Goal: Task Accomplishment & Management: Complete application form

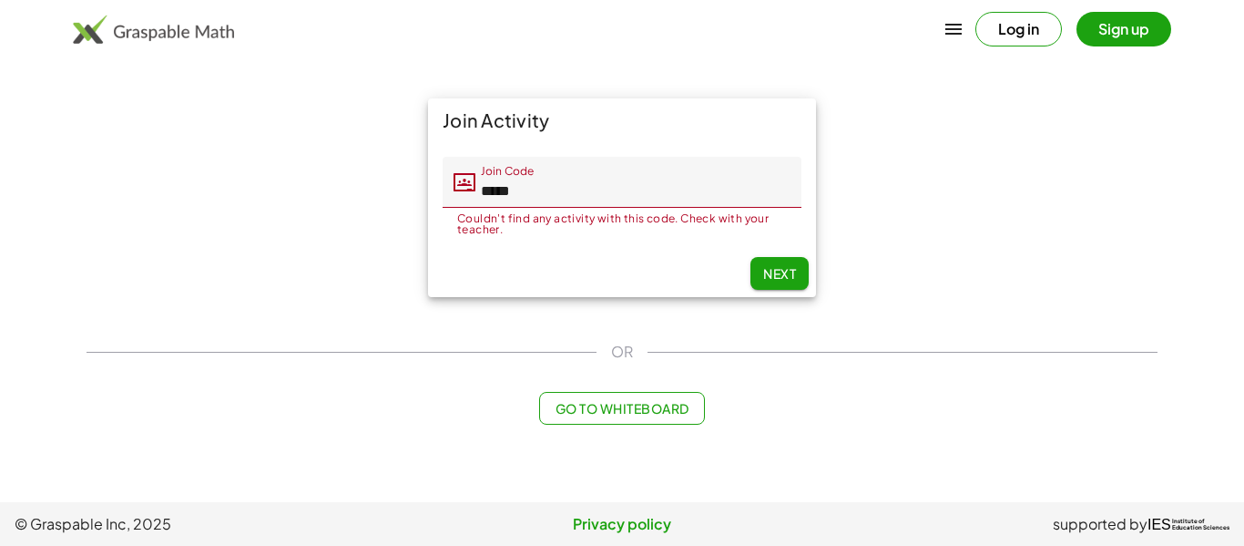
click at [768, 281] on button "Next" at bounding box center [780, 273] width 58 height 33
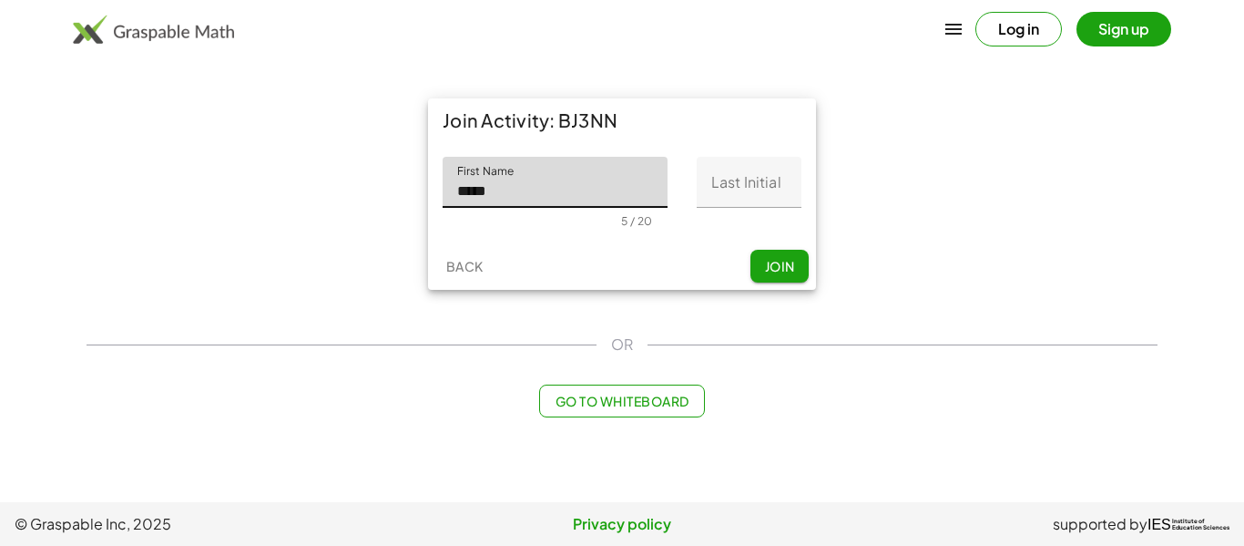
type input "****"
click at [772, 189] on input "Last Initial" at bounding box center [749, 182] width 105 height 51
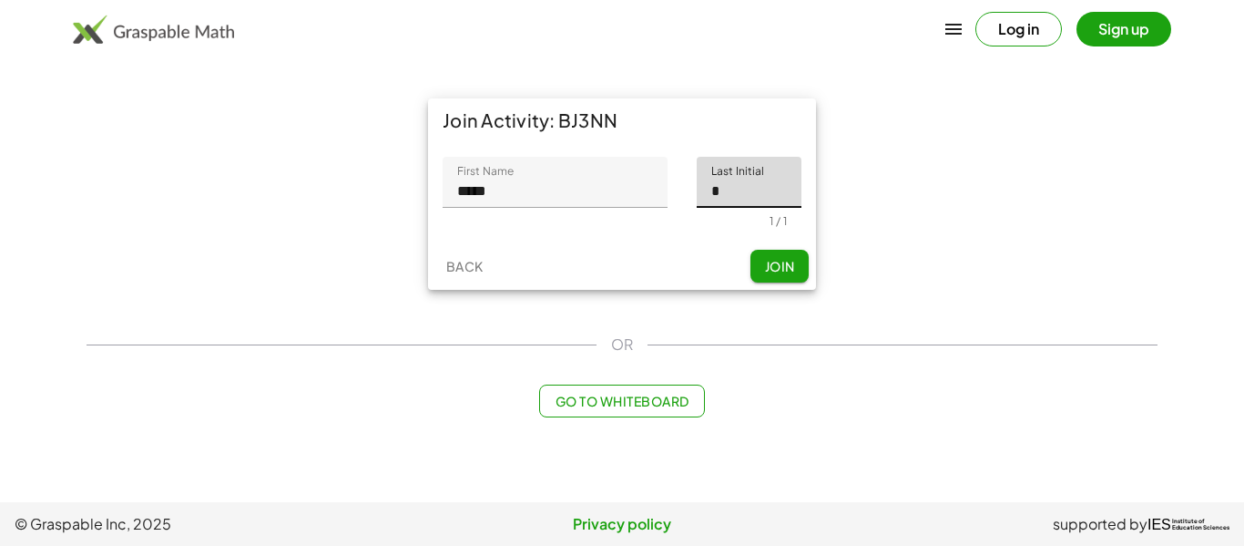
type input "*"
click at [776, 269] on span "Join" at bounding box center [779, 266] width 30 height 16
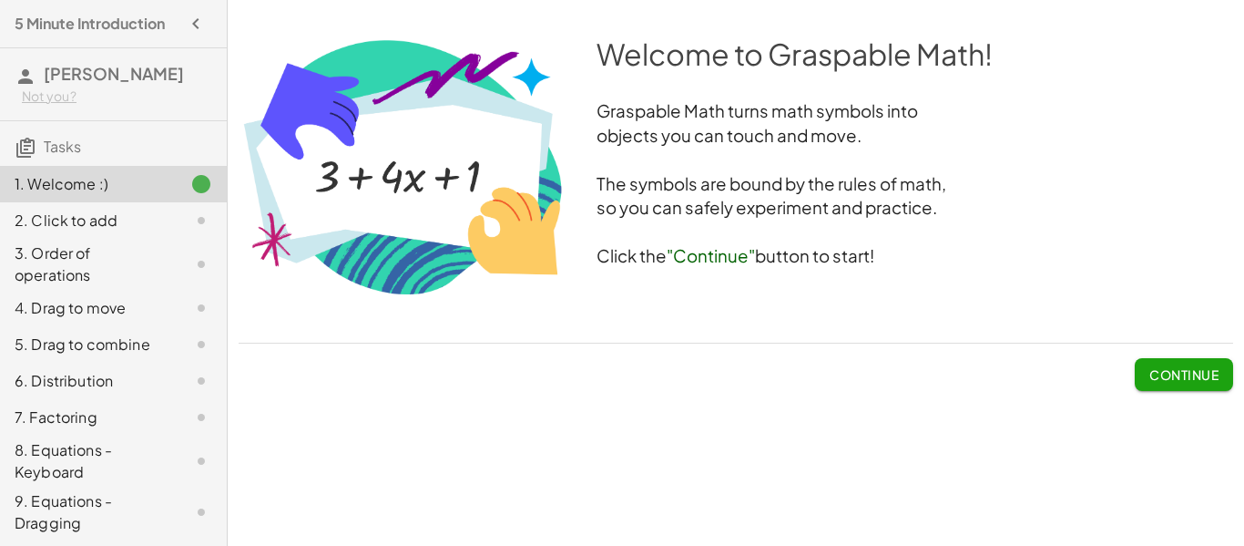
click at [1194, 383] on button "Continue" at bounding box center [1184, 374] width 98 height 33
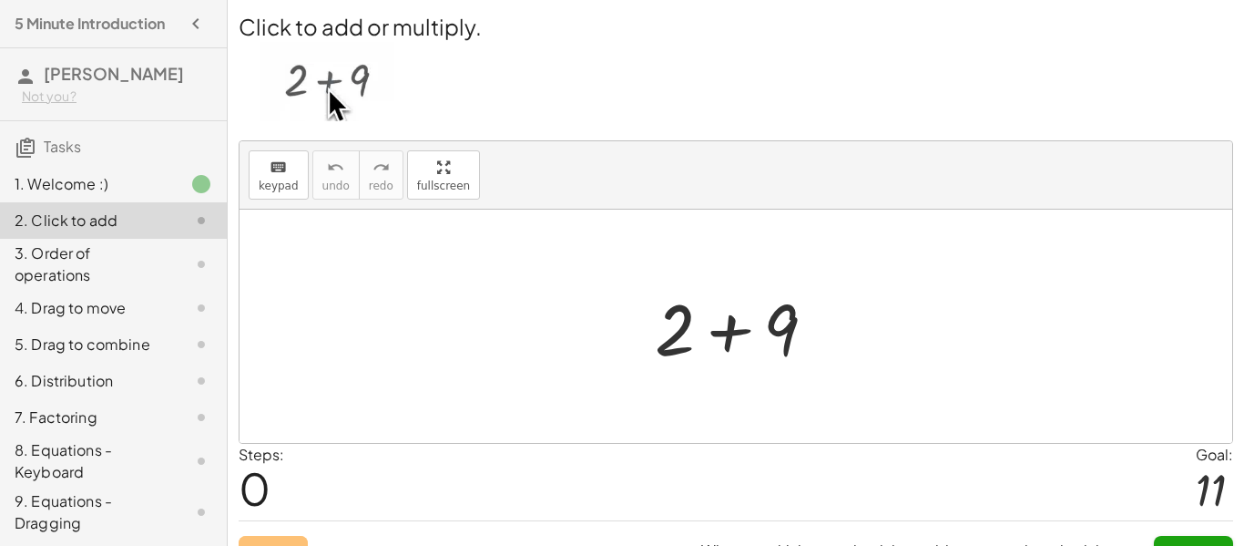
click at [337, 93] on img at bounding box center [328, 81] width 134 height 79
click at [688, 281] on div at bounding box center [743, 327] width 194 height 94
click at [331, 100] on img at bounding box center [328, 81] width 134 height 79
click at [731, 326] on div at bounding box center [743, 327] width 194 height 94
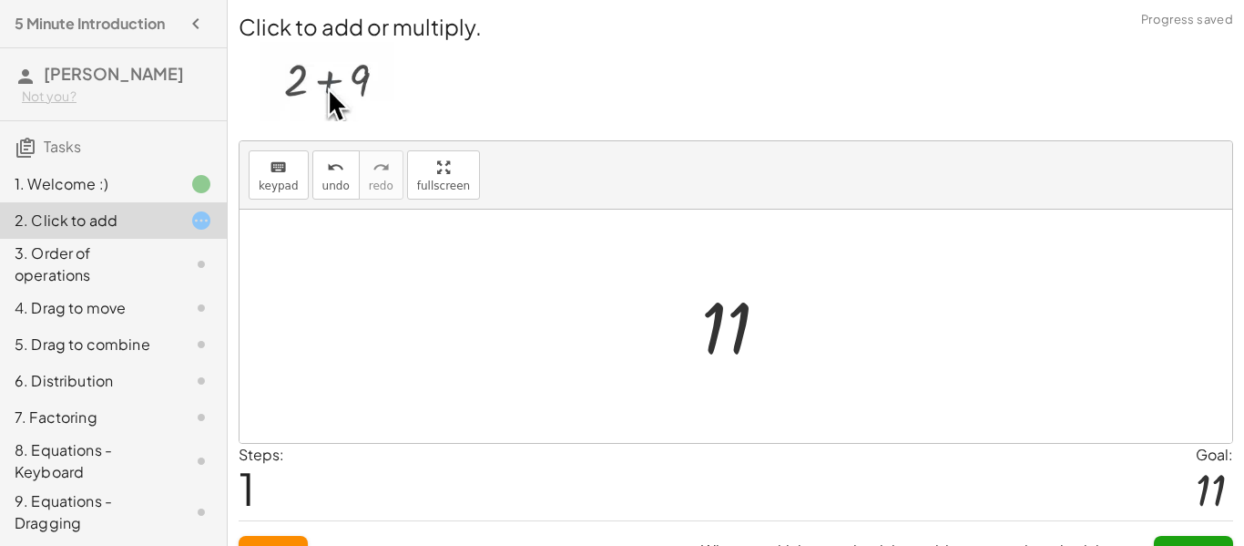
scroll to position [34, 0]
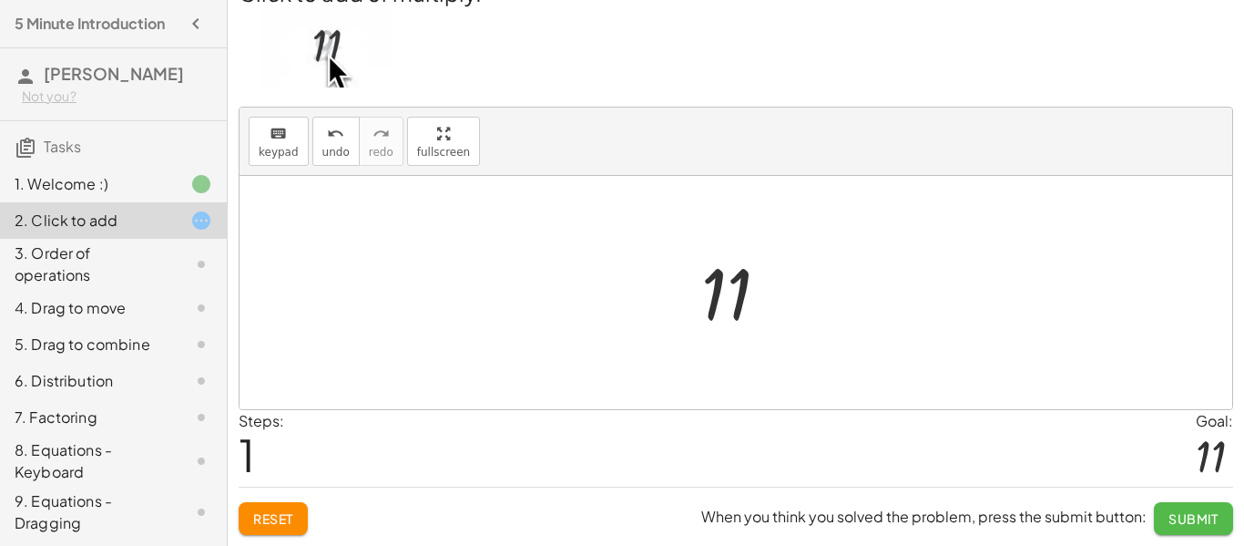
click at [1213, 520] on span "Submit" at bounding box center [1194, 518] width 50 height 16
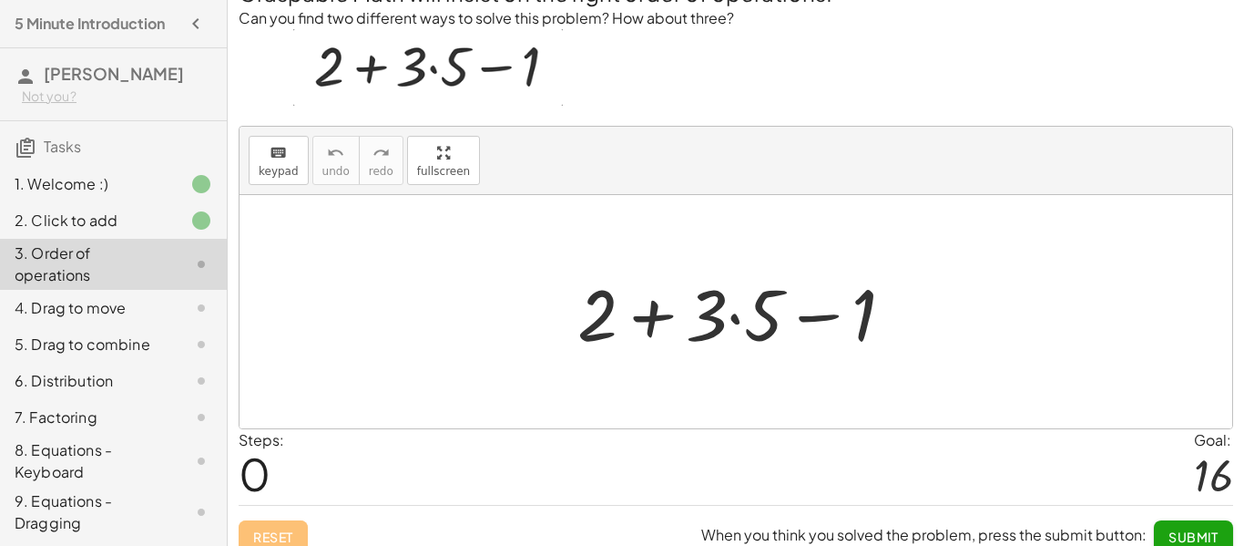
scroll to position [0, 0]
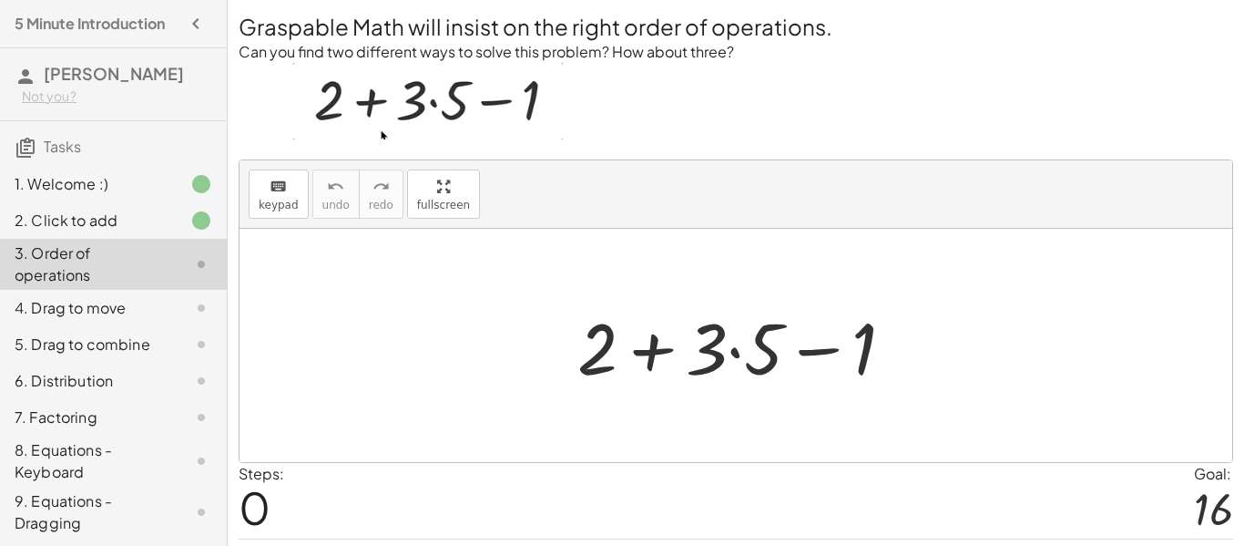
click at [833, 339] on div at bounding box center [743, 346] width 350 height 94
click at [813, 349] on div at bounding box center [743, 346] width 350 height 94
click at [654, 356] on div at bounding box center [743, 346] width 350 height 94
click at [740, 350] on div at bounding box center [743, 346] width 350 height 94
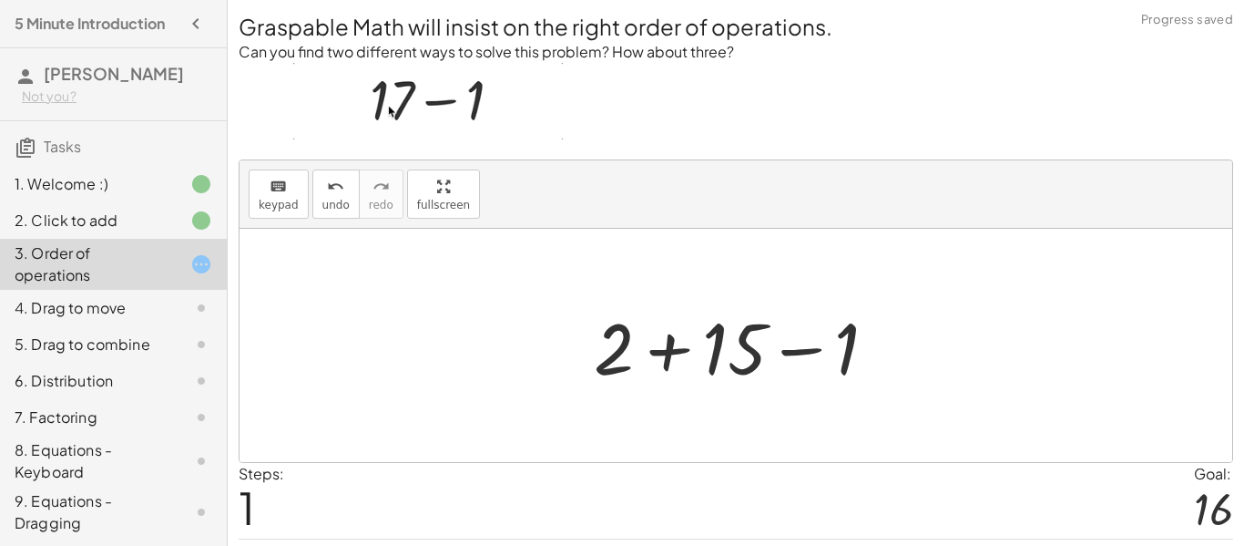
click at [668, 350] on div at bounding box center [743, 346] width 316 height 94
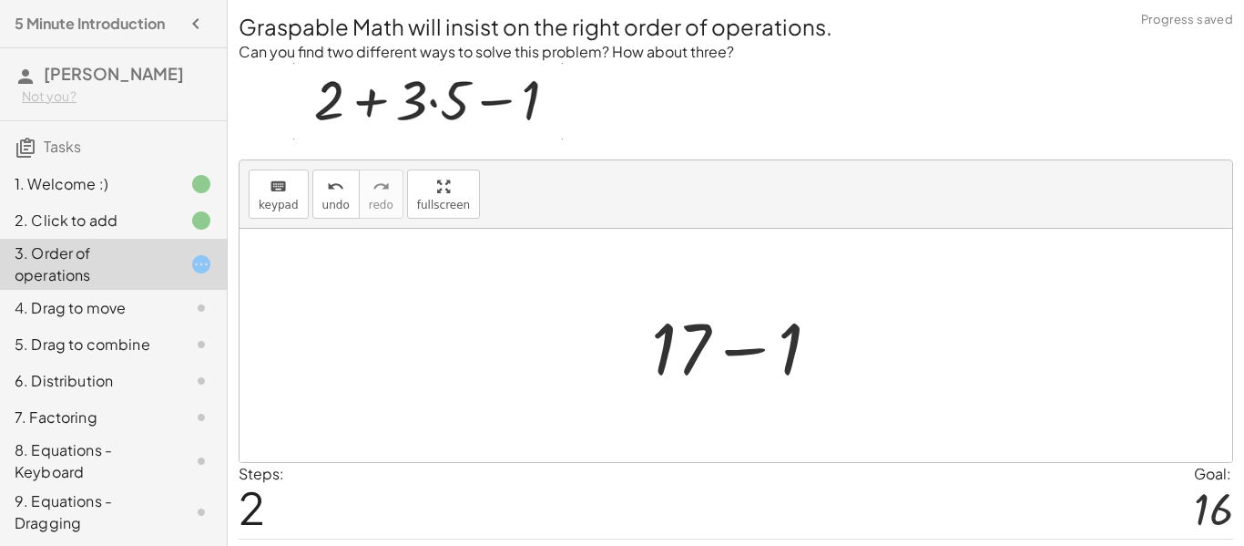
click at [726, 350] on div at bounding box center [743, 346] width 202 height 94
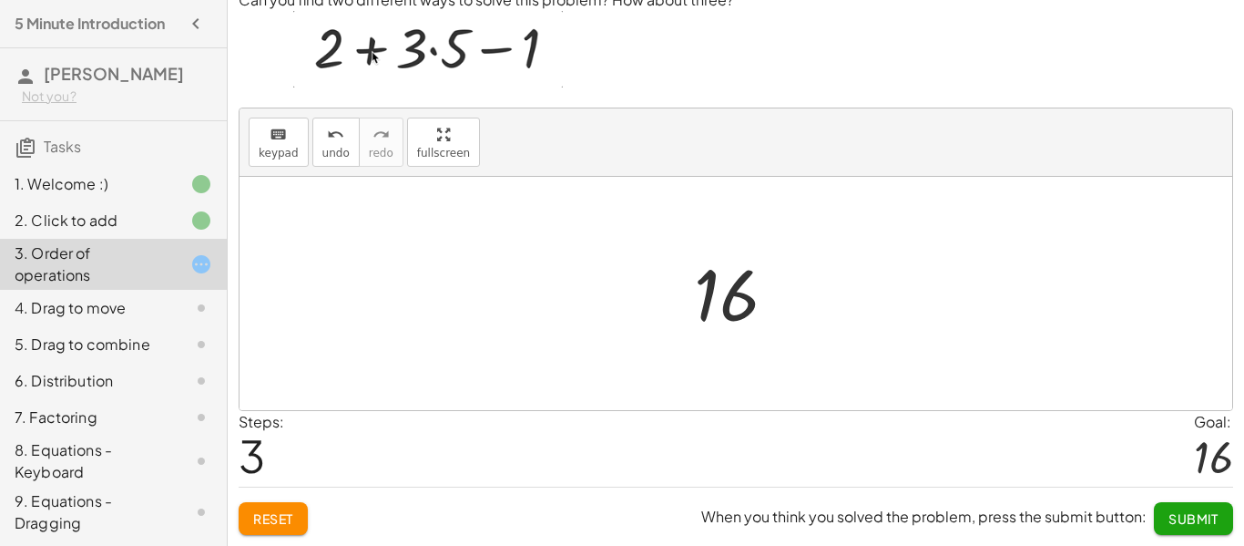
click at [1208, 527] on button "Submit" at bounding box center [1193, 518] width 79 height 33
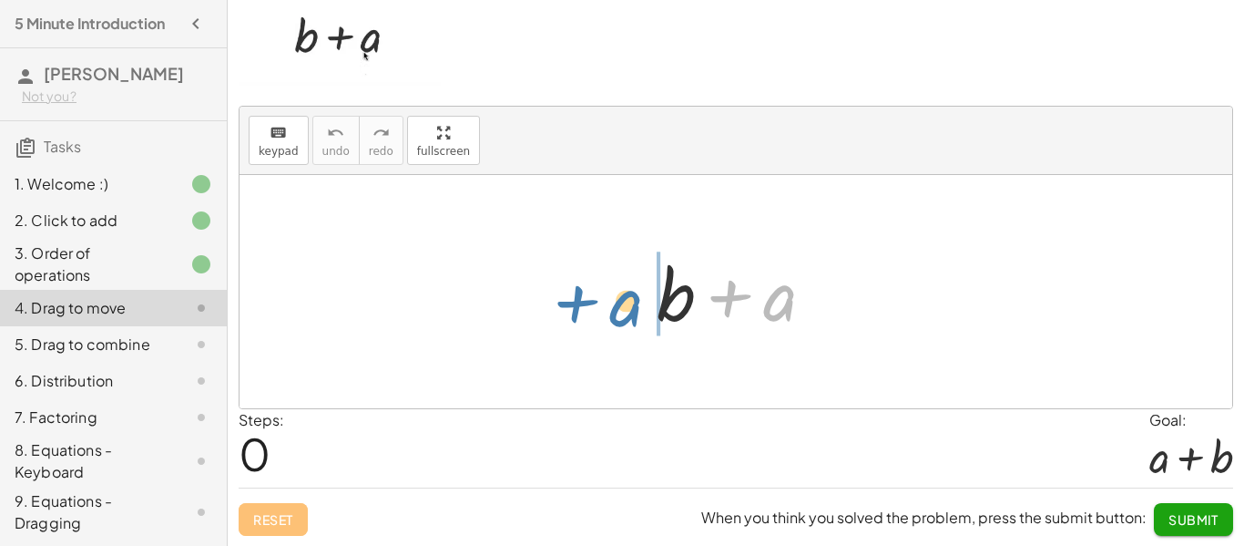
drag, startPoint x: 785, startPoint y: 306, endPoint x: 625, endPoint y: 319, distance: 160.8
click at [625, 319] on div "+ a + b + a" at bounding box center [736, 291] width 993 height 233
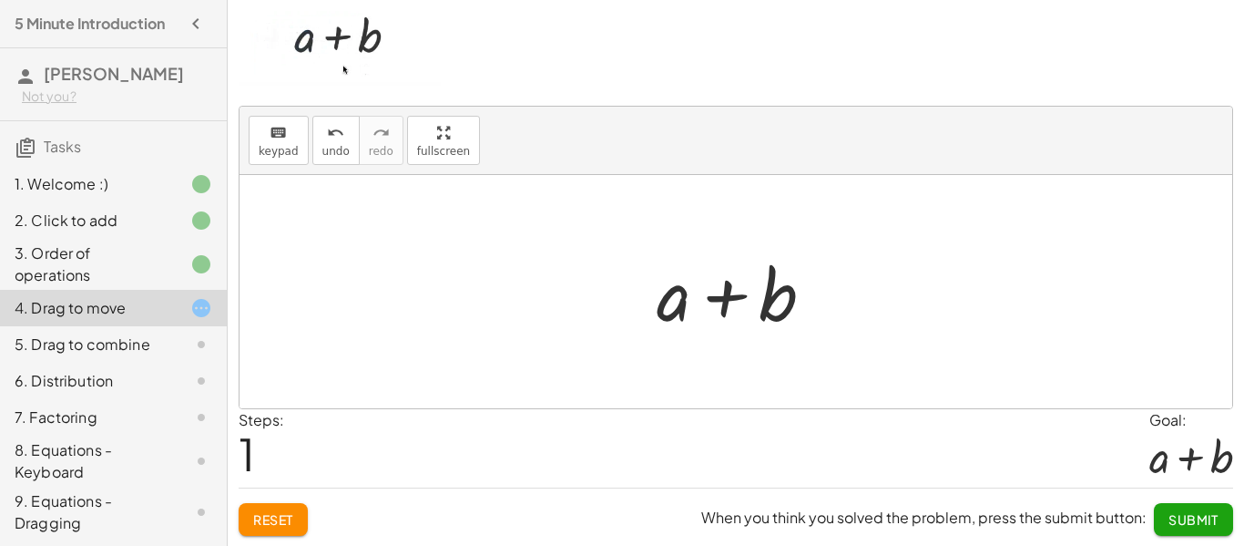
click at [721, 291] on div at bounding box center [743, 292] width 190 height 94
click at [1212, 523] on span "Submit" at bounding box center [1194, 519] width 50 height 16
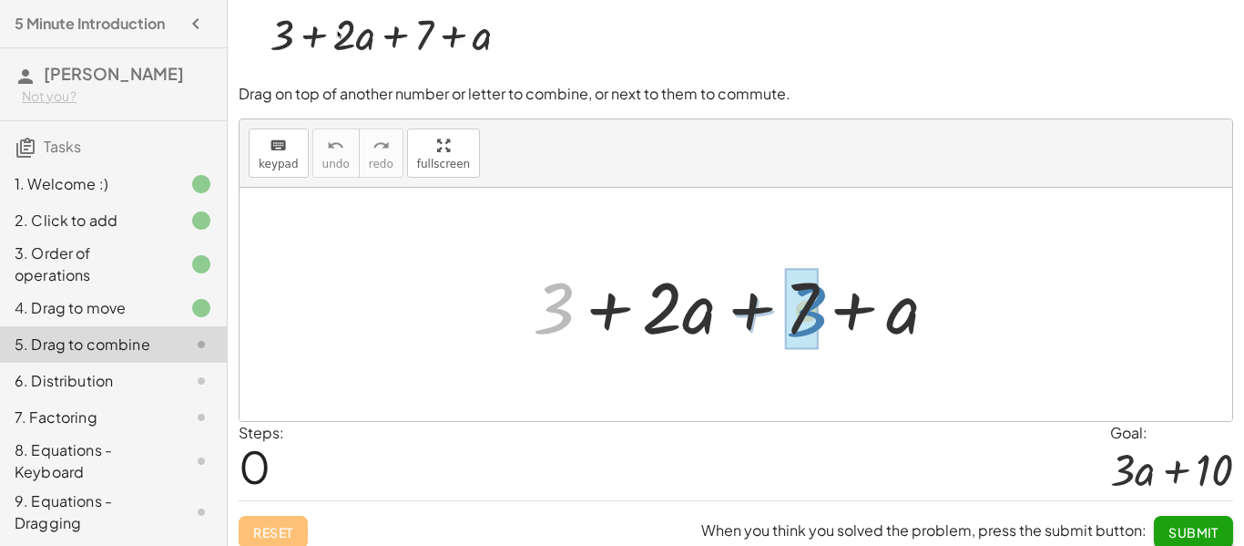
drag, startPoint x: 560, startPoint y: 312, endPoint x: 813, endPoint y: 314, distance: 252.3
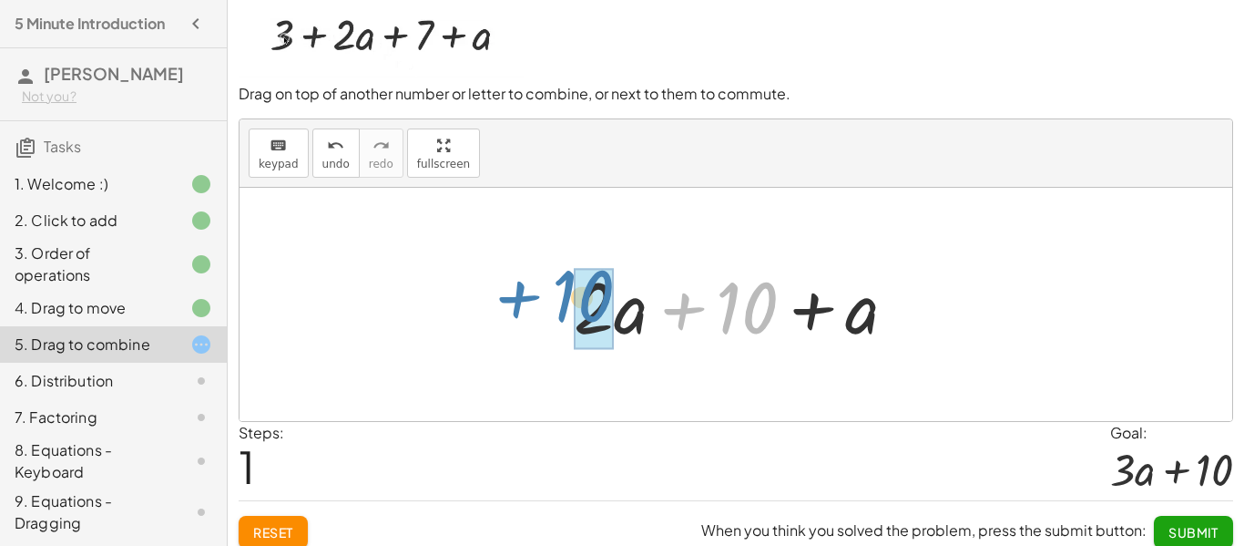
drag, startPoint x: 750, startPoint y: 304, endPoint x: 587, endPoint y: 294, distance: 163.4
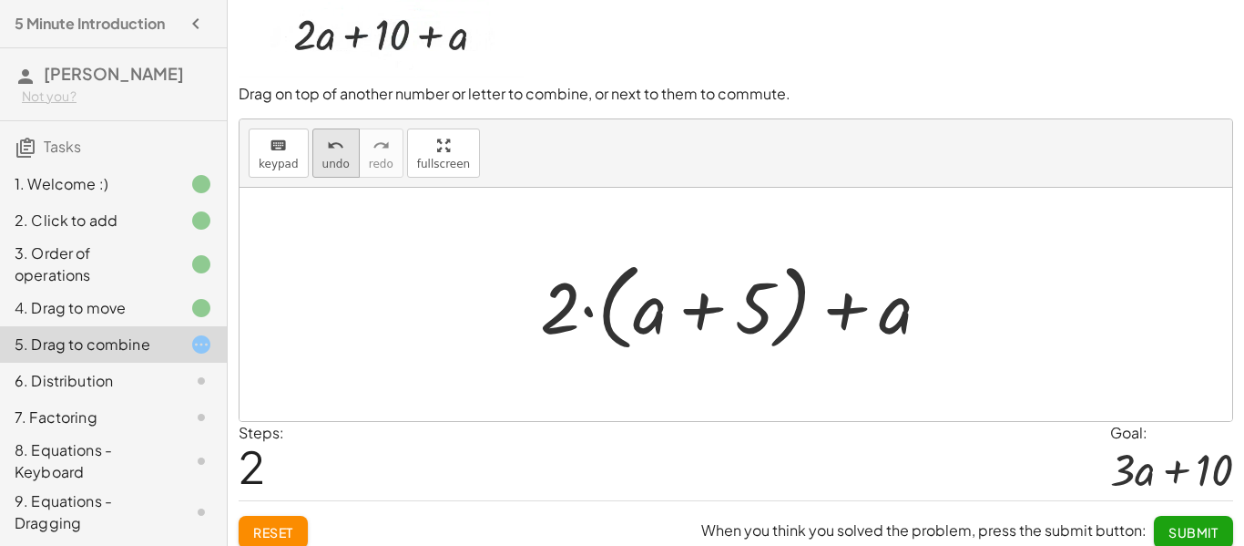
click at [322, 134] on div "undo" at bounding box center [335, 145] width 27 height 22
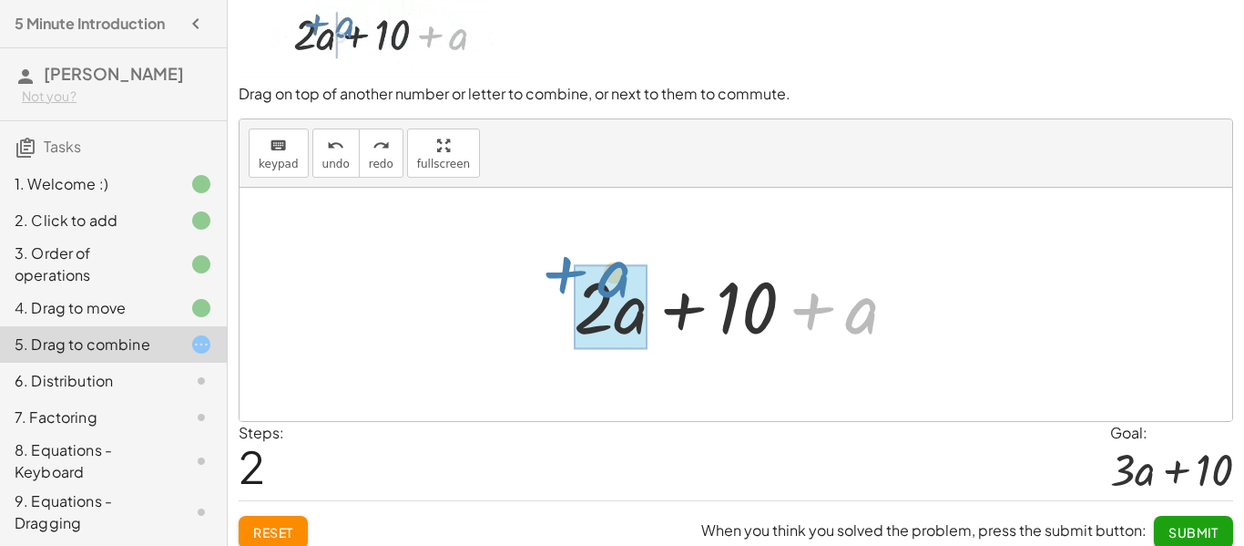
drag, startPoint x: 859, startPoint y: 312, endPoint x: 613, endPoint y: 281, distance: 247.9
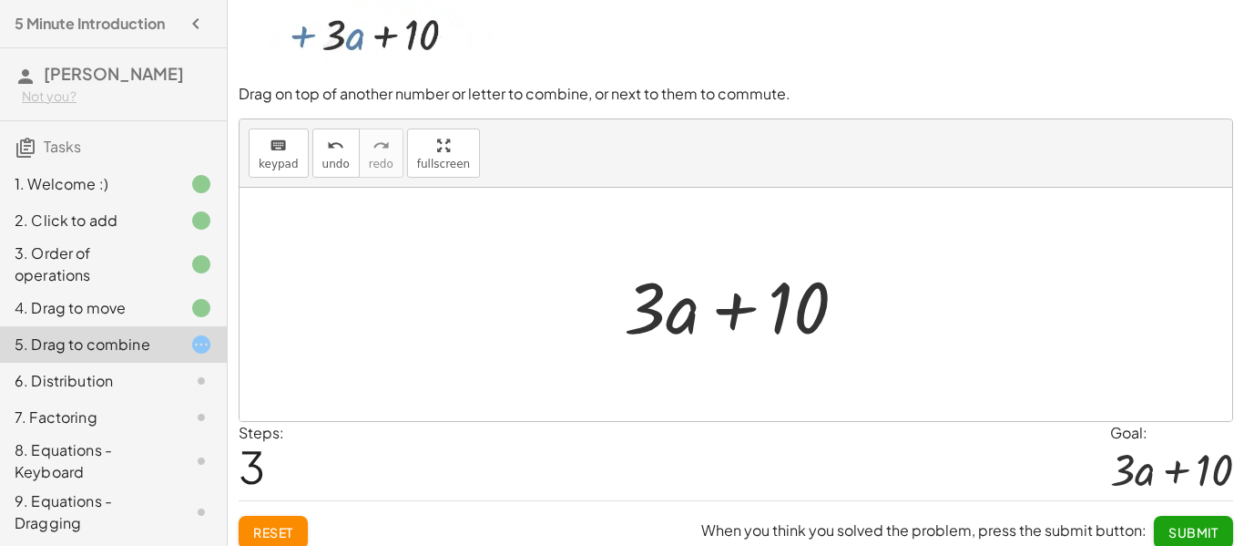
scroll to position [66, 0]
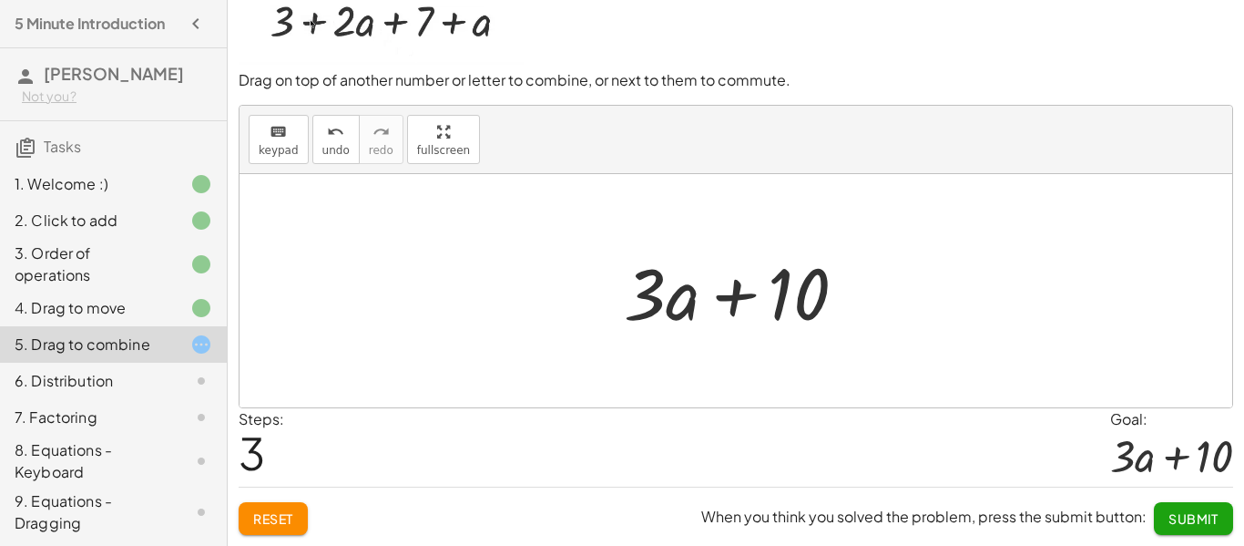
click at [1201, 508] on button "Submit" at bounding box center [1193, 518] width 79 height 33
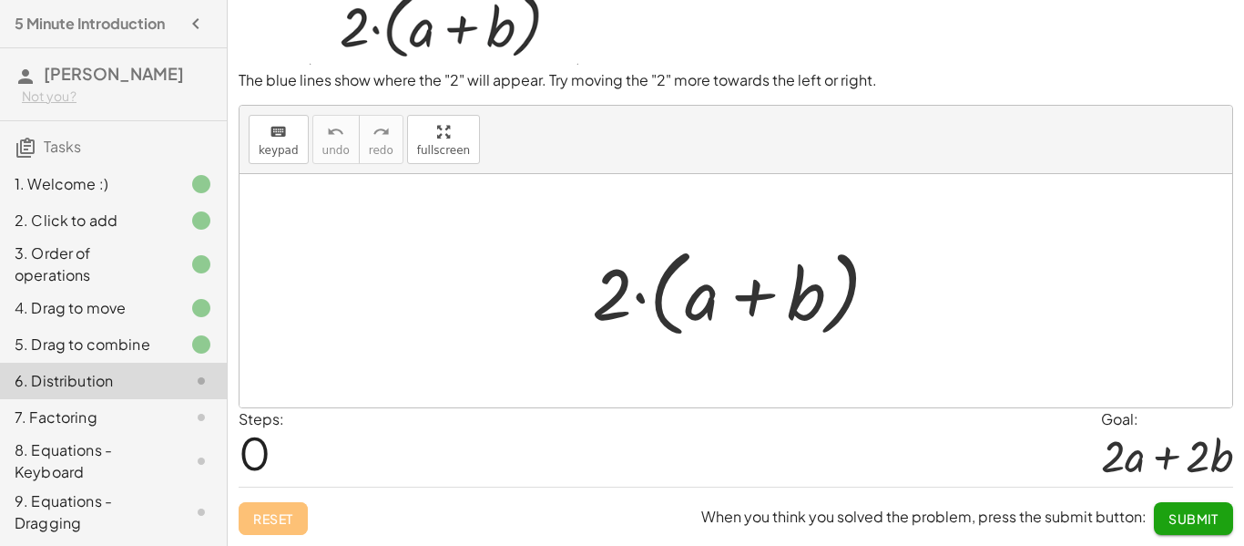
scroll to position [54, 0]
drag, startPoint x: 625, startPoint y: 294, endPoint x: 718, endPoint y: 299, distance: 93.0
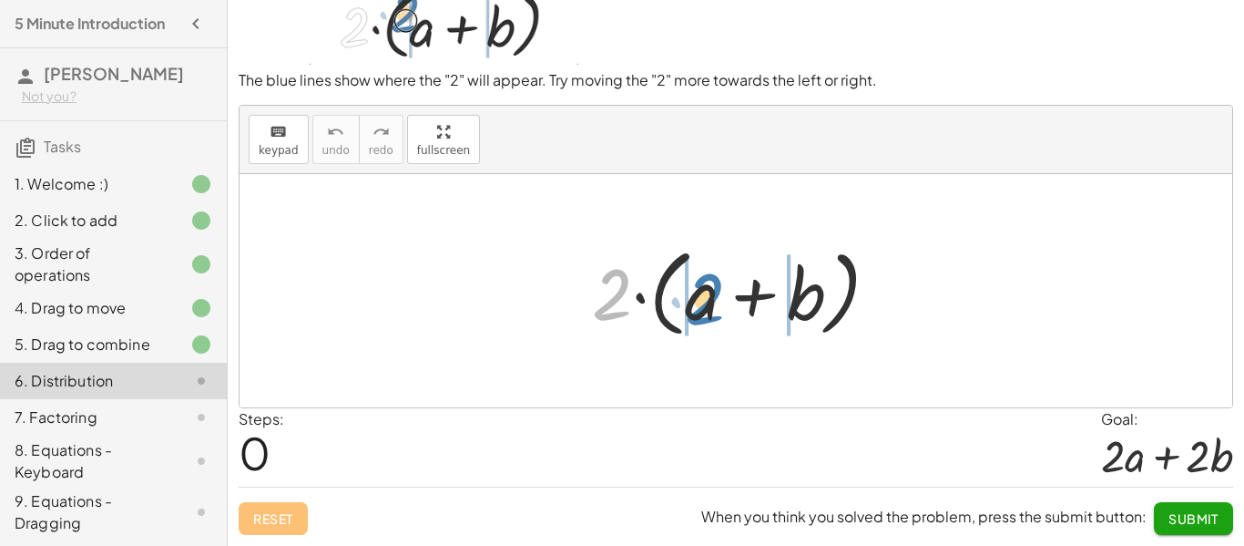
click at [718, 299] on div at bounding box center [743, 291] width 320 height 105
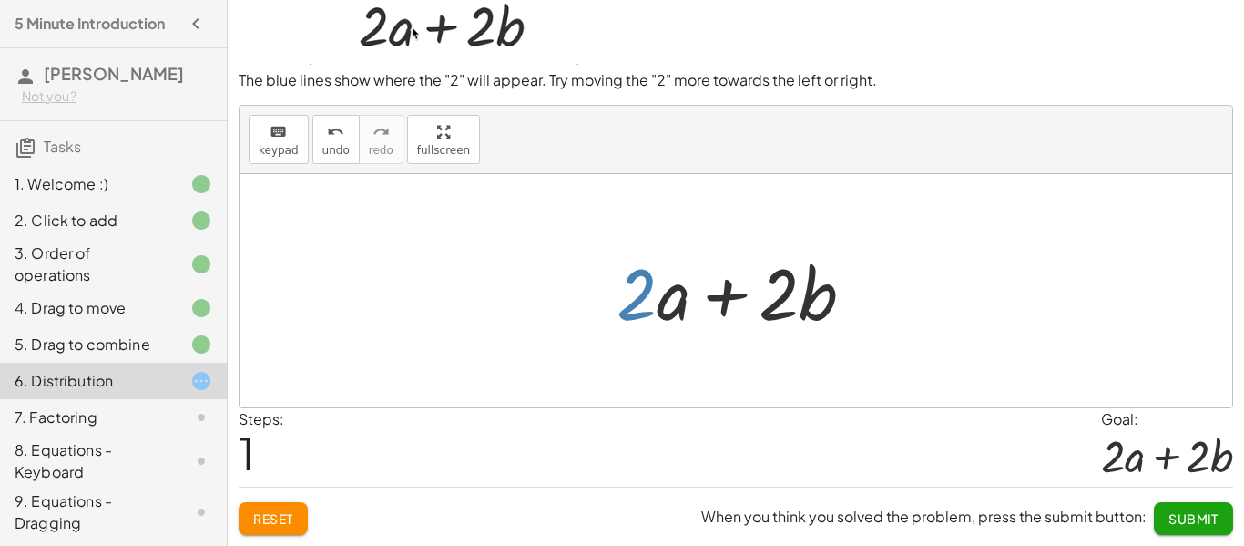
click at [637, 307] on div at bounding box center [743, 291] width 271 height 94
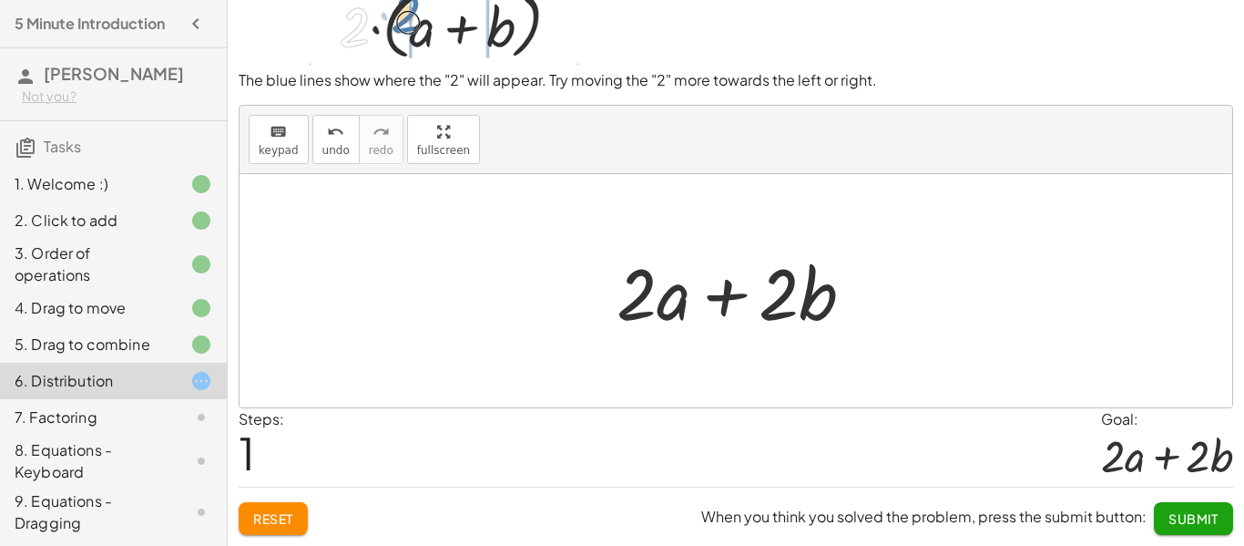
click at [1173, 510] on span "Submit" at bounding box center [1194, 518] width 50 height 16
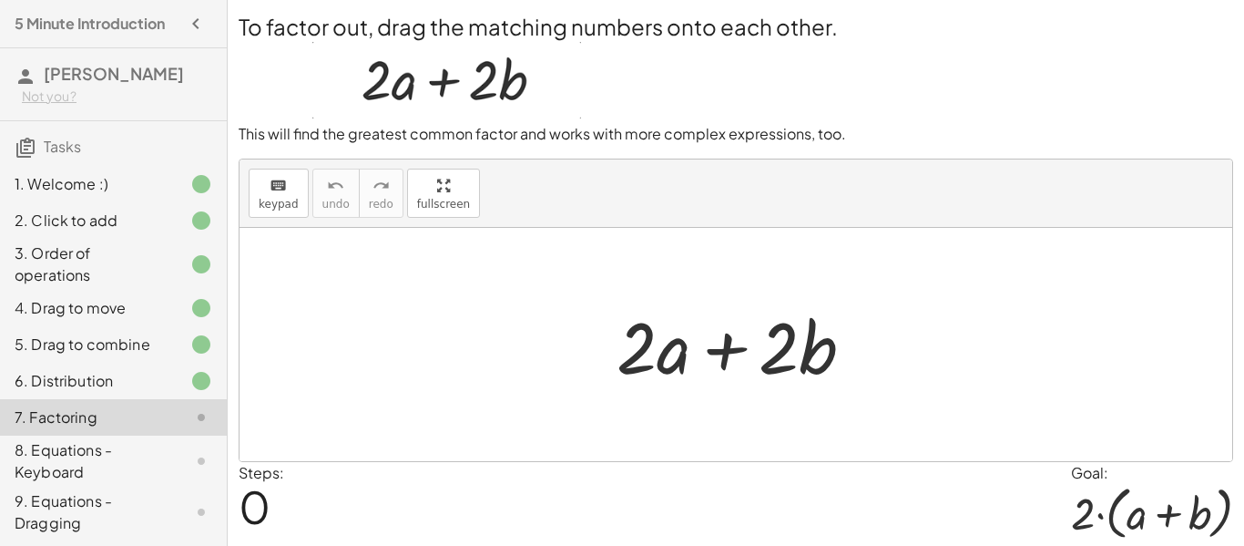
scroll to position [2, 0]
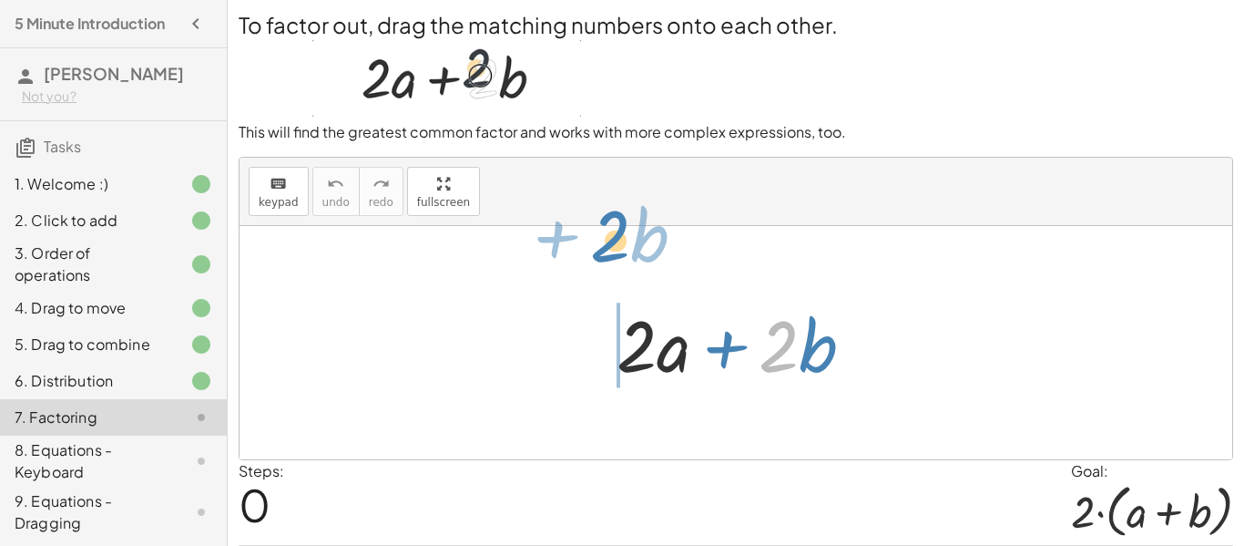
drag, startPoint x: 782, startPoint y: 340, endPoint x: 589, endPoint y: 231, distance: 221.5
click at [589, 231] on div "· 2 + · b + · 2 · a + · 2 · b" at bounding box center [736, 342] width 993 height 233
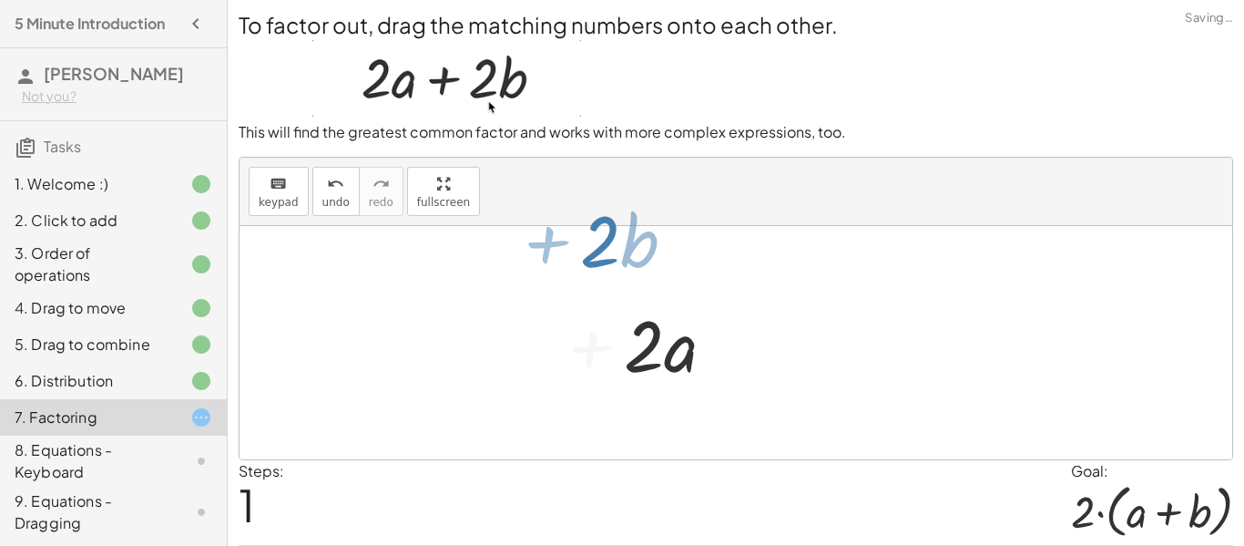
click at [589, 231] on div at bounding box center [736, 342] width 993 height 233
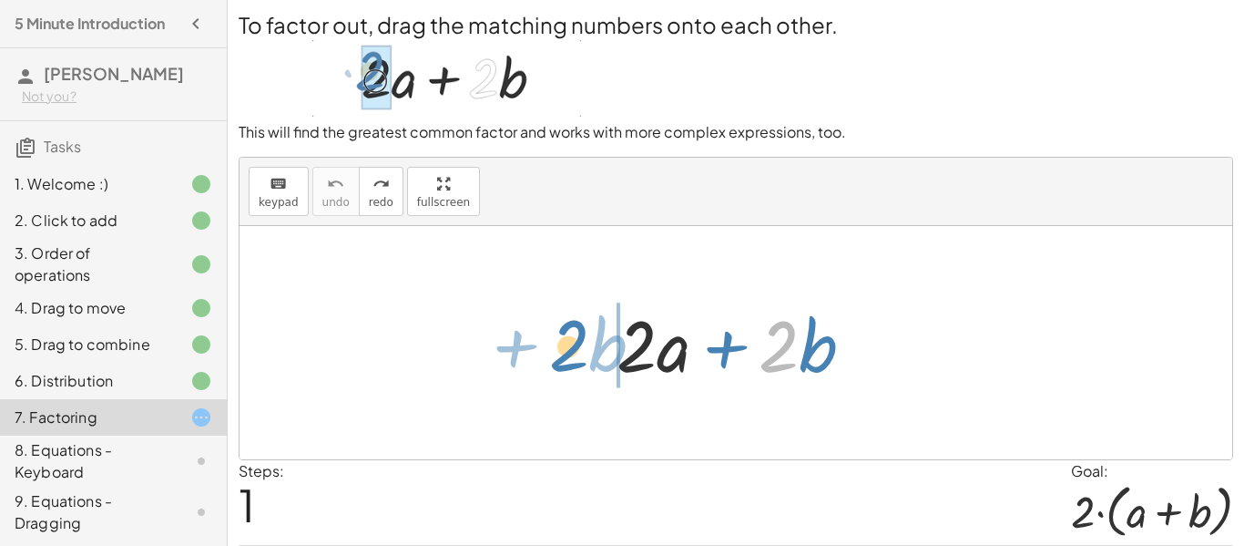
drag, startPoint x: 780, startPoint y: 352, endPoint x: 569, endPoint y: 351, distance: 210.4
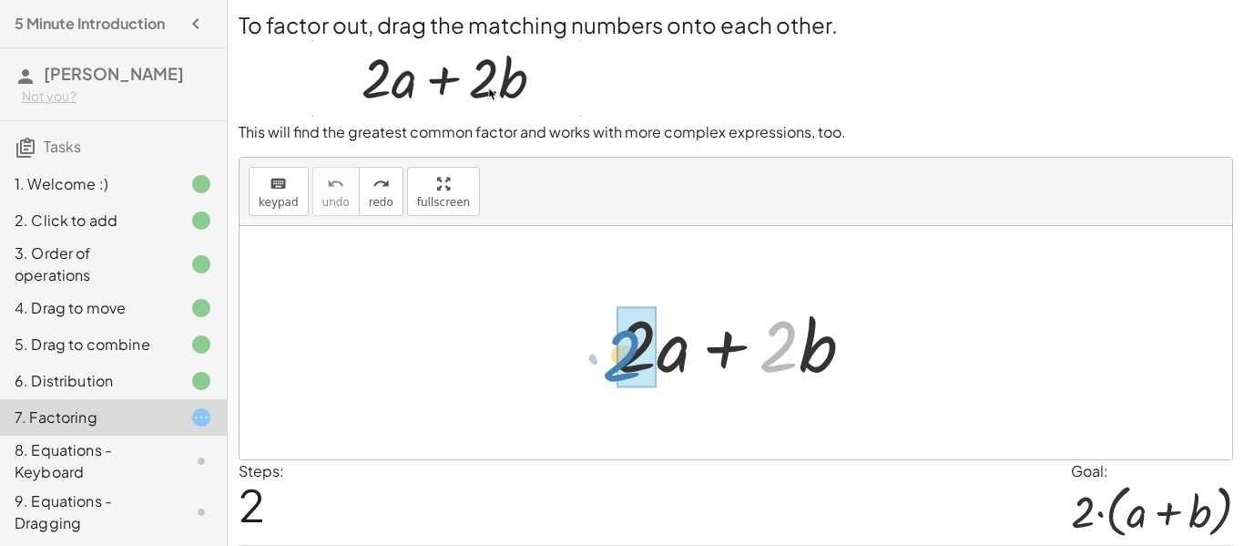
drag, startPoint x: 783, startPoint y: 347, endPoint x: 627, endPoint y: 356, distance: 156.9
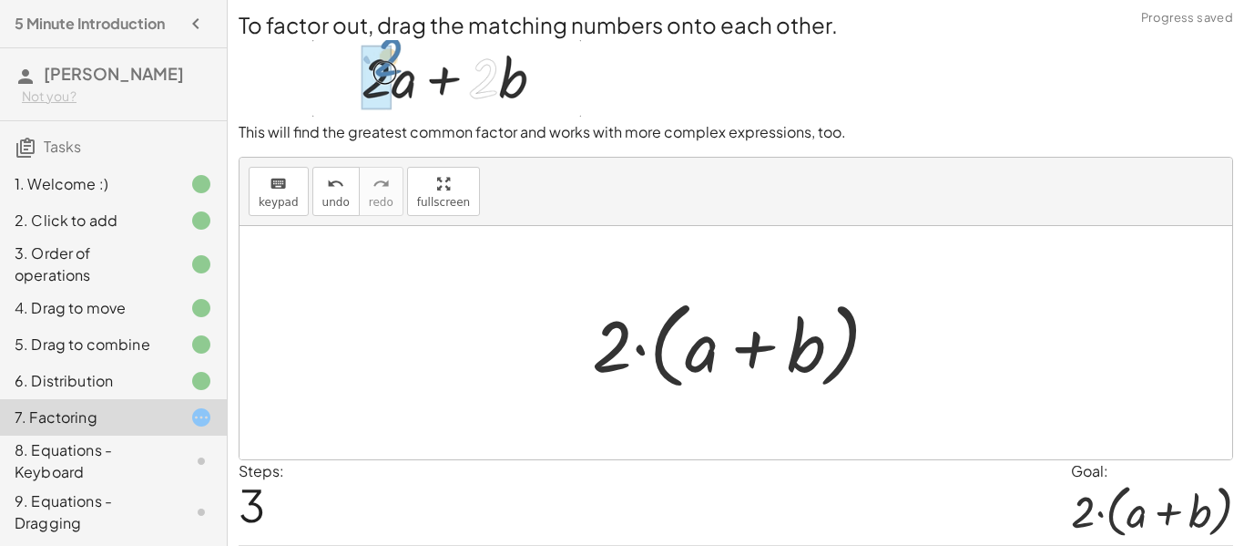
scroll to position [60, 0]
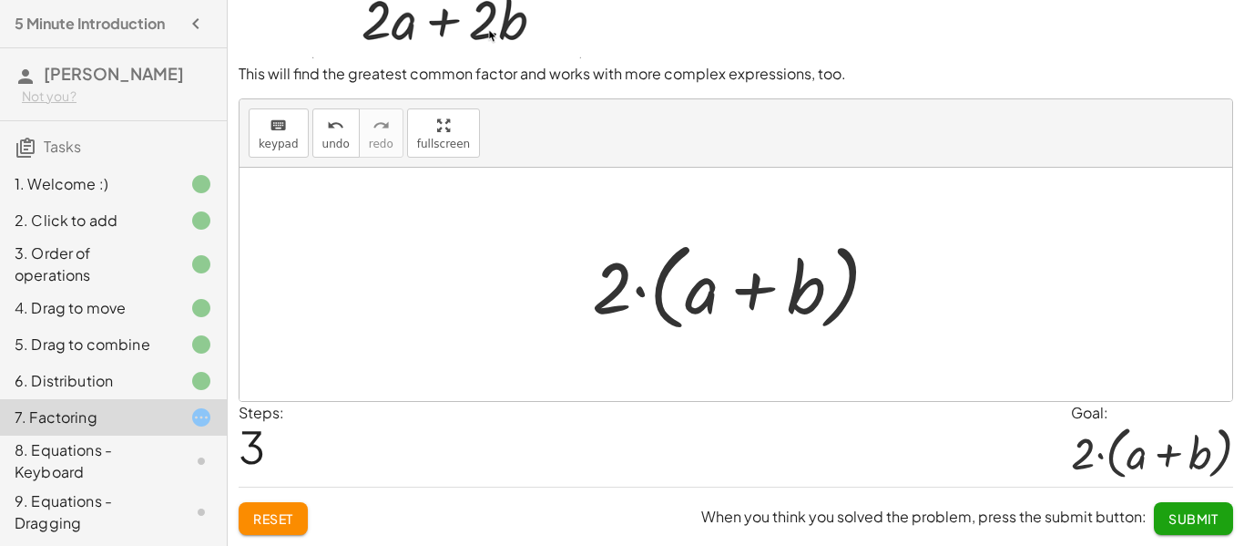
click at [1201, 517] on span "Submit" at bounding box center [1194, 518] width 50 height 16
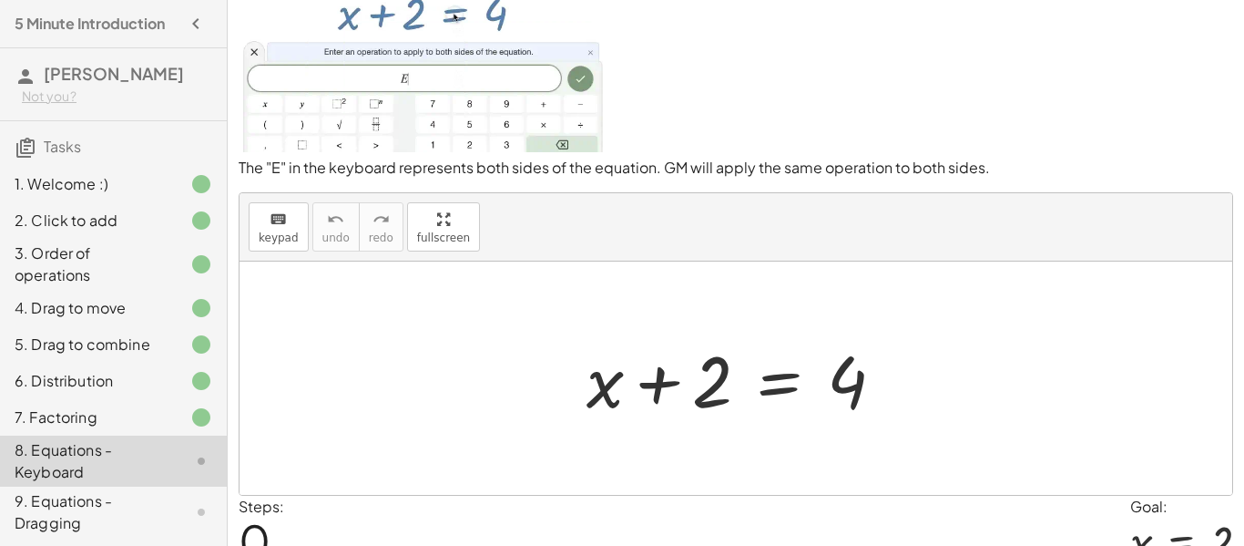
click at [794, 374] on div at bounding box center [743, 379] width 331 height 94
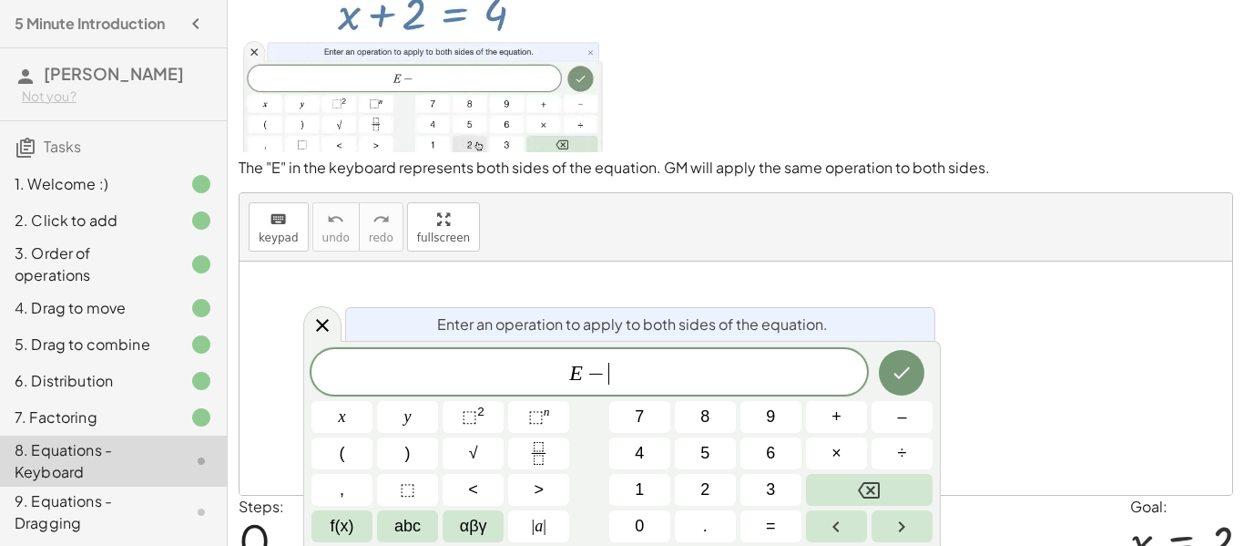
scroll to position [3, 0]
click at [896, 365] on icon "Done" at bounding box center [902, 373] width 22 height 22
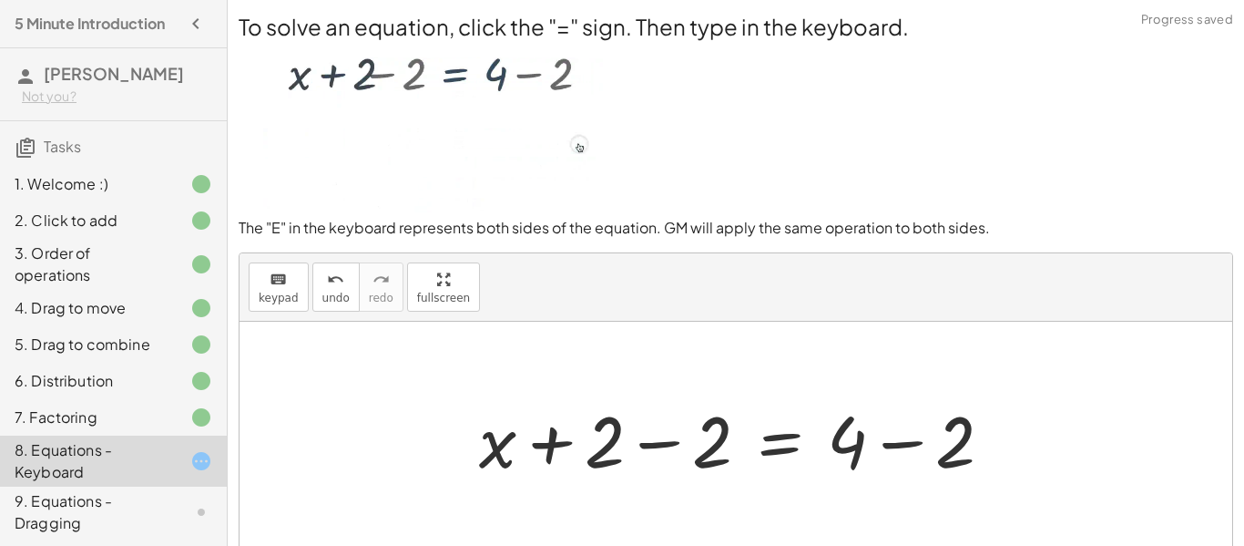
scroll to position [6, 0]
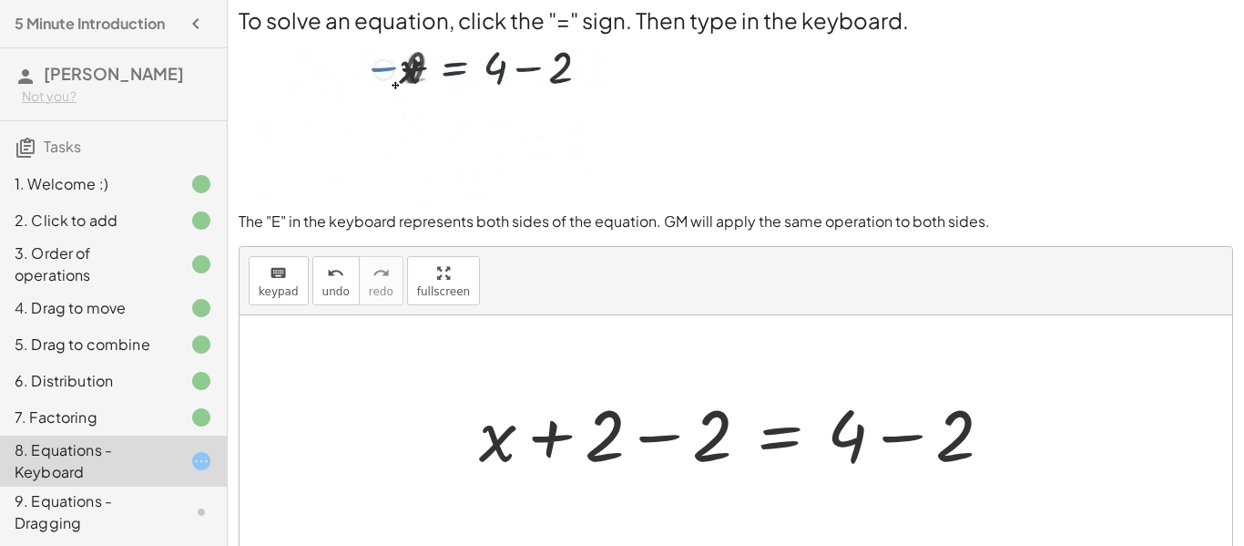
click at [658, 431] on div at bounding box center [743, 432] width 547 height 94
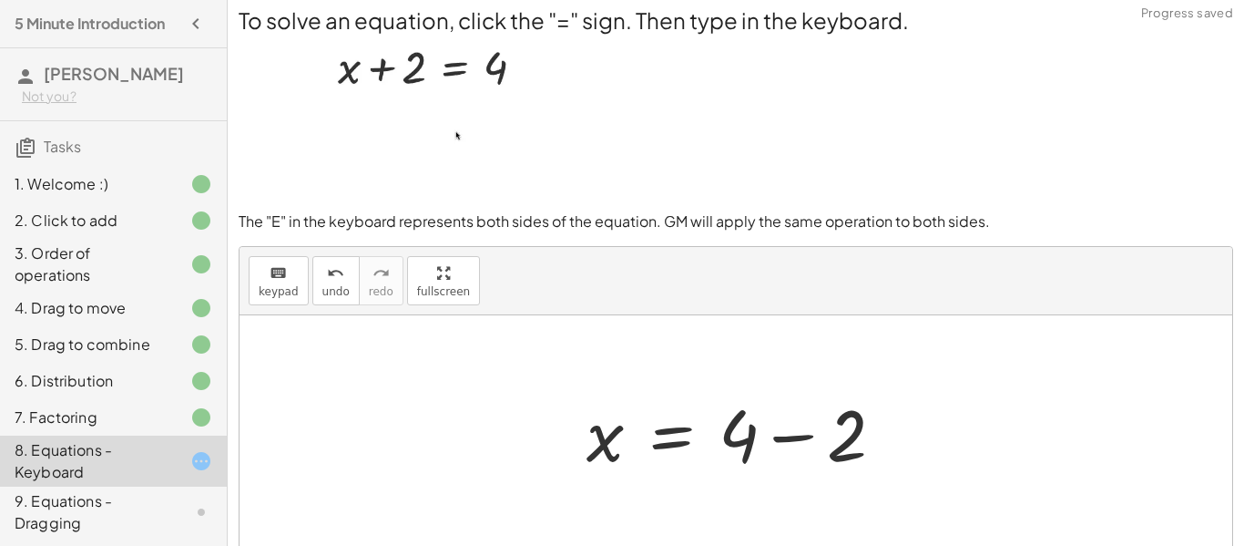
click at [799, 440] on div at bounding box center [743, 432] width 331 height 94
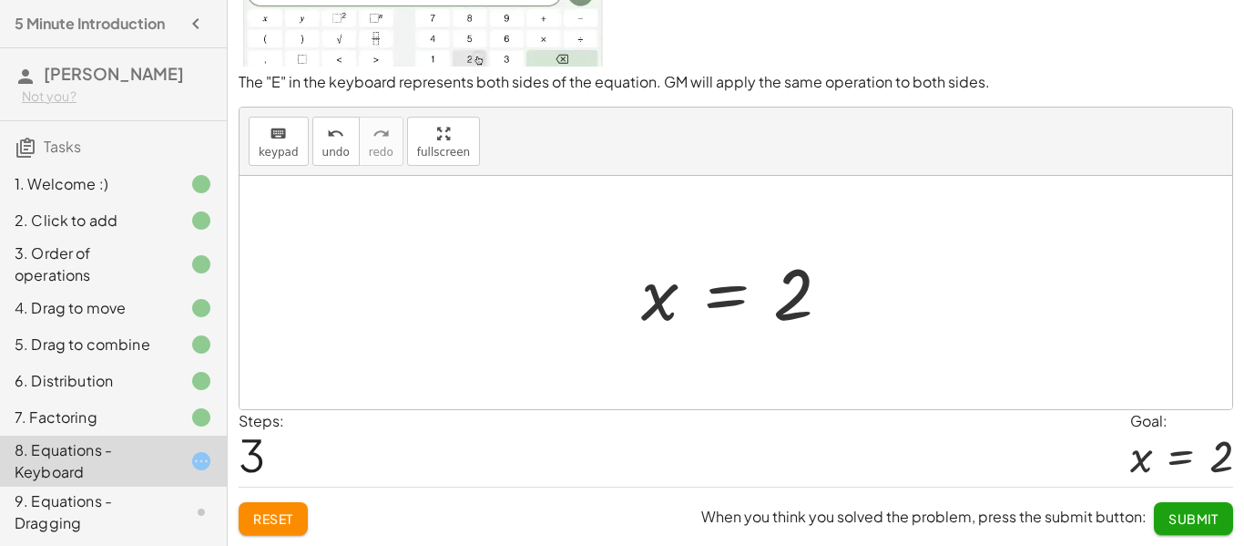
click at [1212, 526] on button "Submit" at bounding box center [1193, 518] width 79 height 33
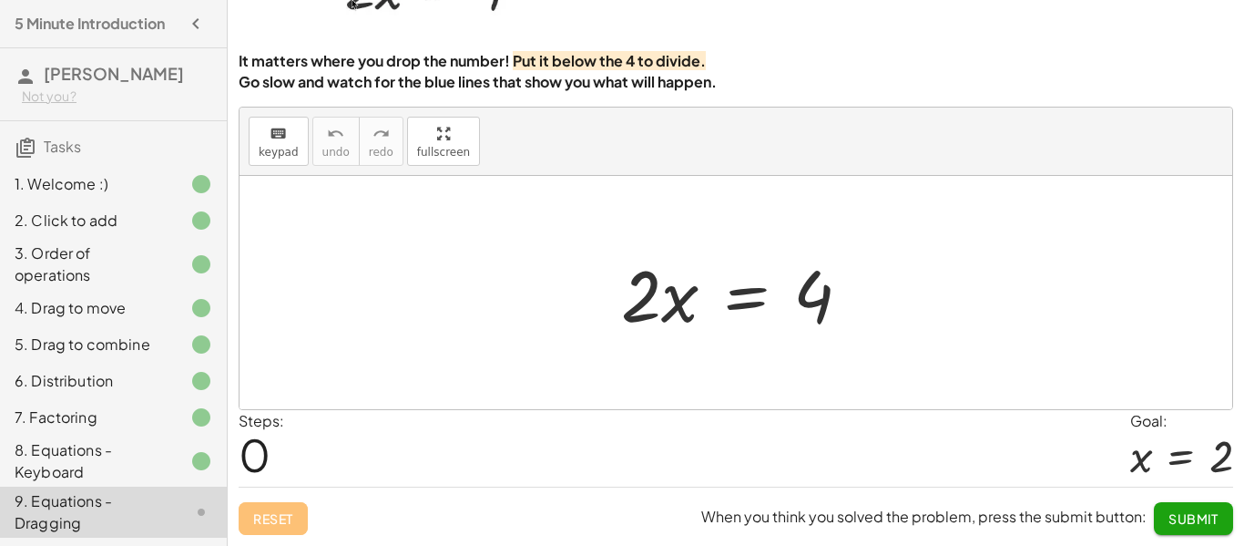
scroll to position [0, 0]
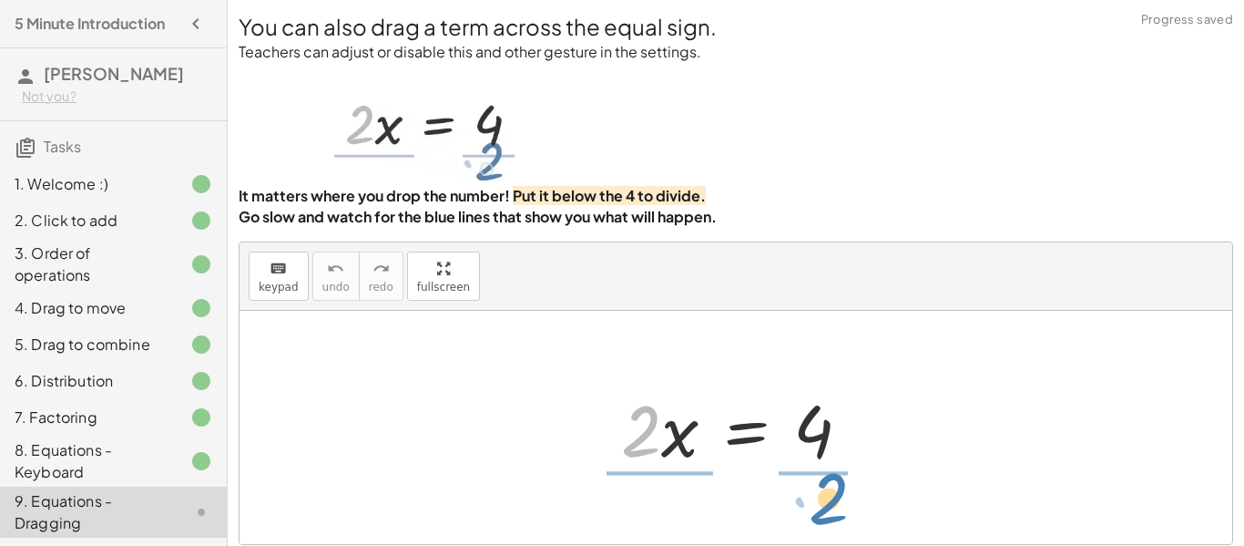
drag, startPoint x: 635, startPoint y: 433, endPoint x: 825, endPoint y: 499, distance: 201.7
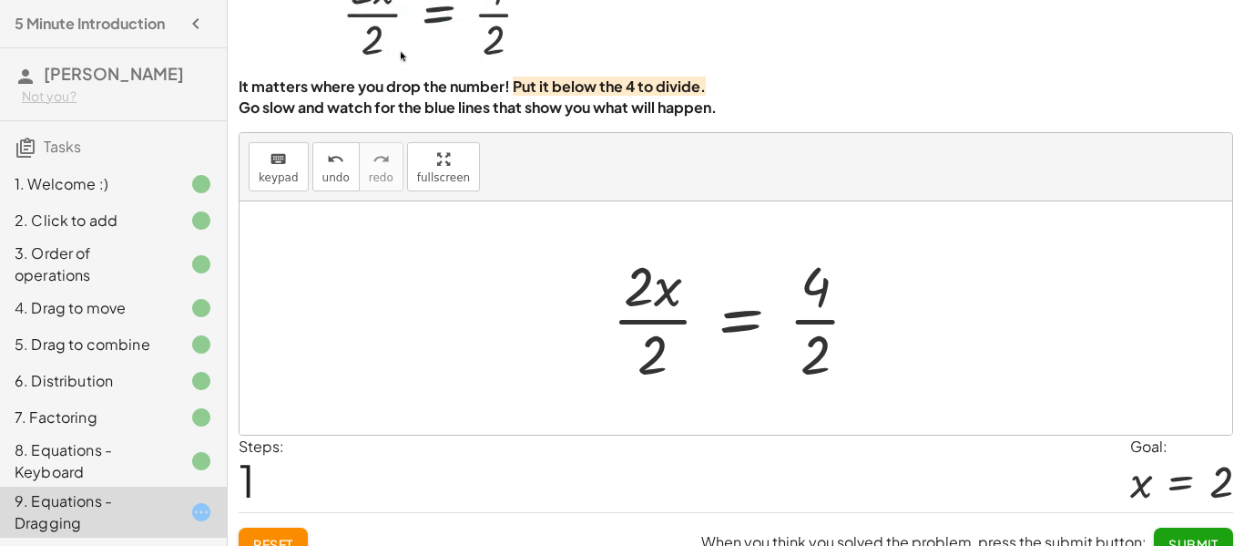
scroll to position [110, 0]
click at [658, 342] on div at bounding box center [743, 317] width 281 height 140
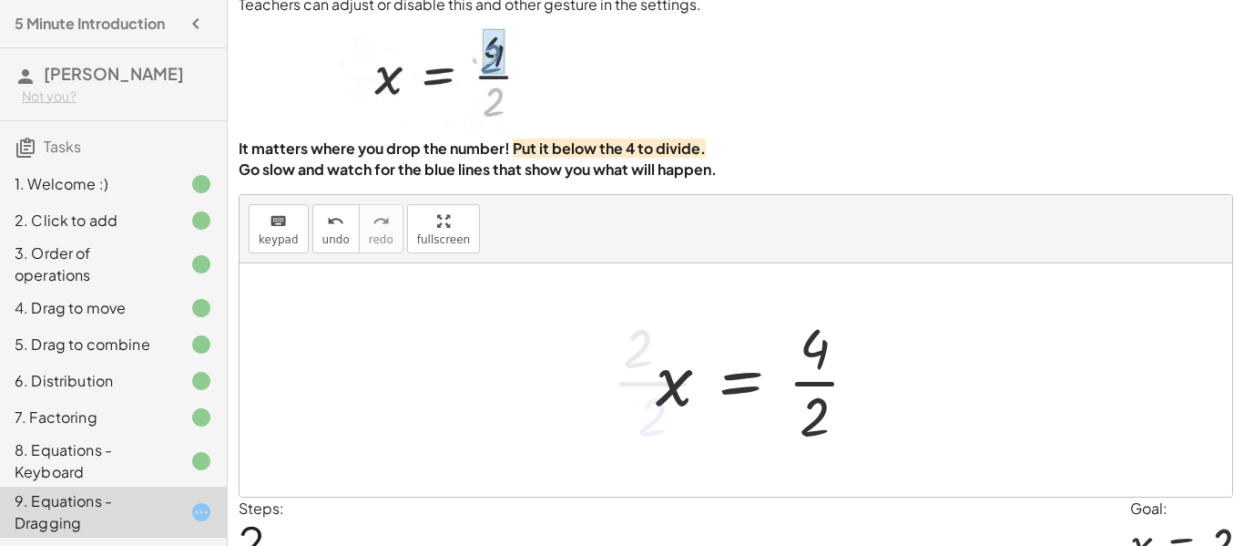
scroll to position [41, 0]
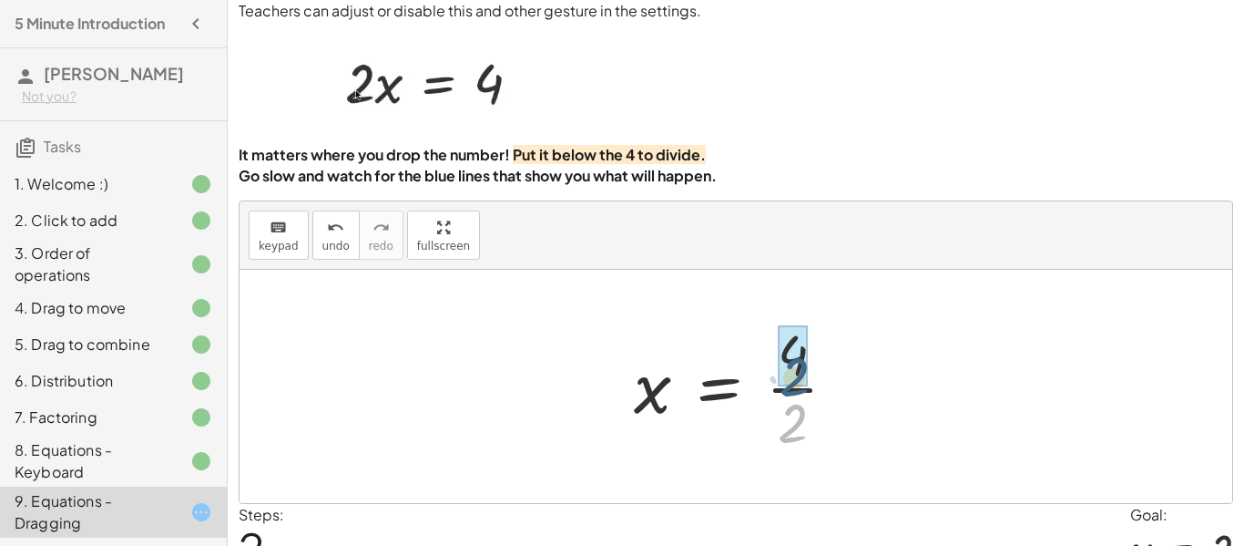
drag, startPoint x: 785, startPoint y: 418, endPoint x: 787, endPoint y: 370, distance: 48.3
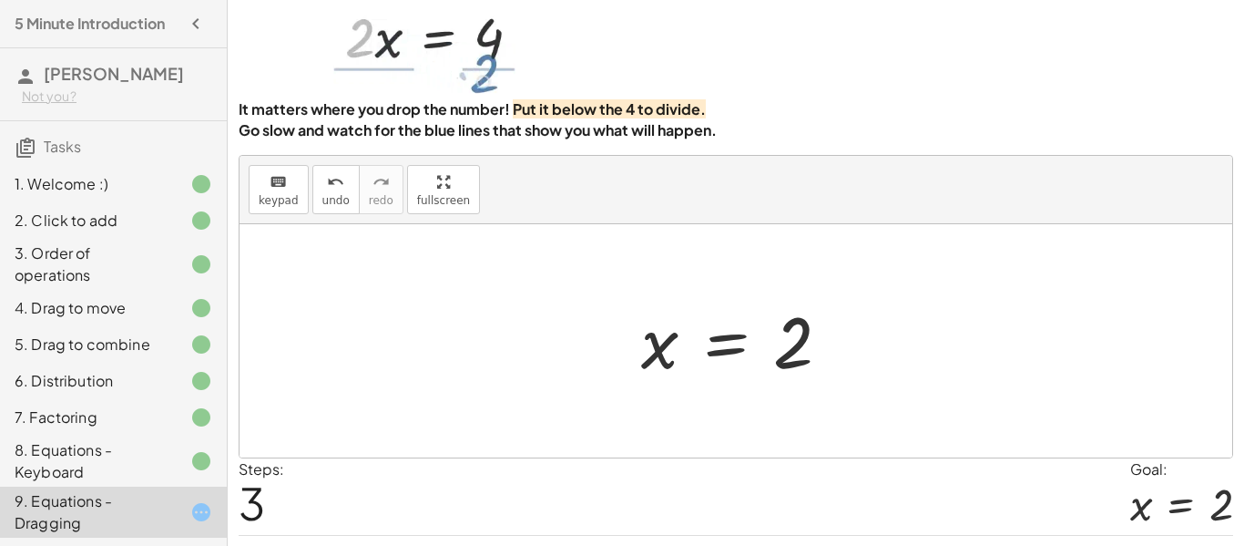
scroll to position [135, 0]
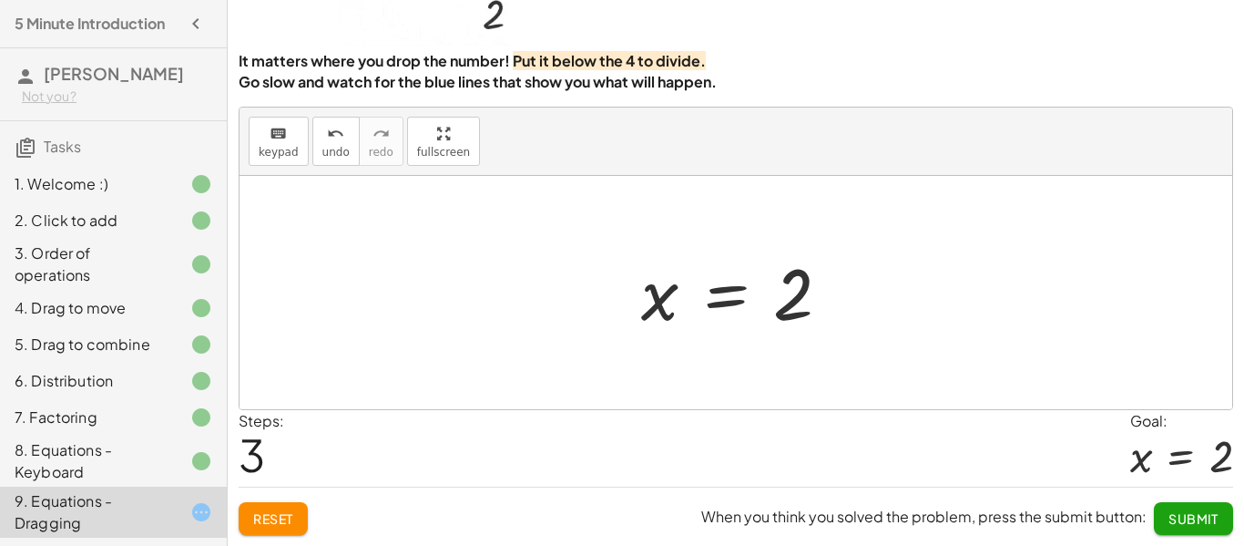
click at [1186, 517] on span "Submit" at bounding box center [1194, 518] width 50 height 16
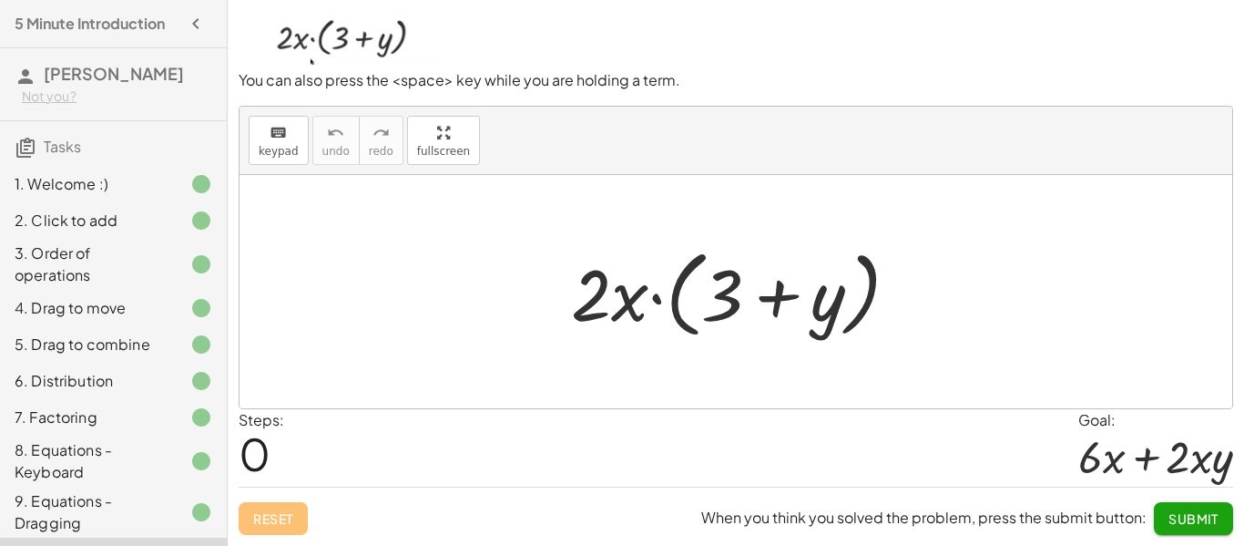
scroll to position [0, 0]
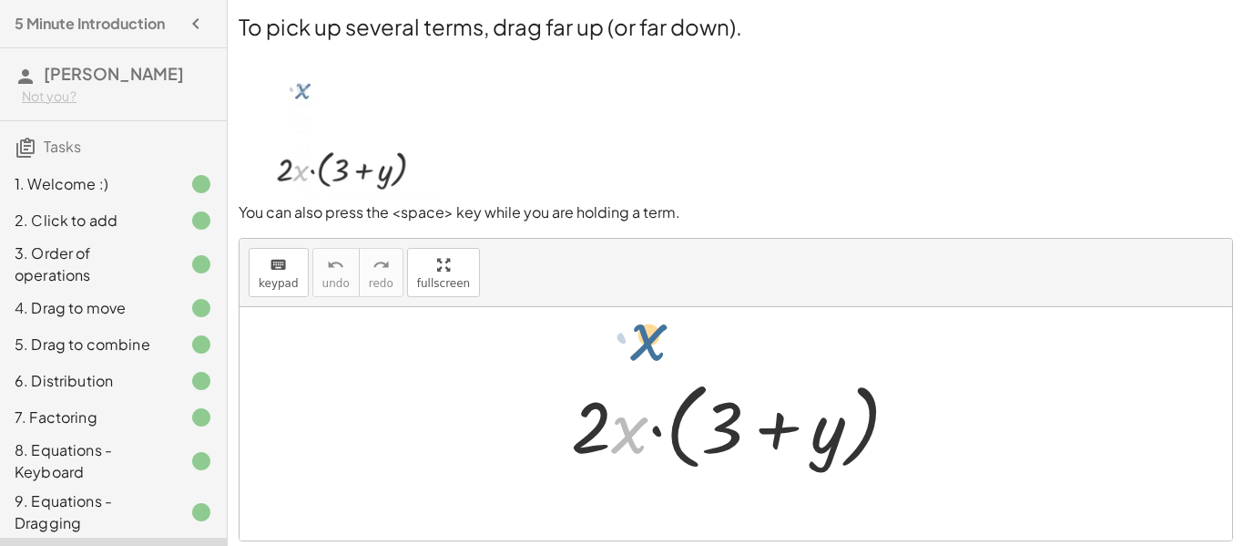
drag, startPoint x: 631, startPoint y: 453, endPoint x: 650, endPoint y: 363, distance: 91.3
click at [650, 360] on div "· x · 2 · x · ( + 3 + y )" at bounding box center [736, 423] width 993 height 233
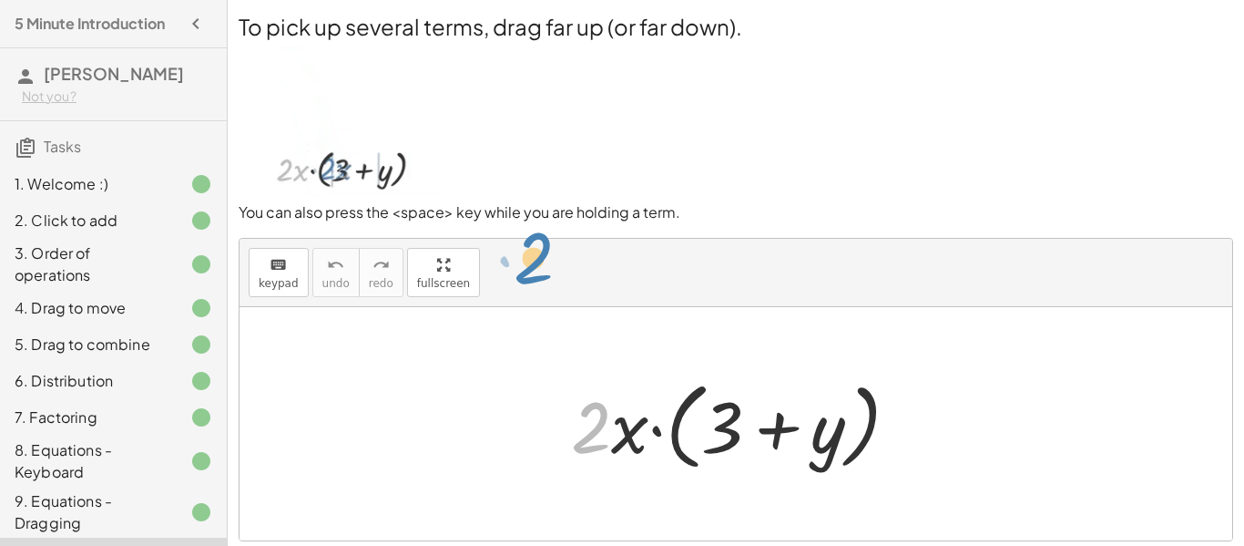
drag, startPoint x: 600, startPoint y: 442, endPoint x: 542, endPoint y: 272, distance: 179.2
click at [542, 272] on div "keyboard keypad undo undo redo redo fullscreen · 2 · 2 · x · ( + 3 + y ) ×" at bounding box center [736, 390] width 993 height 302
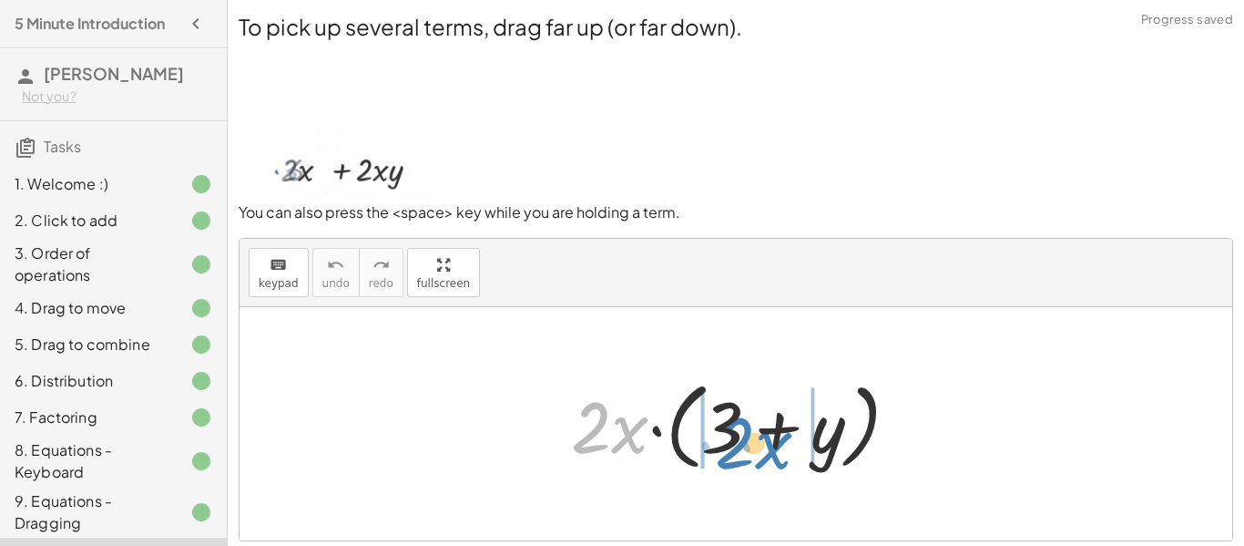
drag, startPoint x: 631, startPoint y: 433, endPoint x: 775, endPoint y: 448, distance: 144.8
click at [775, 448] on div at bounding box center [742, 424] width 361 height 105
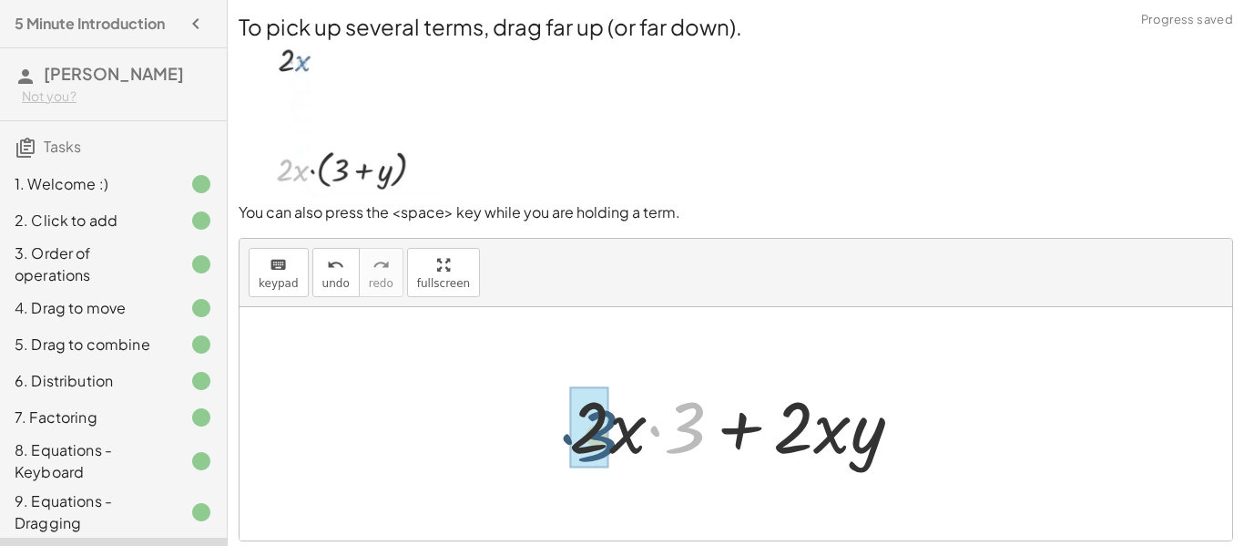
drag, startPoint x: 688, startPoint y: 443, endPoint x: 597, endPoint y: 451, distance: 91.5
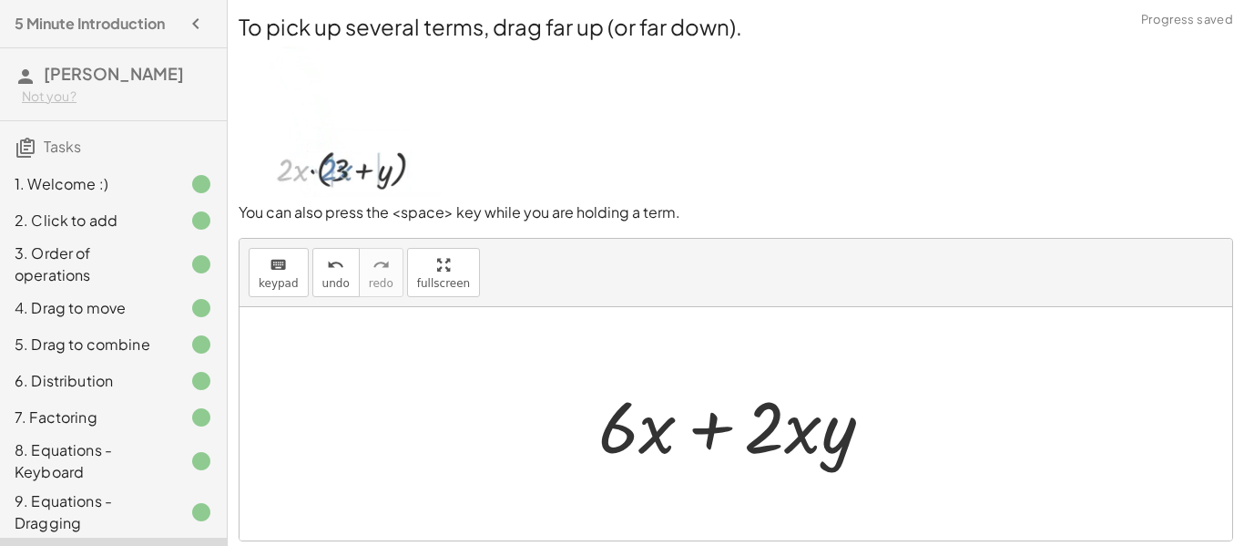
scroll to position [132, 0]
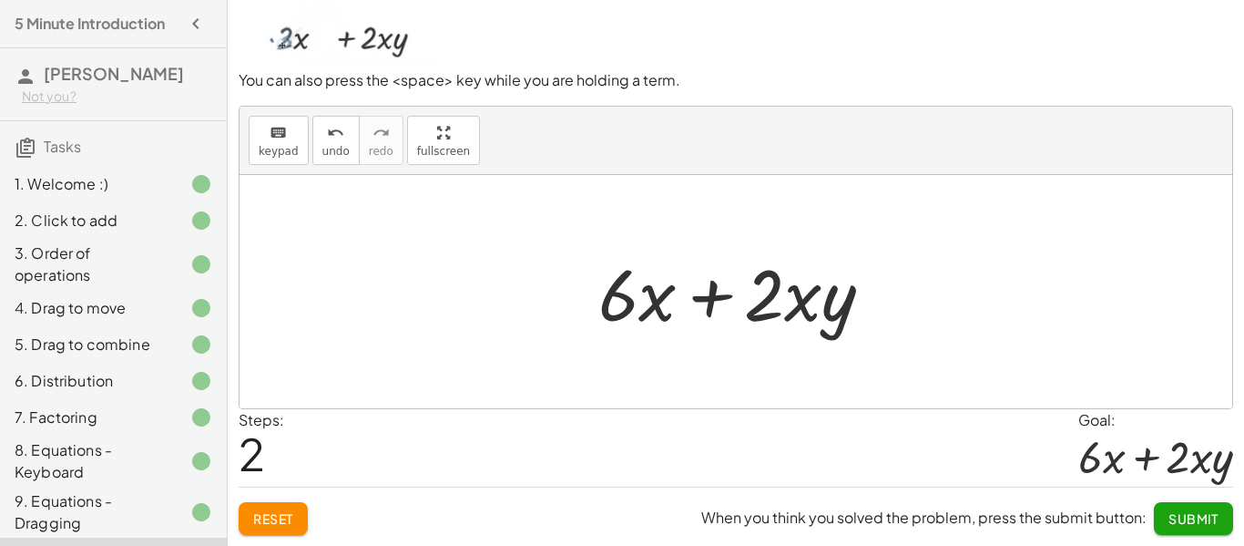
click at [1176, 517] on span "Submit" at bounding box center [1194, 518] width 50 height 16
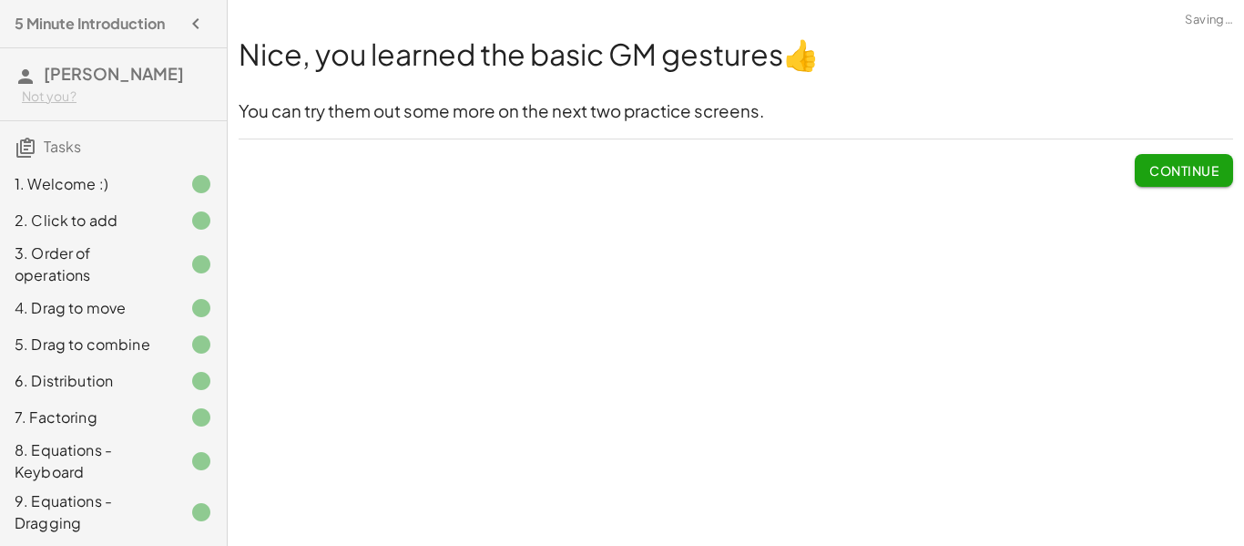
scroll to position [0, 0]
click at [1173, 163] on span "Continue" at bounding box center [1184, 170] width 69 height 16
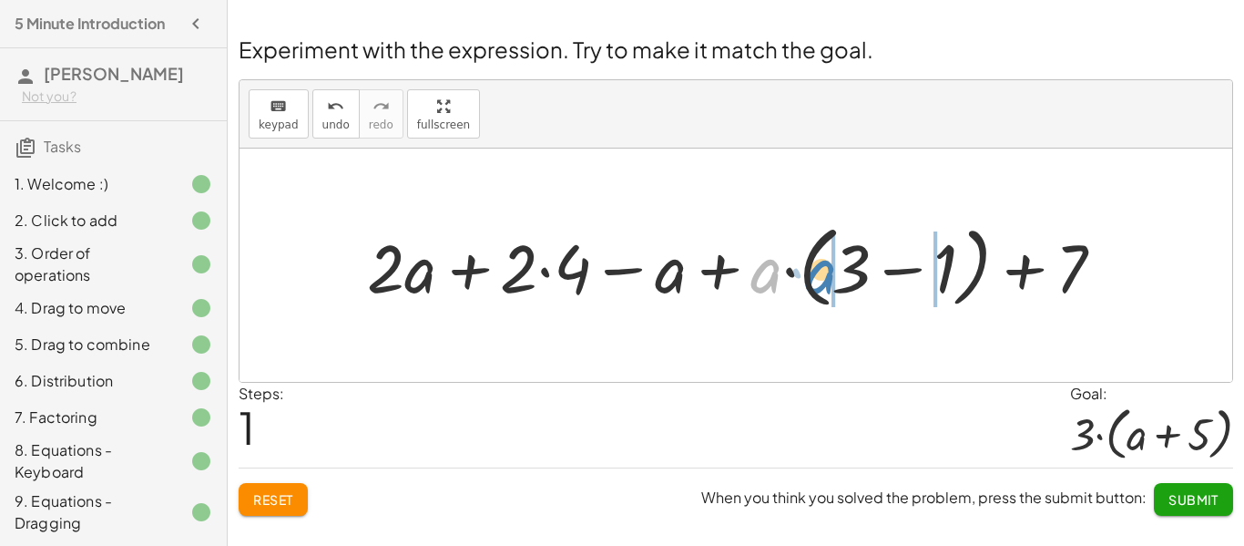
drag, startPoint x: 763, startPoint y: 275, endPoint x: 842, endPoint y: 273, distance: 78.4
click at [842, 273] on div at bounding box center [743, 265] width 770 height 98
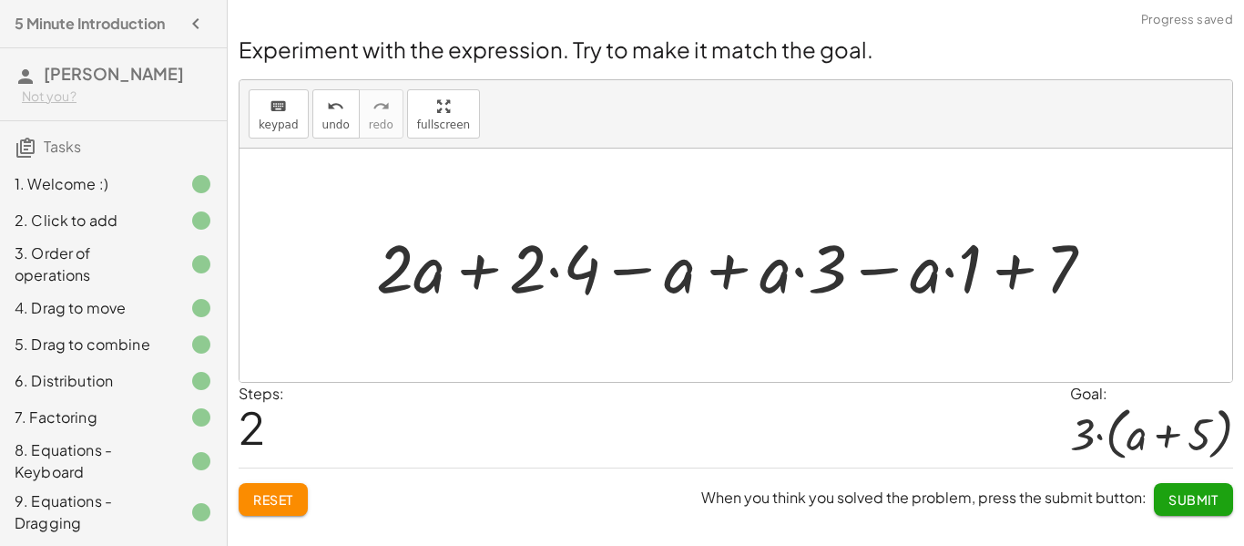
click at [482, 272] on div at bounding box center [742, 265] width 751 height 88
click at [646, 276] on div at bounding box center [742, 265] width 751 height 88
click at [862, 267] on div at bounding box center [742, 265] width 751 height 88
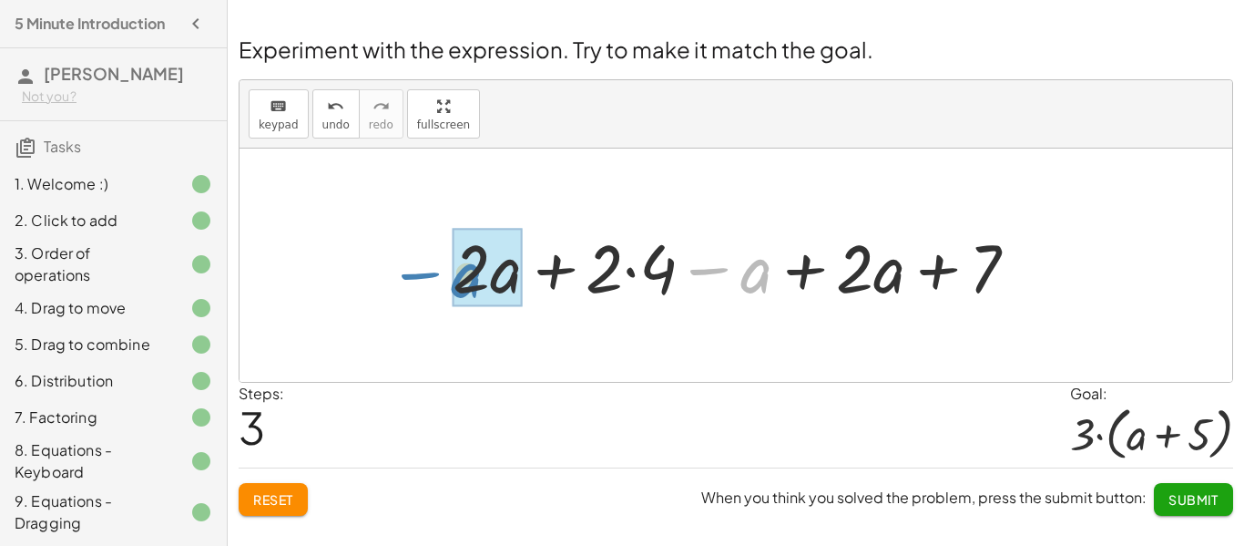
drag, startPoint x: 747, startPoint y: 273, endPoint x: 457, endPoint y: 278, distance: 289.7
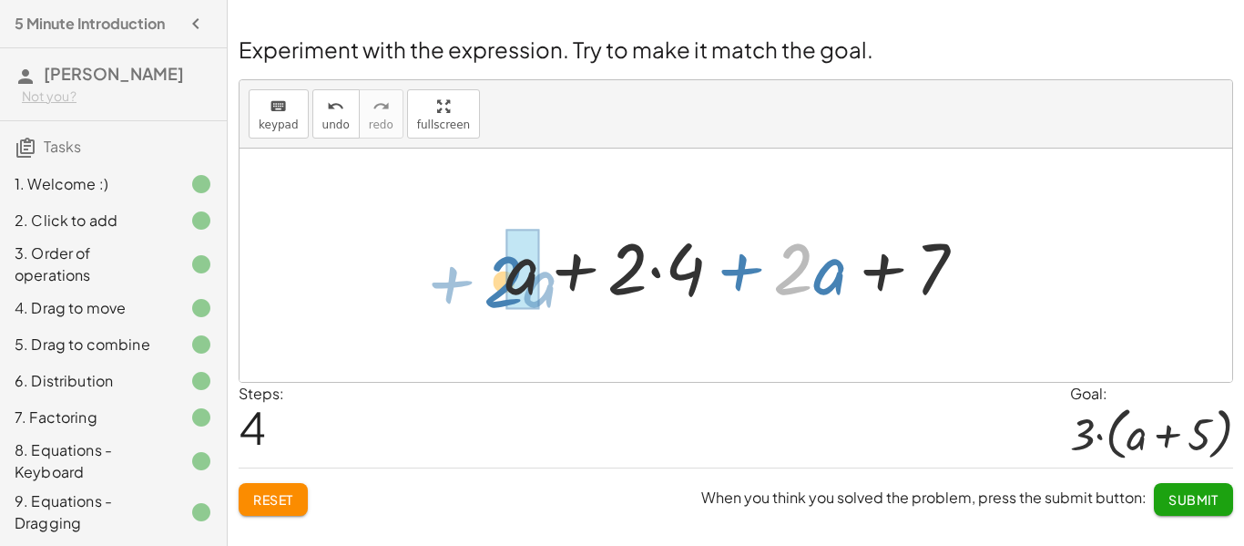
drag, startPoint x: 795, startPoint y: 268, endPoint x: 504, endPoint y: 277, distance: 291.6
click at [504, 277] on div at bounding box center [743, 266] width 494 height 94
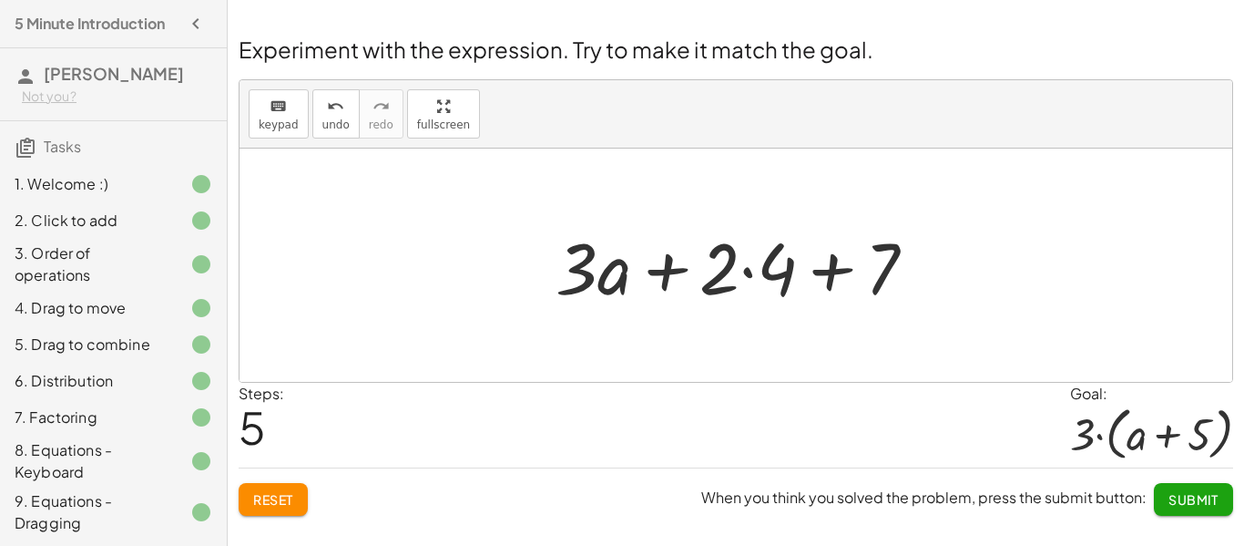
click at [738, 274] on div at bounding box center [743, 266] width 393 height 94
click at [751, 271] on div at bounding box center [743, 266] width 393 height 94
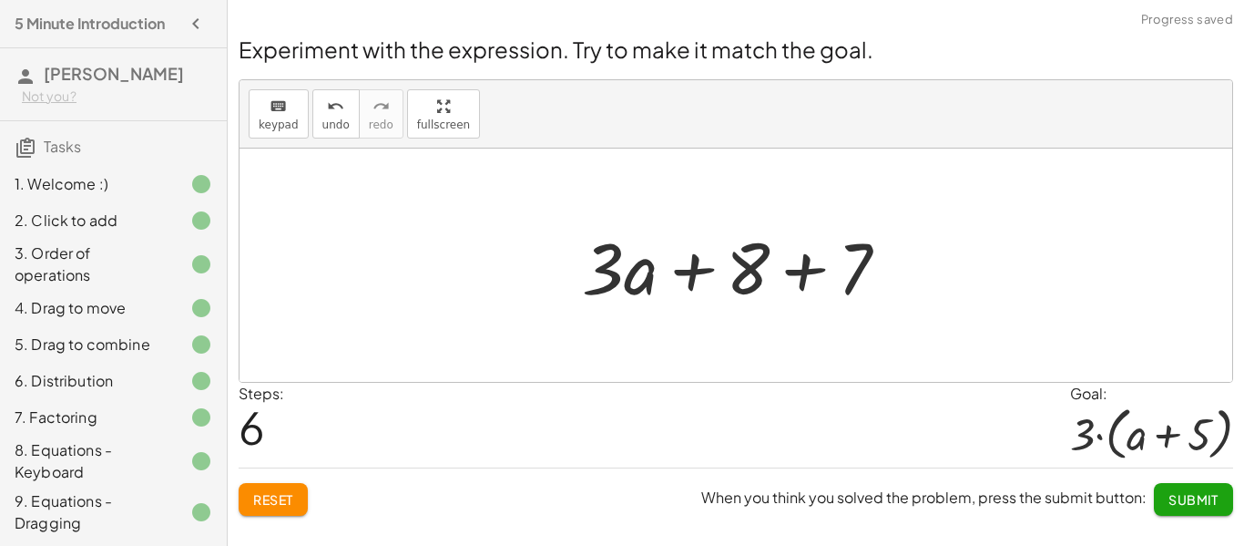
click at [802, 276] on div at bounding box center [743, 266] width 340 height 94
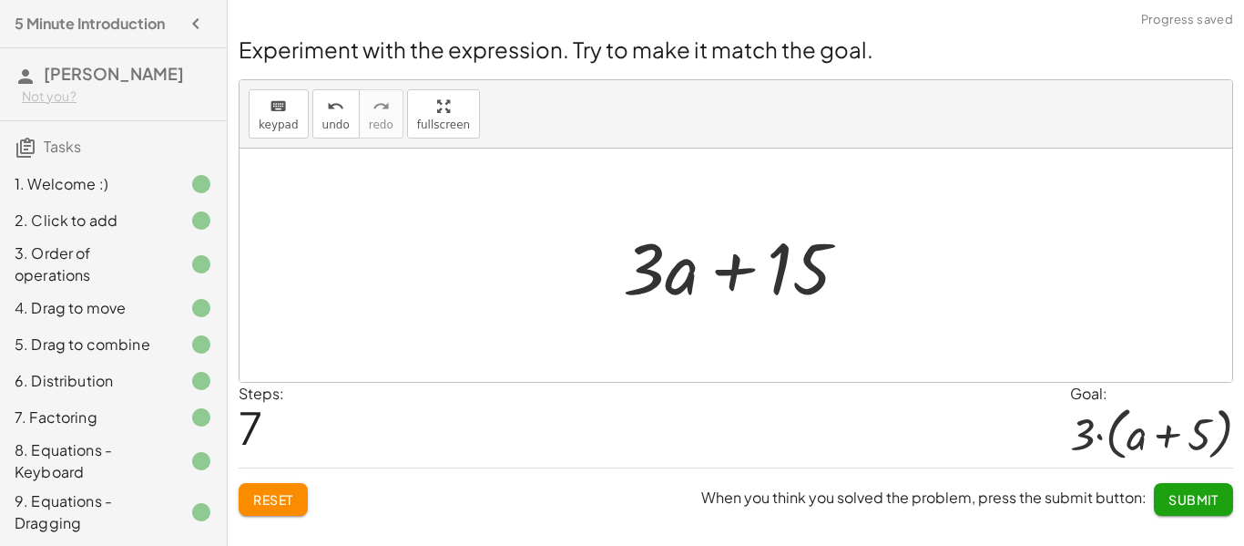
click at [732, 271] on div at bounding box center [743, 266] width 259 height 94
click at [312, 120] on button "undo undo" at bounding box center [335, 113] width 47 height 49
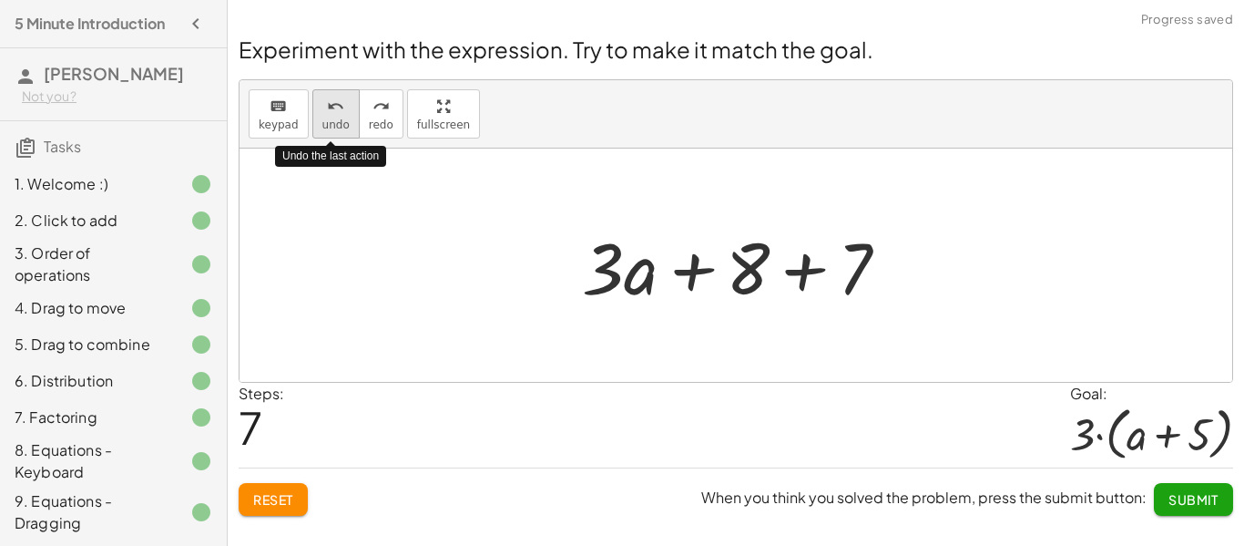
click at [312, 120] on button "undo undo" at bounding box center [335, 113] width 47 height 49
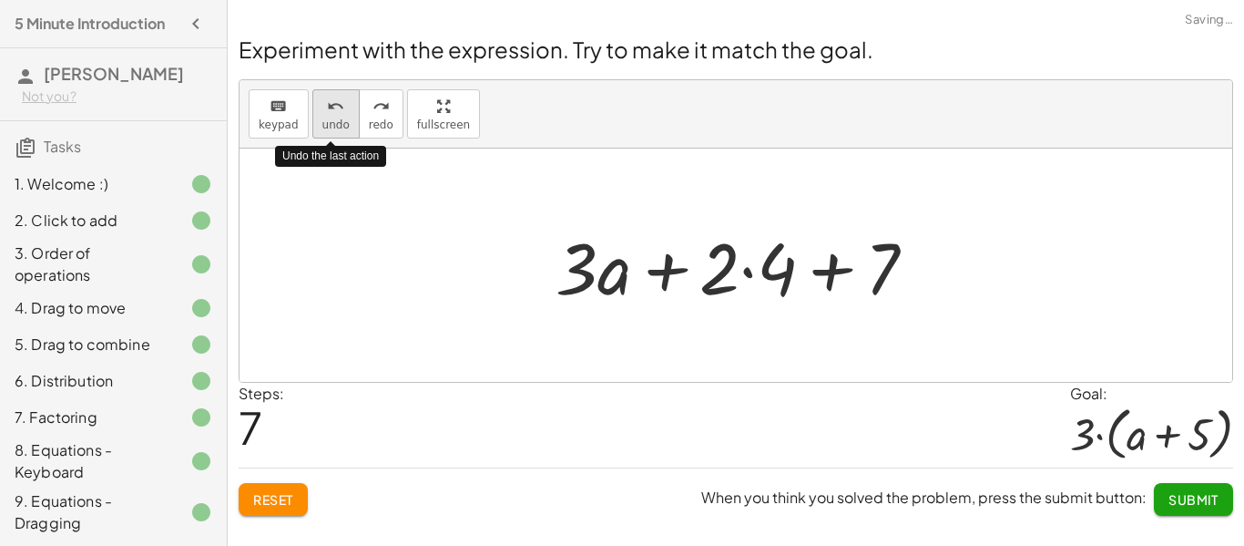
click at [312, 120] on button "undo undo" at bounding box center [335, 113] width 47 height 49
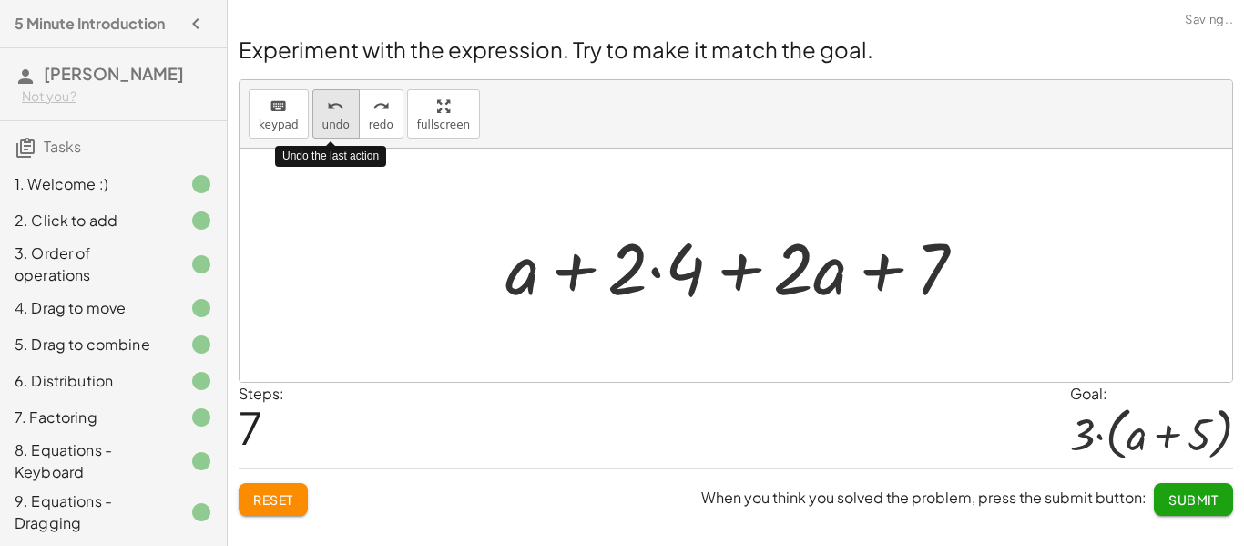
click at [312, 120] on button "undo undo" at bounding box center [335, 113] width 47 height 49
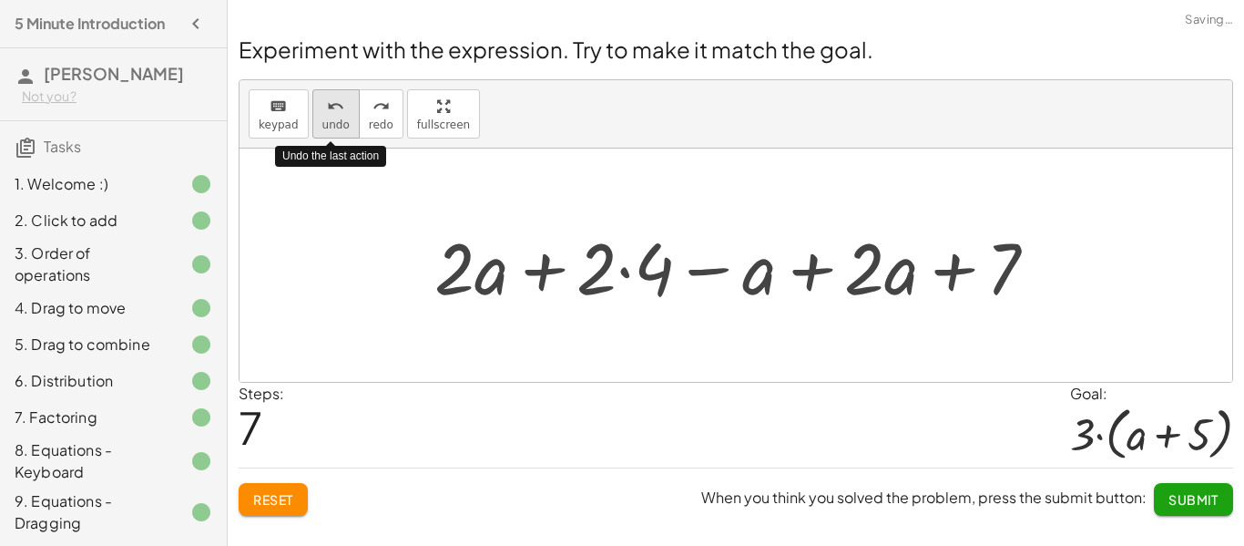
click at [312, 120] on button "undo undo" at bounding box center [335, 113] width 47 height 49
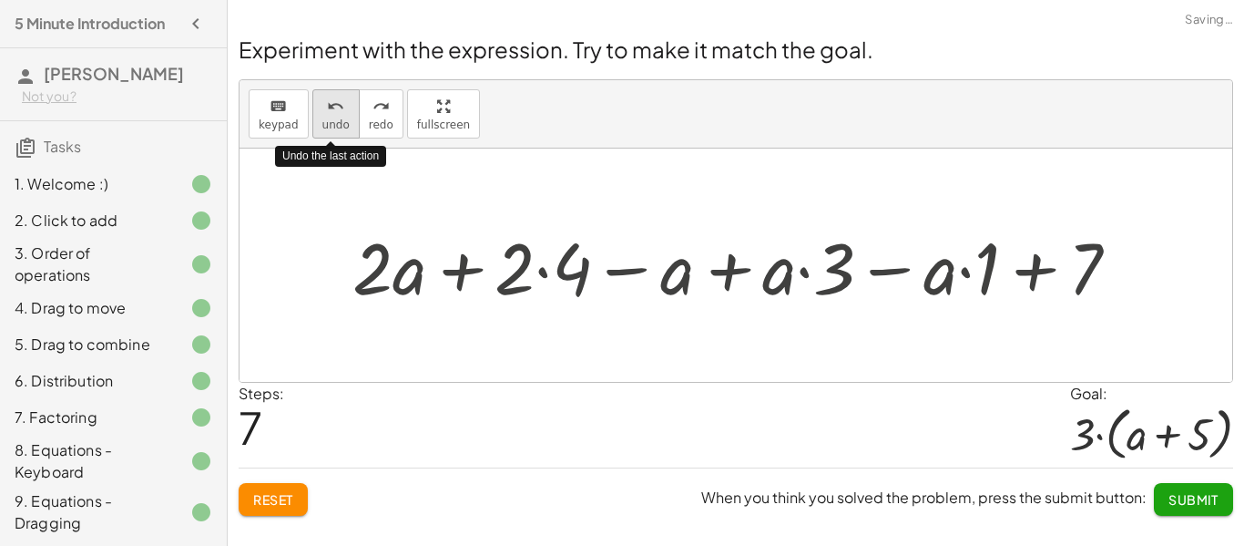
click at [312, 120] on button "undo undo" at bounding box center [335, 113] width 47 height 49
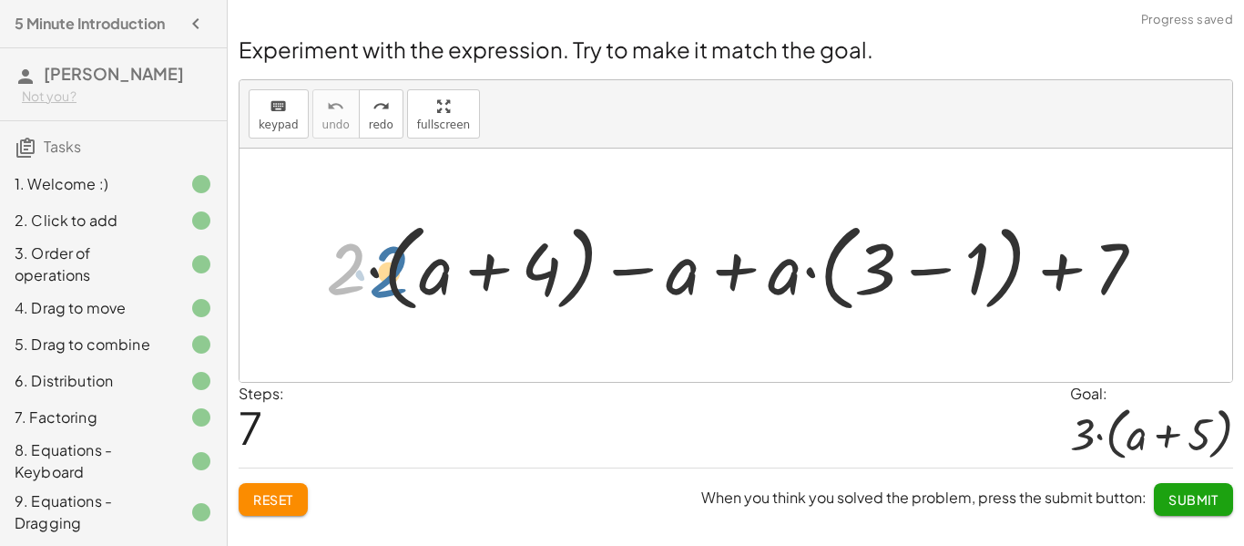
drag, startPoint x: 342, startPoint y: 261, endPoint x: 387, endPoint y: 264, distance: 45.6
click at [387, 264] on div at bounding box center [743, 265] width 852 height 105
drag, startPoint x: 353, startPoint y: 274, endPoint x: 448, endPoint y: 275, distance: 95.6
click at [448, 275] on div at bounding box center [743, 265] width 852 height 105
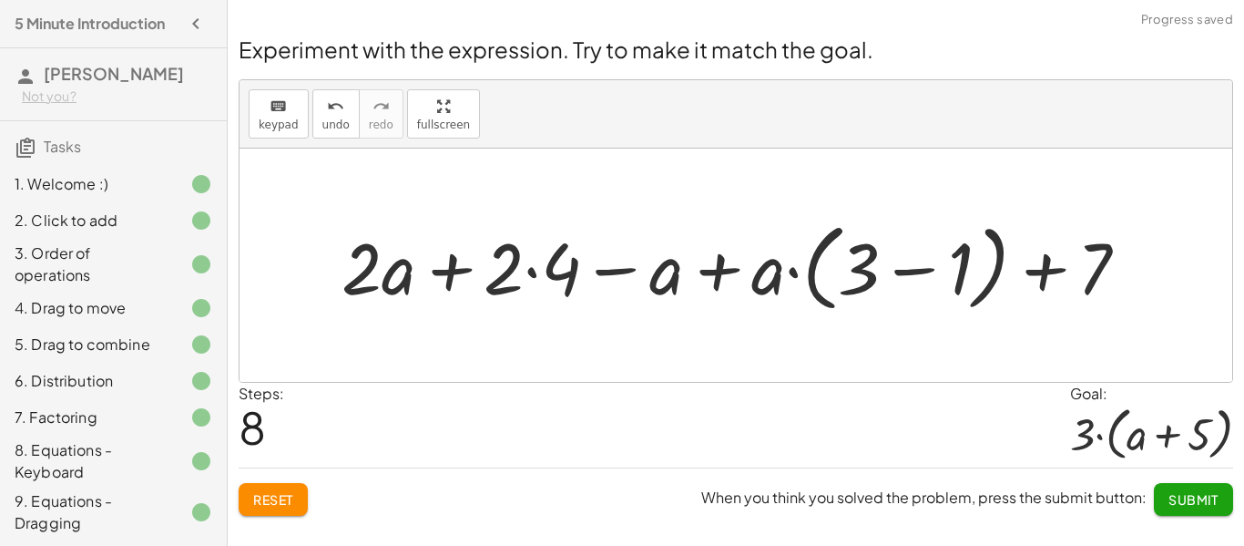
click at [533, 271] on div at bounding box center [742, 265] width 820 height 105
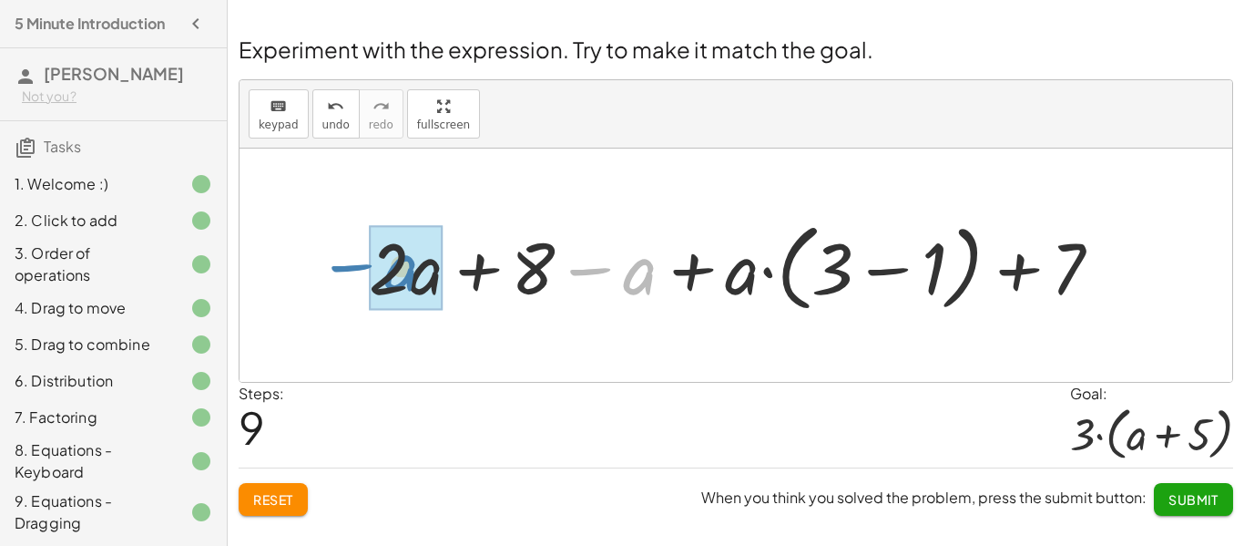
drag, startPoint x: 630, startPoint y: 279, endPoint x: 422, endPoint y: 270, distance: 208.8
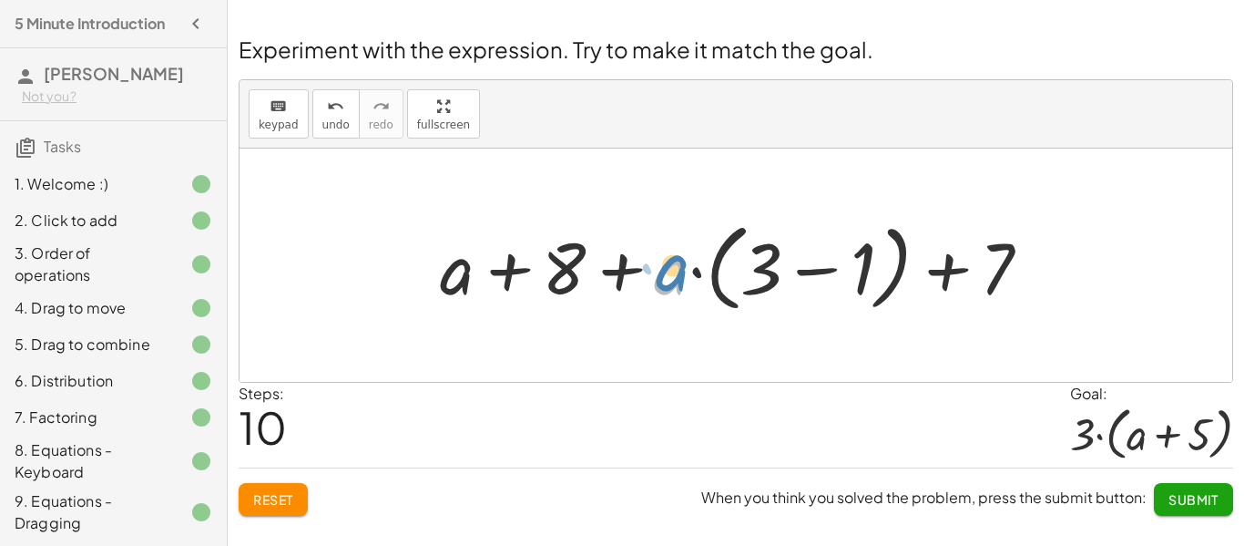
click at [682, 271] on div at bounding box center [743, 265] width 624 height 105
drag, startPoint x: 677, startPoint y: 274, endPoint x: 470, endPoint y: 264, distance: 207.0
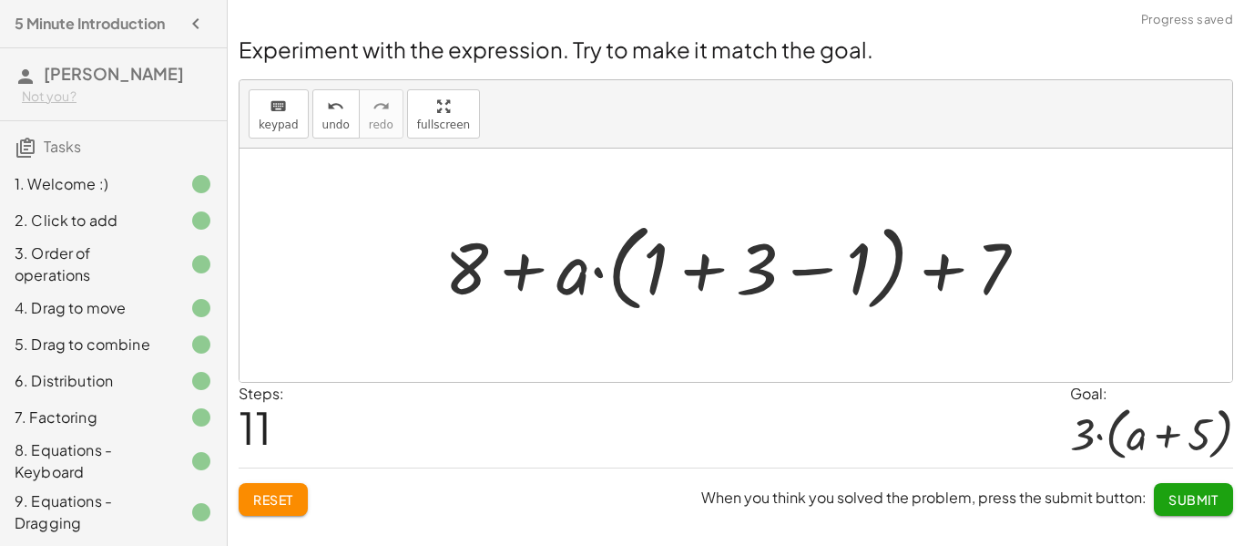
click at [602, 271] on div at bounding box center [742, 265] width 615 height 105
click at [945, 279] on div at bounding box center [742, 265] width 615 height 105
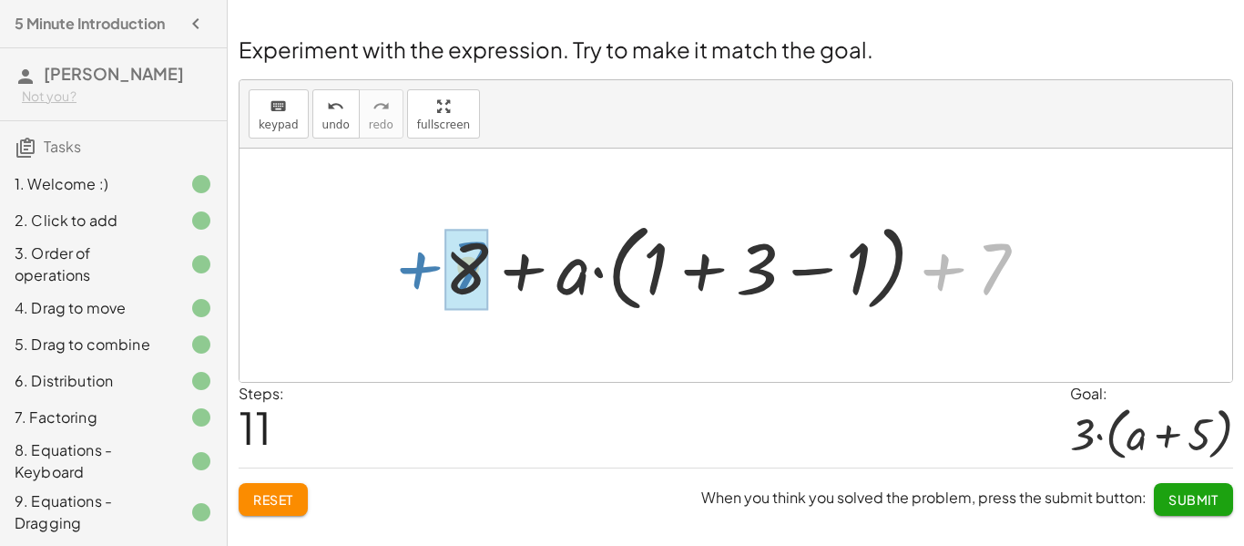
drag, startPoint x: 994, startPoint y: 281, endPoint x: 469, endPoint y: 280, distance: 524.7
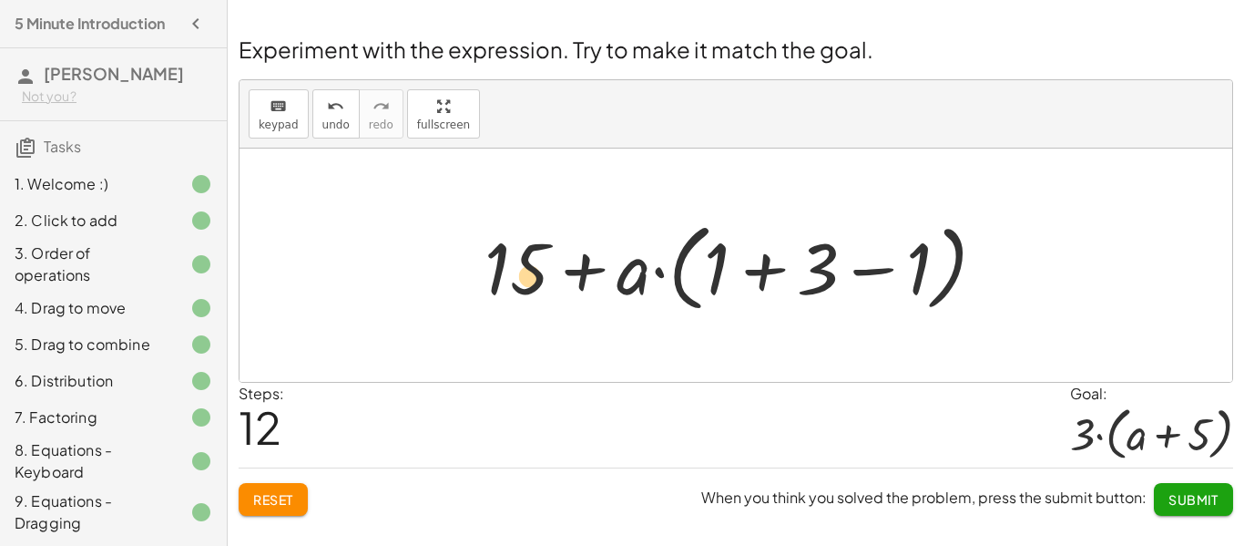
drag, startPoint x: 817, startPoint y: 280, endPoint x: 526, endPoint y: 287, distance: 290.7
click at [526, 287] on div at bounding box center [742, 265] width 534 height 105
click at [634, 285] on div at bounding box center [742, 265] width 534 height 105
drag, startPoint x: 634, startPoint y: 285, endPoint x: 706, endPoint y: 292, distance: 72.3
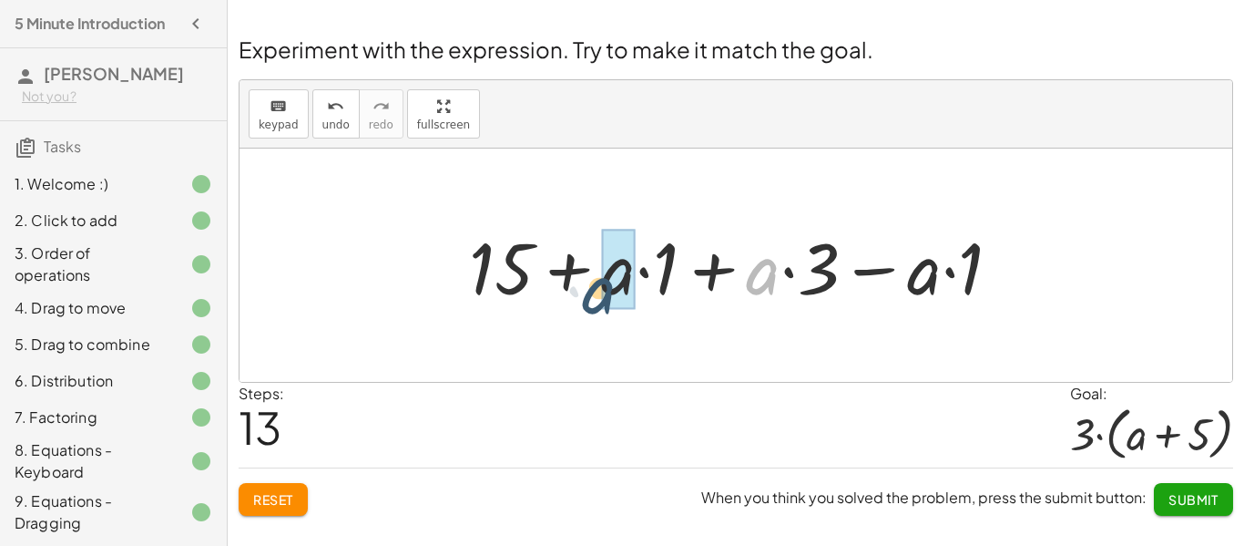
drag, startPoint x: 772, startPoint y: 287, endPoint x: 608, endPoint y: 306, distance: 165.1
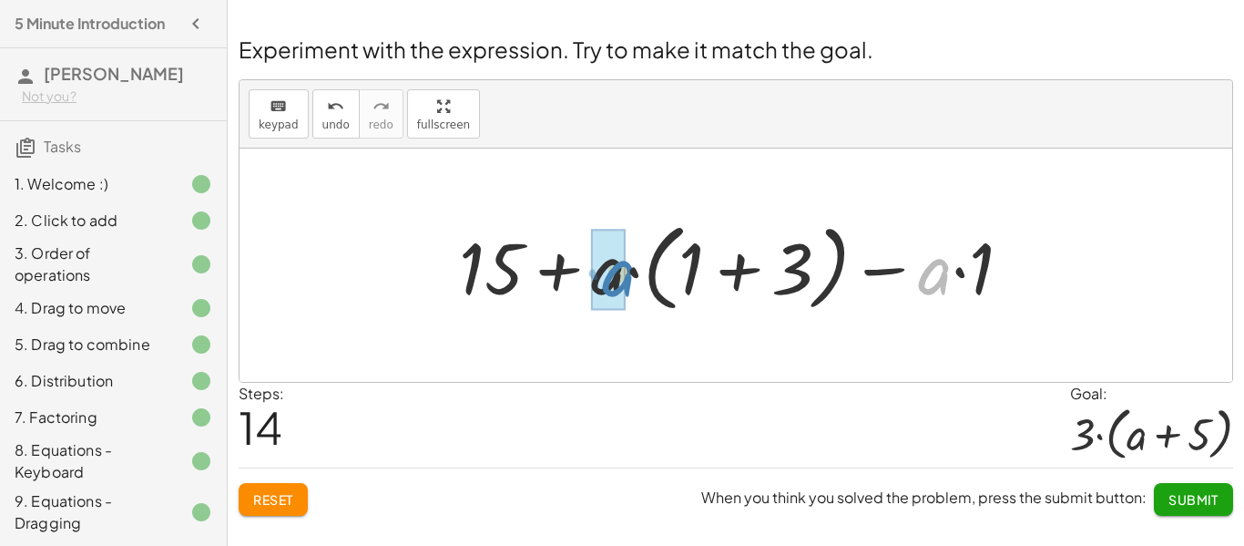
drag, startPoint x: 950, startPoint y: 281, endPoint x: 632, endPoint y: 282, distance: 317.9
click at [632, 282] on div at bounding box center [743, 265] width 586 height 105
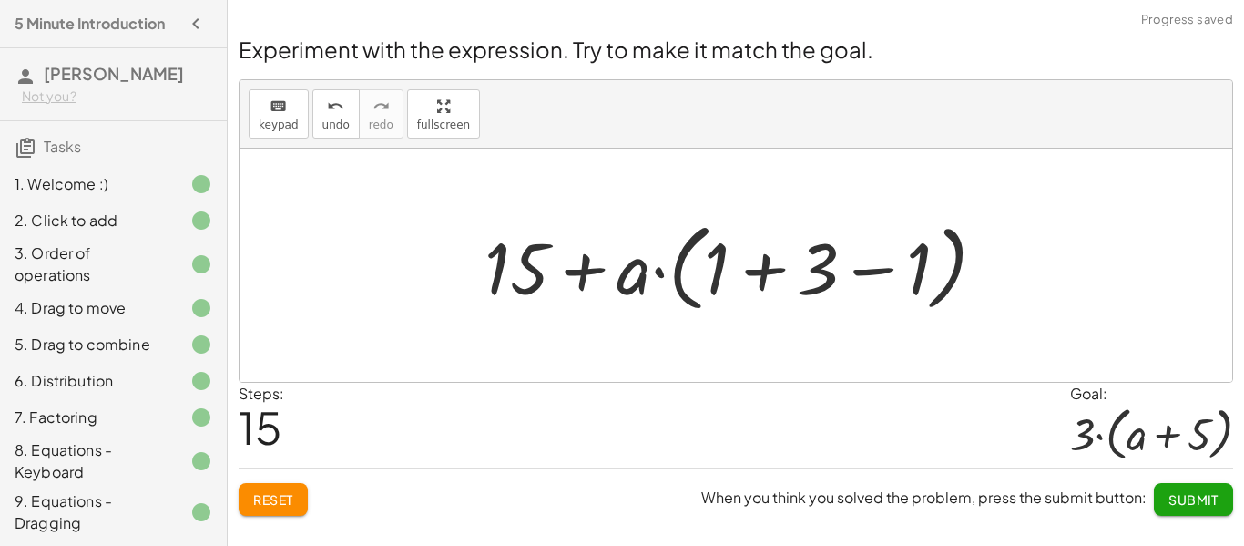
click at [532, 271] on div at bounding box center [742, 265] width 534 height 105
drag, startPoint x: 904, startPoint y: 267, endPoint x: 245, endPoint y: 234, distance: 659.4
click at [245, 234] on div "+ · 2 · ( + a + 4 ) − a + · a · ( + 3 − 1 ) + 7 + · 2 · a + · 2 · 4 − a + · a ·…" at bounding box center [736, 264] width 993 height 233
drag, startPoint x: 537, startPoint y: 287, endPoint x: 735, endPoint y: 267, distance: 199.6
click at [735, 267] on div at bounding box center [742, 265] width 534 height 105
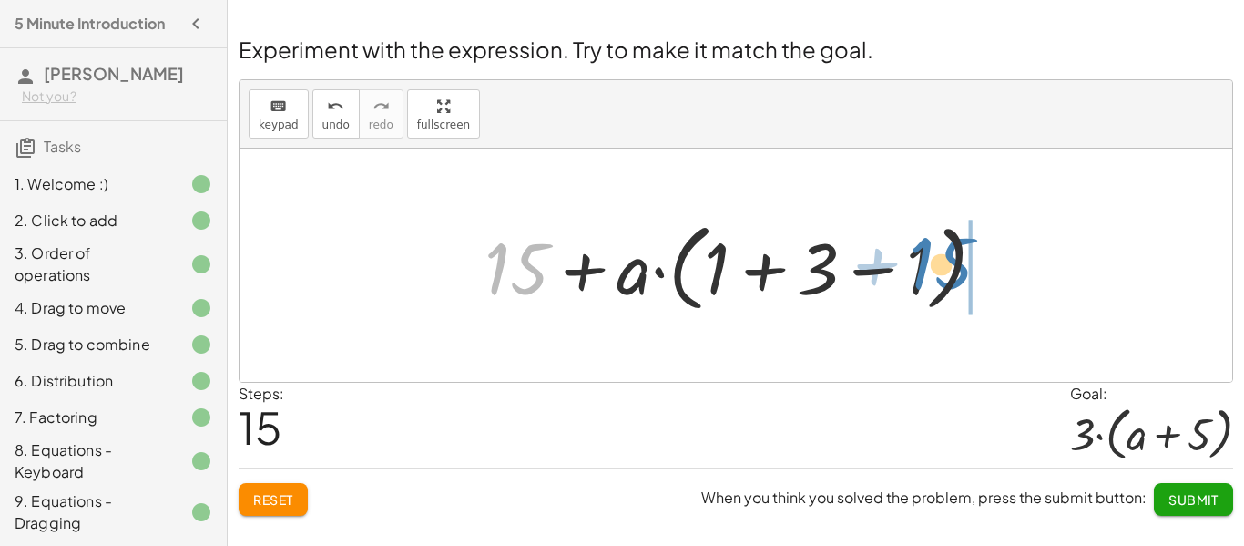
drag, startPoint x: 512, startPoint y: 267, endPoint x: 935, endPoint y: 261, distance: 423.6
click at [935, 261] on div at bounding box center [742, 265] width 534 height 105
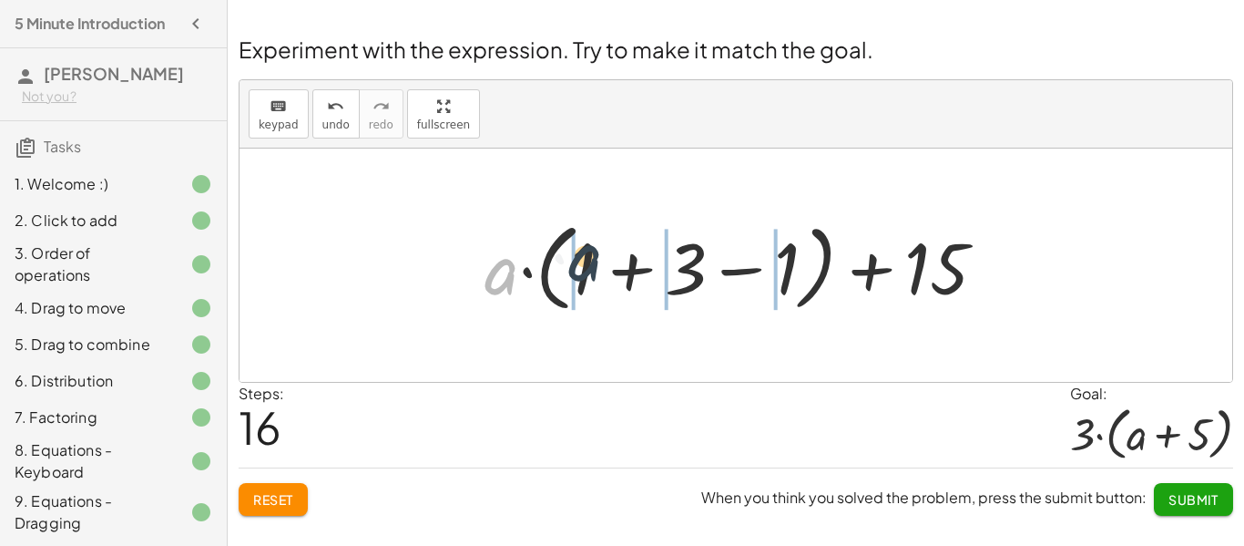
drag, startPoint x: 502, startPoint y: 278, endPoint x: 589, endPoint y: 264, distance: 88.5
click at [589, 264] on div at bounding box center [742, 265] width 534 height 105
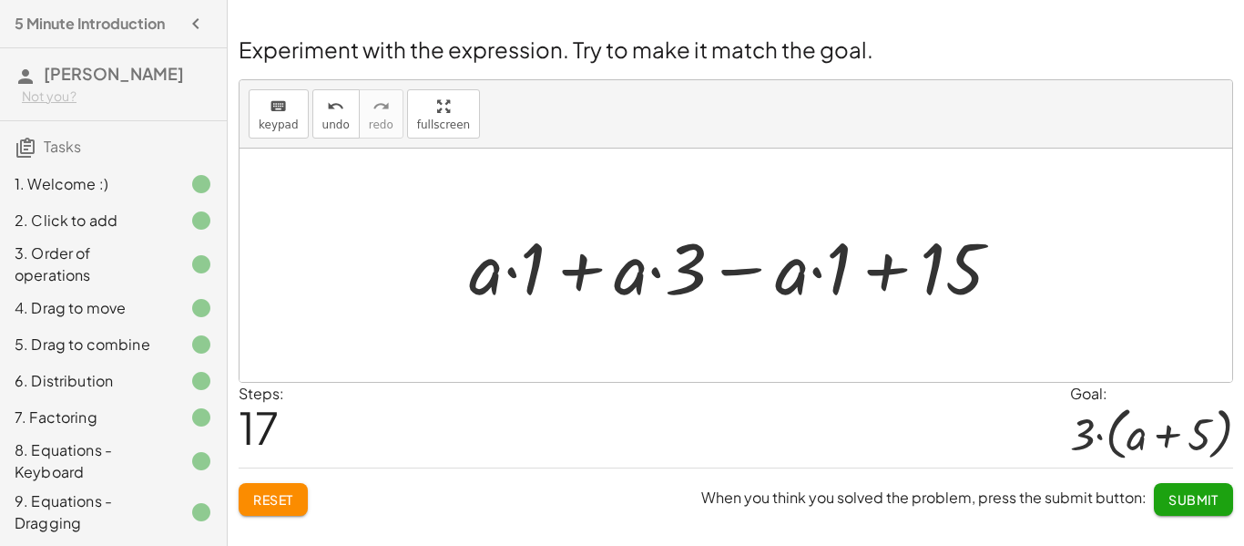
click at [294, 489] on button "Reset" at bounding box center [273, 499] width 69 height 33
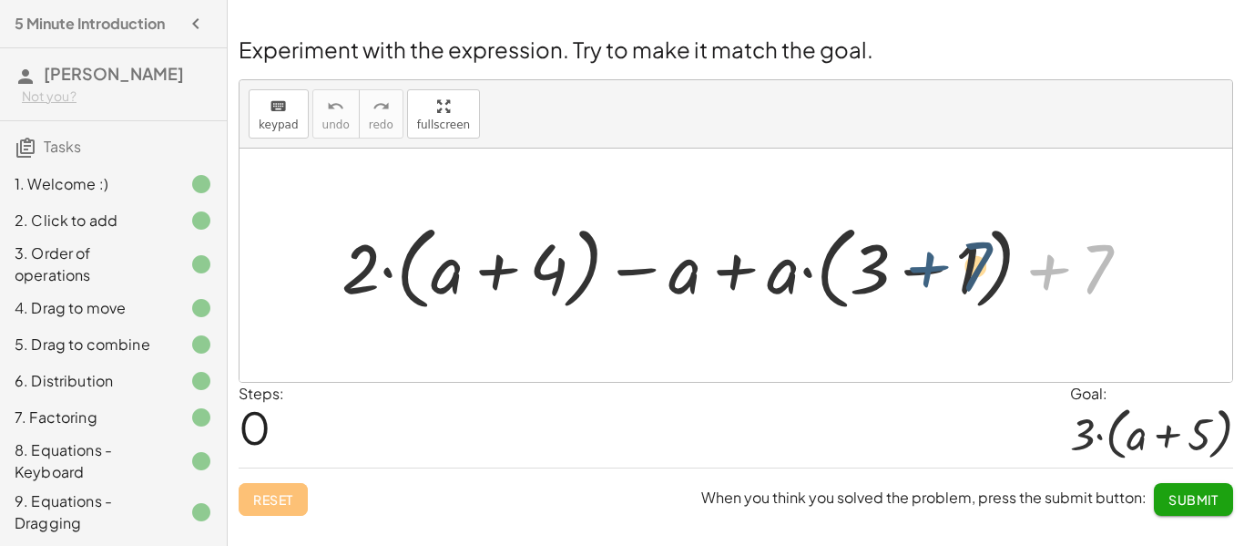
drag, startPoint x: 1047, startPoint y: 277, endPoint x: 900, endPoint y: 279, distance: 146.7
click at [900, 279] on div at bounding box center [743, 265] width 822 height 101
click at [1045, 260] on div at bounding box center [743, 265] width 822 height 101
drag, startPoint x: 966, startPoint y: 267, endPoint x: 1124, endPoint y: 274, distance: 157.8
click at [1124, 274] on div at bounding box center [743, 265] width 822 height 101
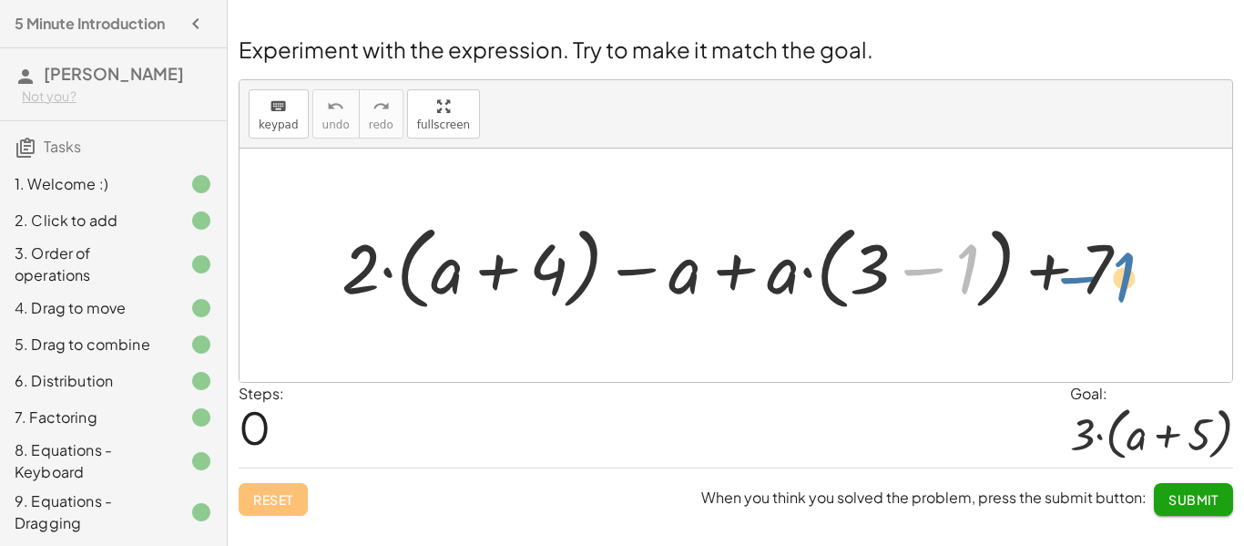
click at [1124, 274] on div at bounding box center [743, 265] width 822 height 101
click at [672, 276] on div at bounding box center [743, 265] width 822 height 101
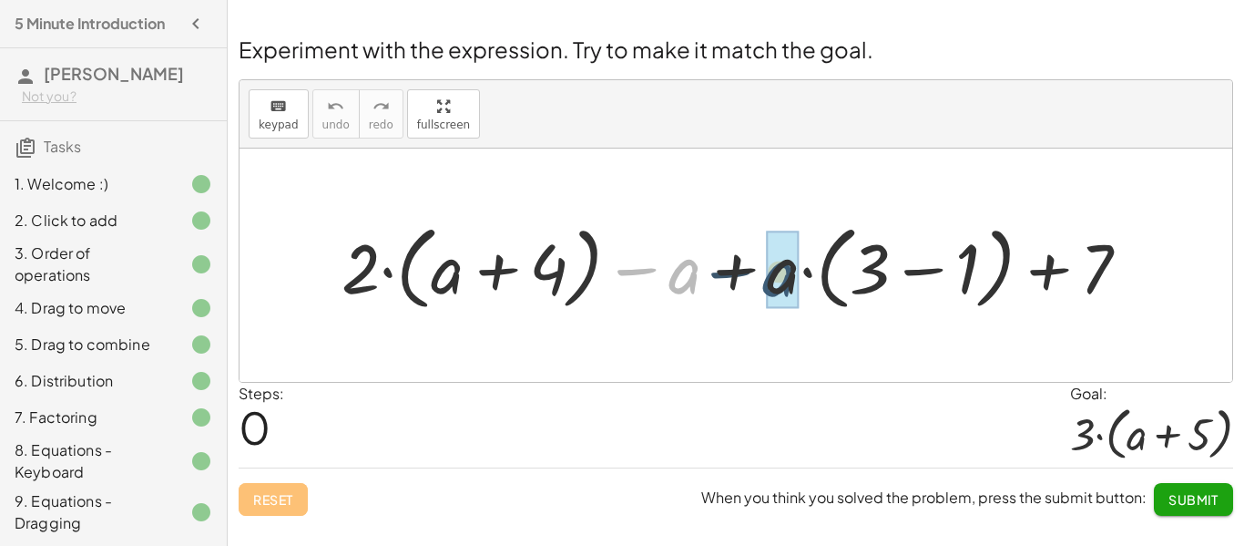
drag, startPoint x: 672, startPoint y: 276, endPoint x: 770, endPoint y: 280, distance: 97.5
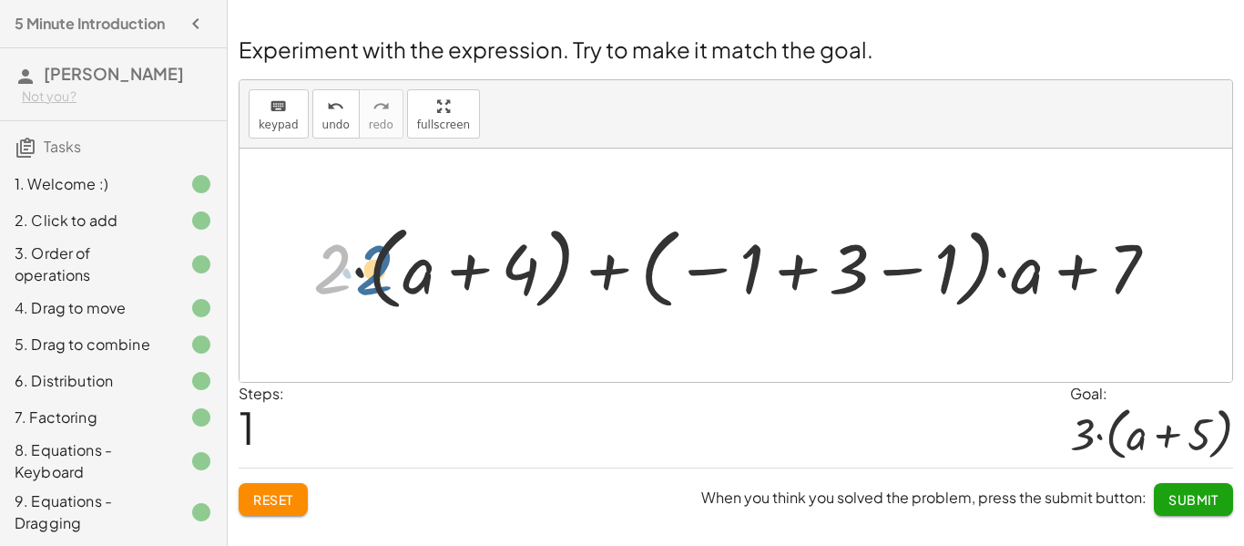
drag, startPoint x: 339, startPoint y: 271, endPoint x: 384, endPoint y: 271, distance: 45.6
click at [384, 271] on div at bounding box center [743, 265] width 878 height 101
drag, startPoint x: 335, startPoint y: 269, endPoint x: 437, endPoint y: 269, distance: 102.0
click at [437, 269] on div at bounding box center [743, 265] width 878 height 101
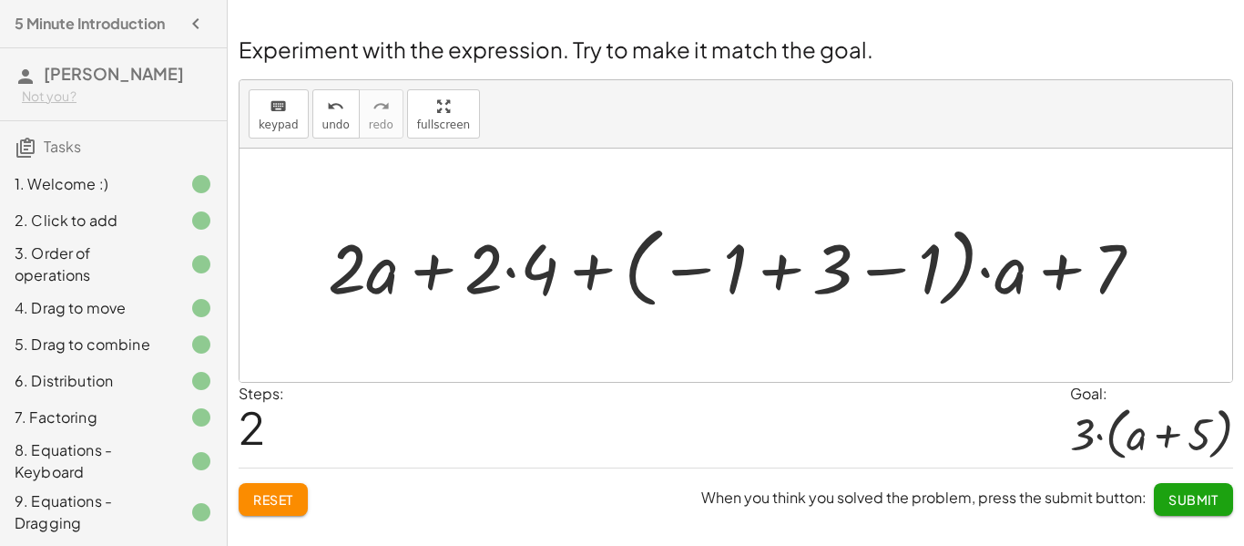
click at [508, 275] on div at bounding box center [742, 265] width 847 height 97
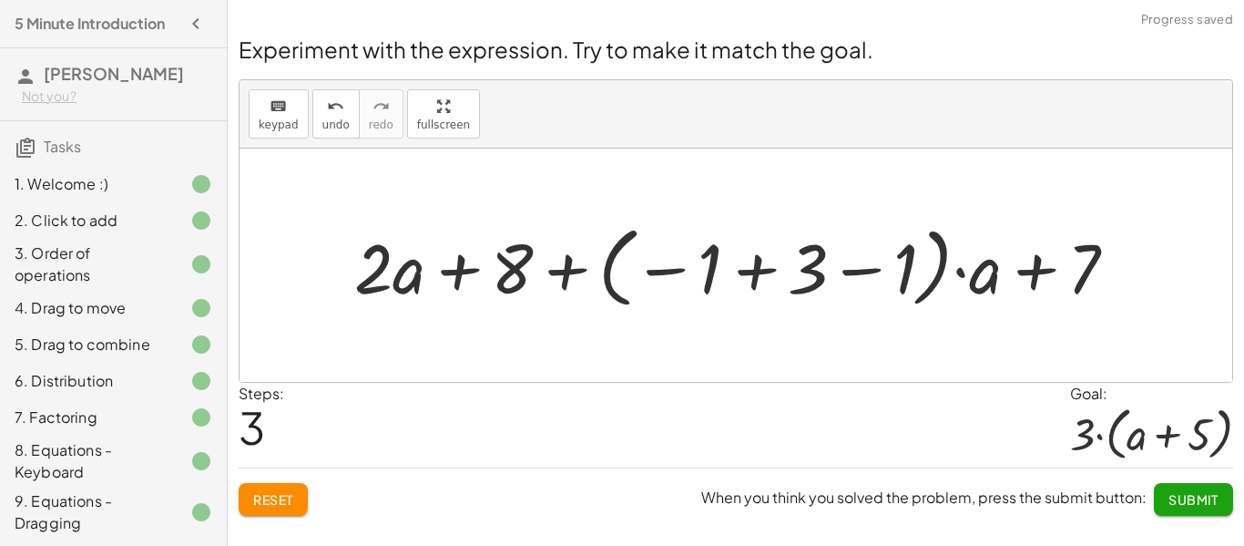
click at [567, 270] on div at bounding box center [743, 265] width 796 height 97
drag, startPoint x: 984, startPoint y: 289, endPoint x: 400, endPoint y: 292, distance: 583.9
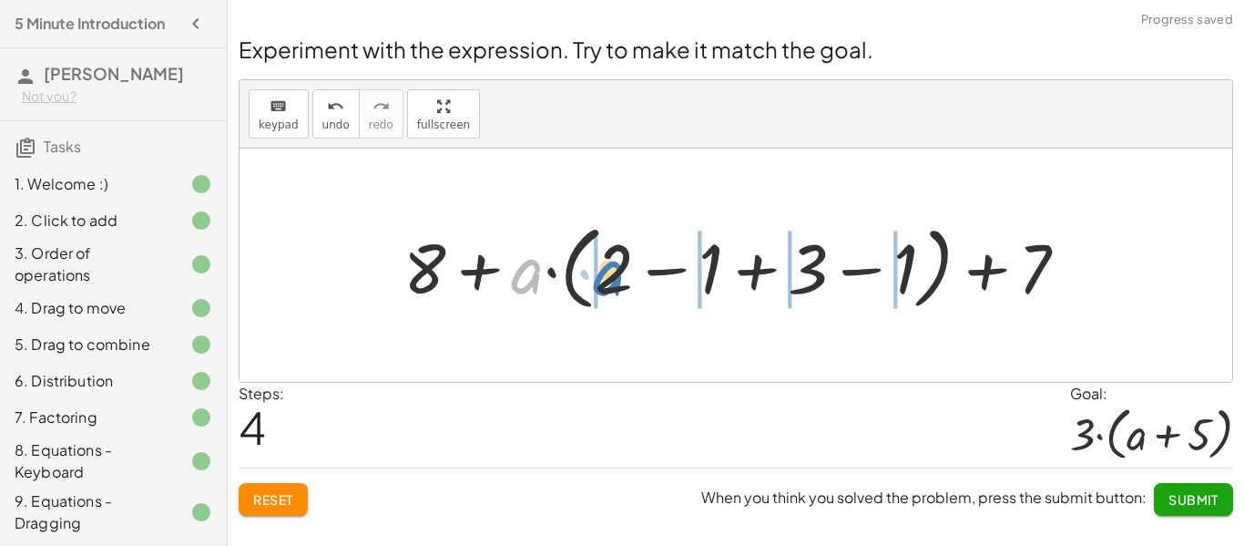
drag, startPoint x: 535, startPoint y: 281, endPoint x: 616, endPoint y: 281, distance: 81.1
click at [616, 281] on div at bounding box center [743, 265] width 698 height 101
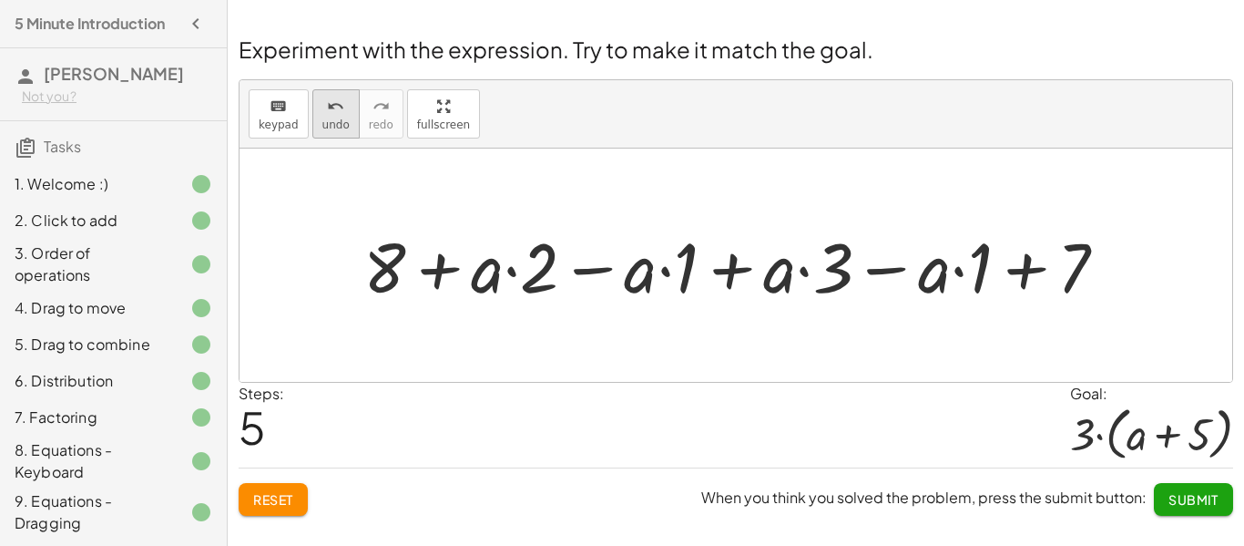
click at [347, 115] on button "undo undo" at bounding box center [335, 113] width 47 height 49
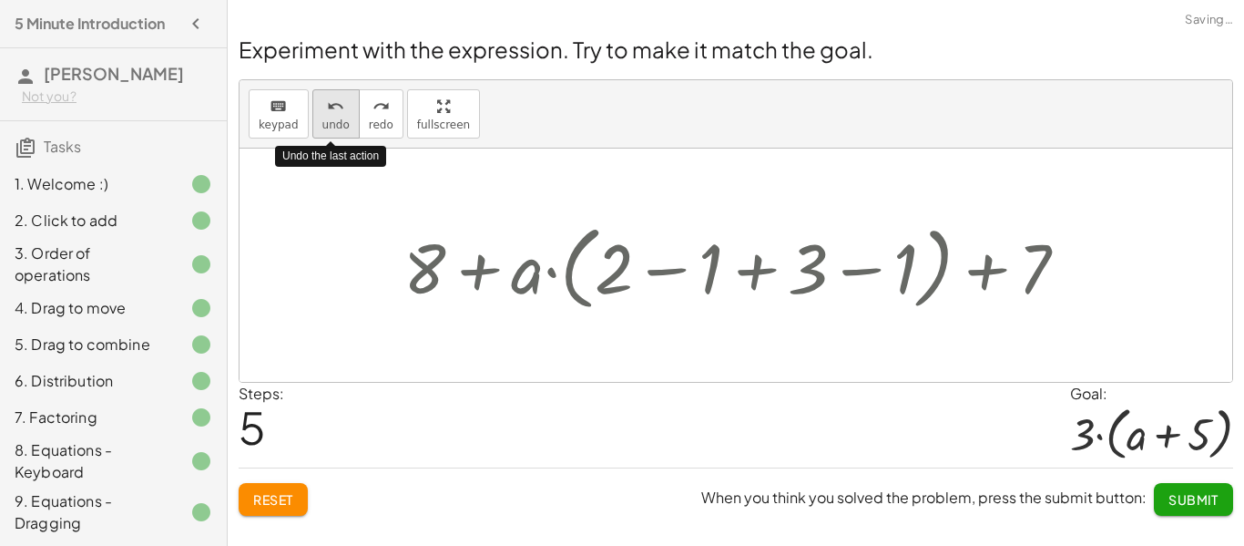
click at [347, 115] on button "undo undo" at bounding box center [335, 113] width 47 height 49
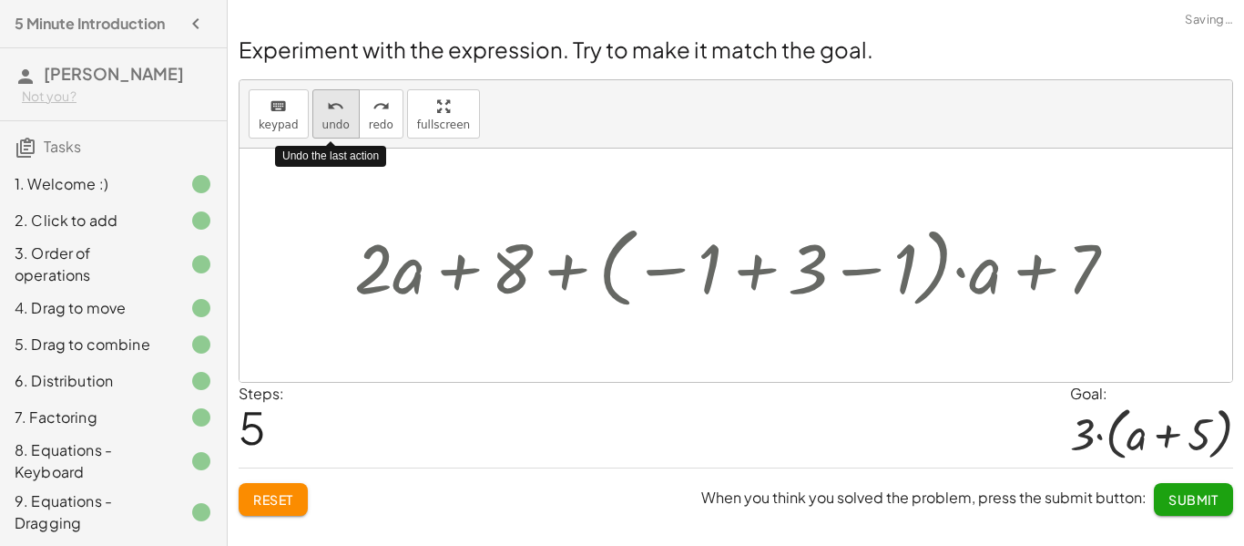
click at [347, 115] on button "undo undo" at bounding box center [335, 113] width 47 height 49
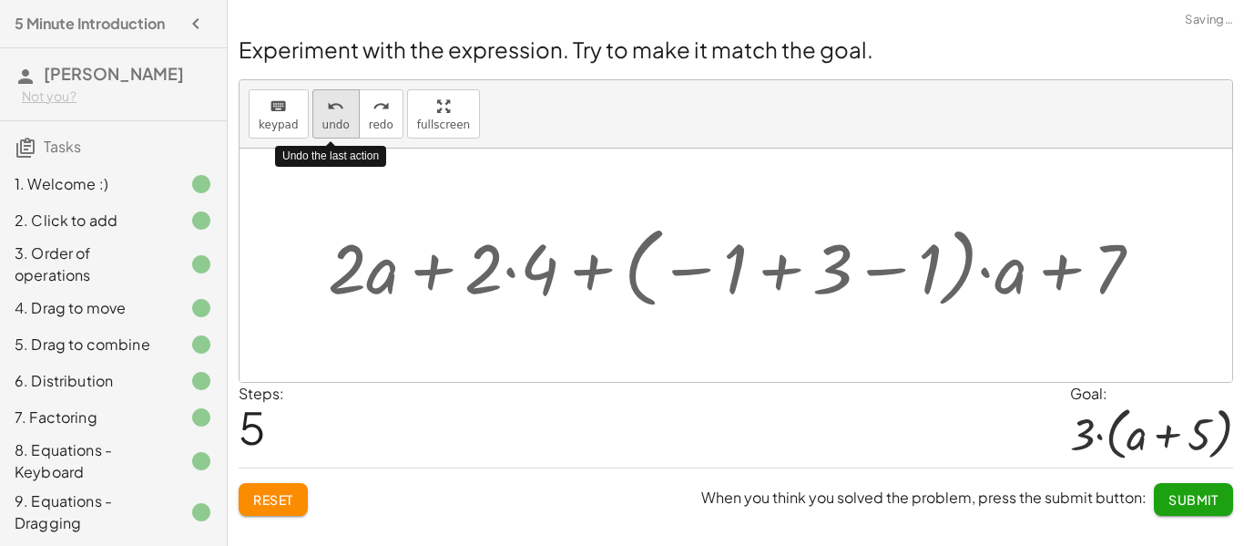
click at [347, 115] on button "undo undo" at bounding box center [335, 113] width 47 height 49
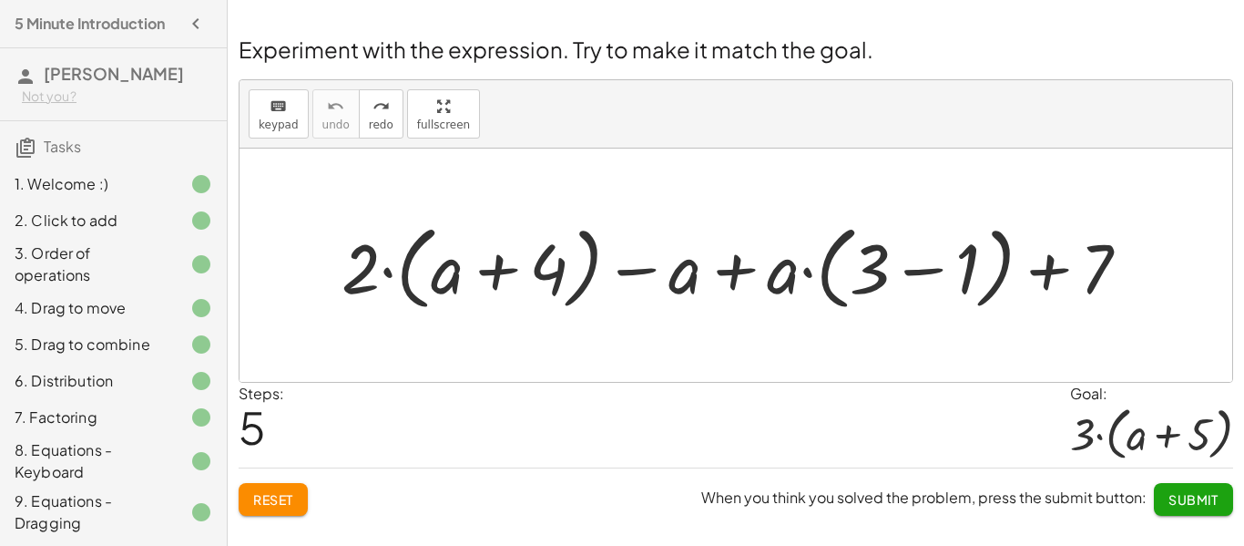
click at [151, 263] on div "3. Order of operations" at bounding box center [88, 264] width 147 height 44
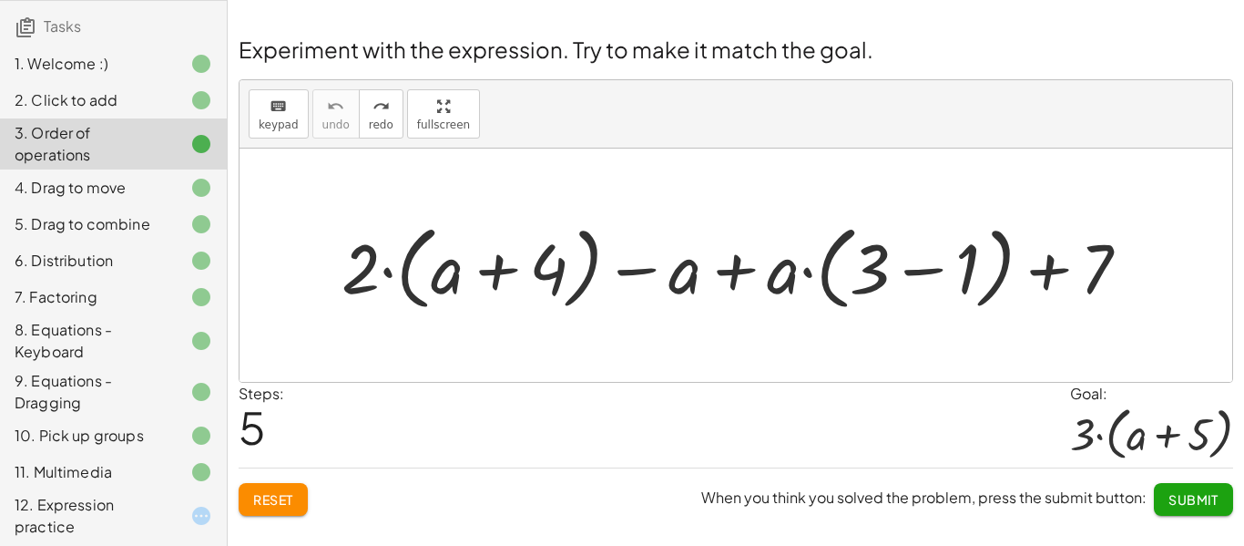
scroll to position [243, 0]
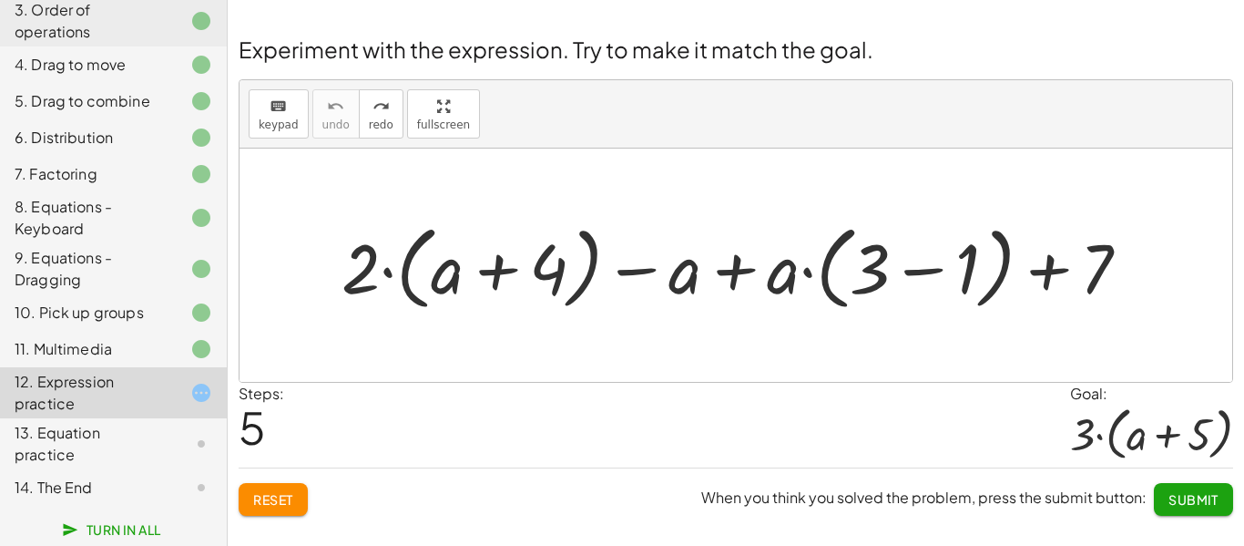
click at [774, 277] on div at bounding box center [743, 265] width 822 height 101
click at [734, 271] on div at bounding box center [743, 265] width 822 height 101
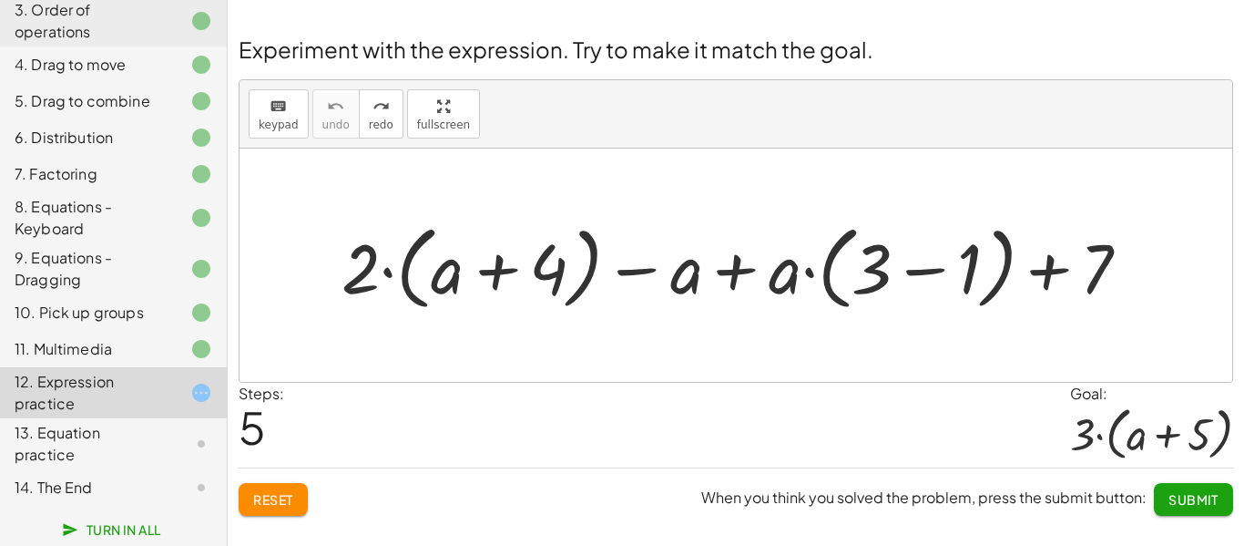
click at [734, 271] on div at bounding box center [743, 265] width 822 height 101
drag, startPoint x: 789, startPoint y: 279, endPoint x: 863, endPoint y: 261, distance: 75.8
click at [863, 261] on div at bounding box center [743, 265] width 822 height 101
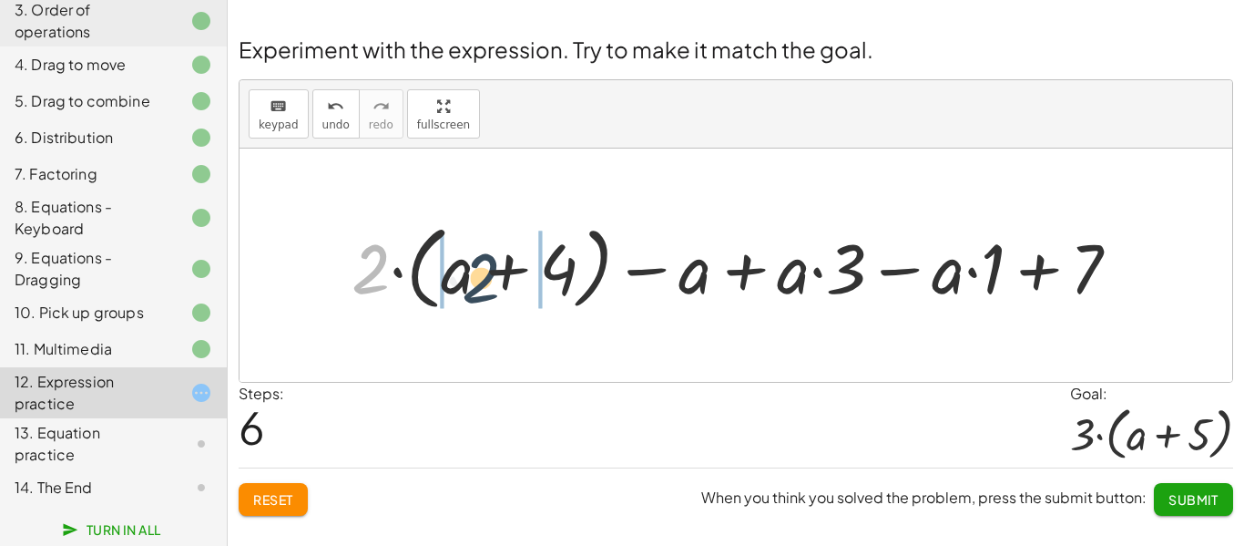
drag, startPoint x: 361, startPoint y: 267, endPoint x: 475, endPoint y: 276, distance: 114.2
click at [475, 276] on div at bounding box center [743, 265] width 802 height 101
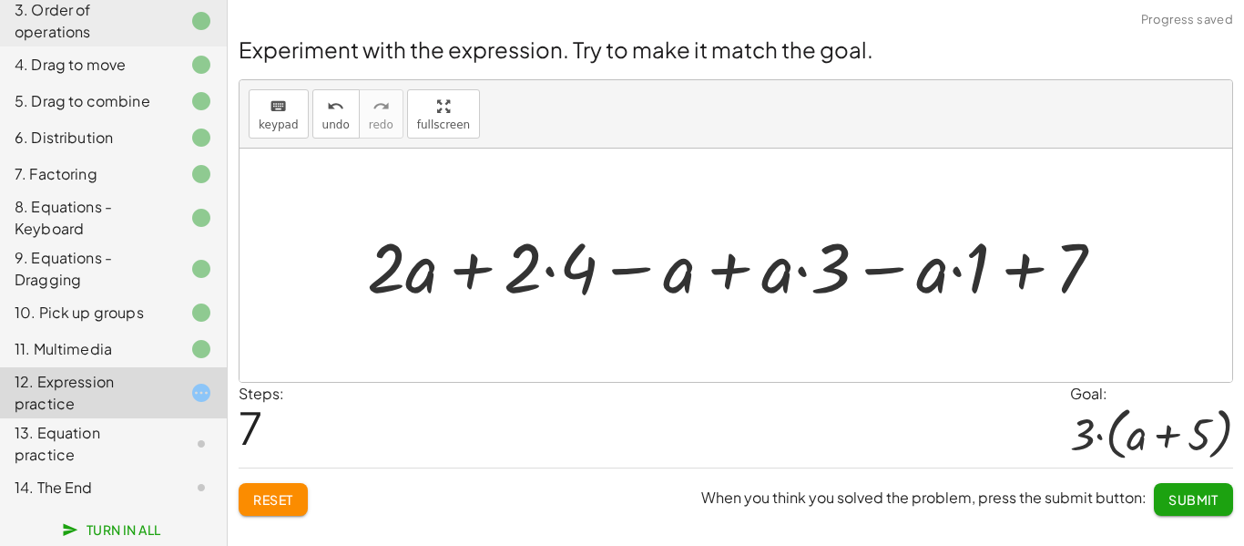
click at [548, 269] on div at bounding box center [743, 265] width 771 height 90
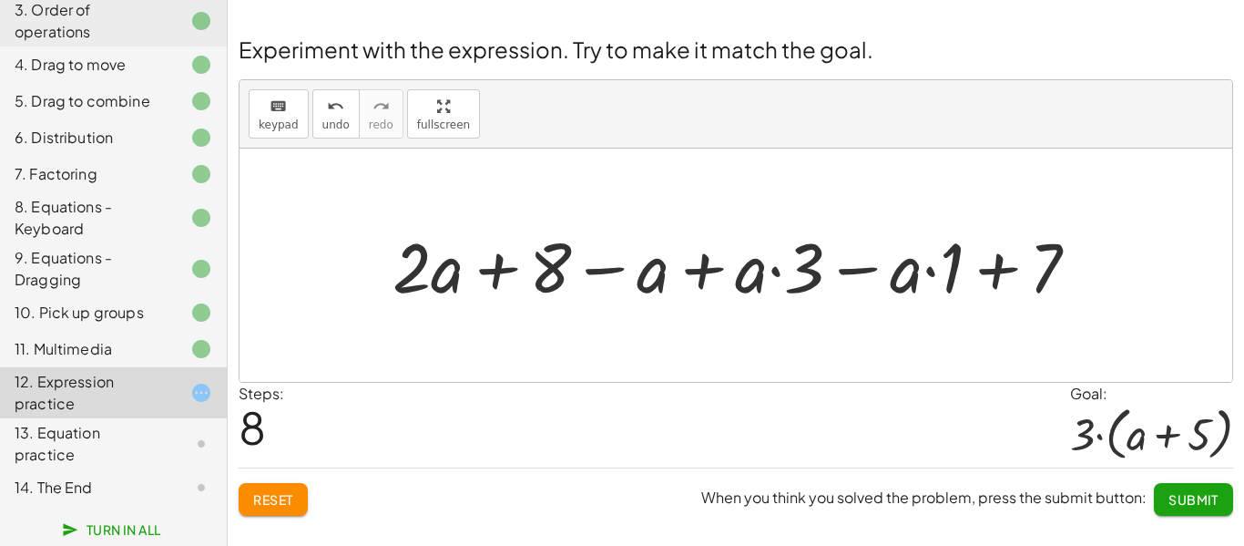
click at [707, 265] on div at bounding box center [742, 265] width 719 height 90
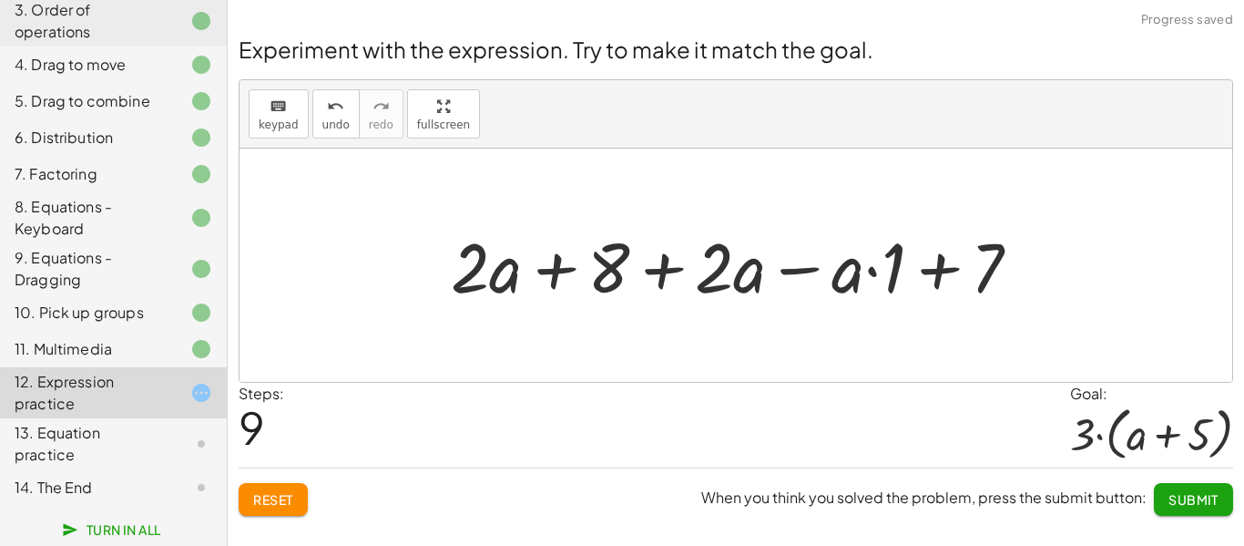
click at [805, 274] on div at bounding box center [743, 265] width 603 height 90
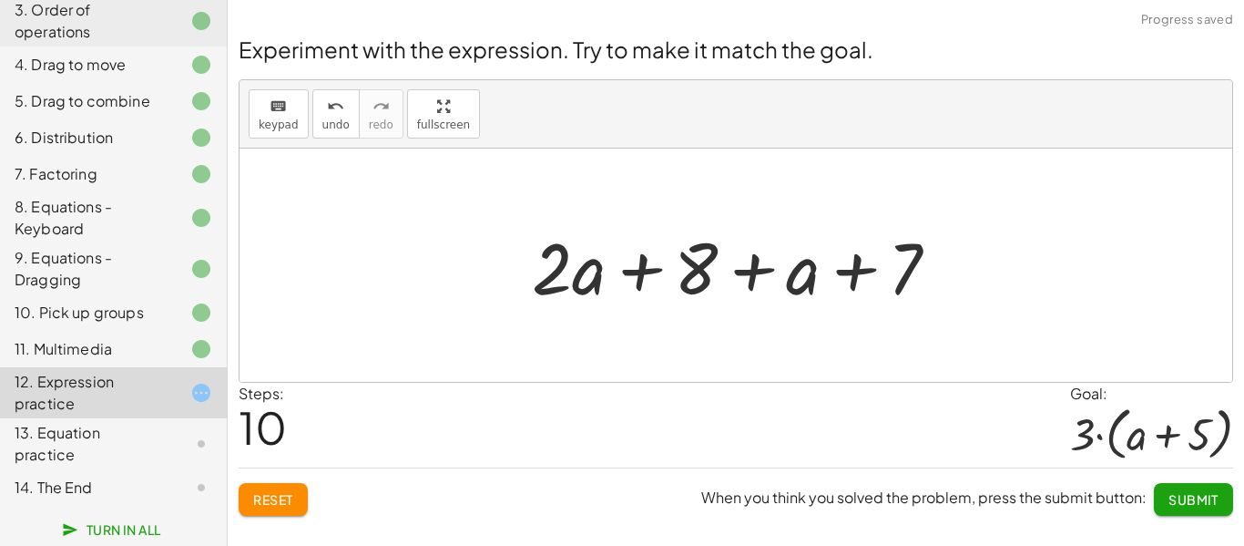
click at [862, 271] on div at bounding box center [743, 266] width 440 height 94
click at [759, 261] on div at bounding box center [743, 266] width 440 height 94
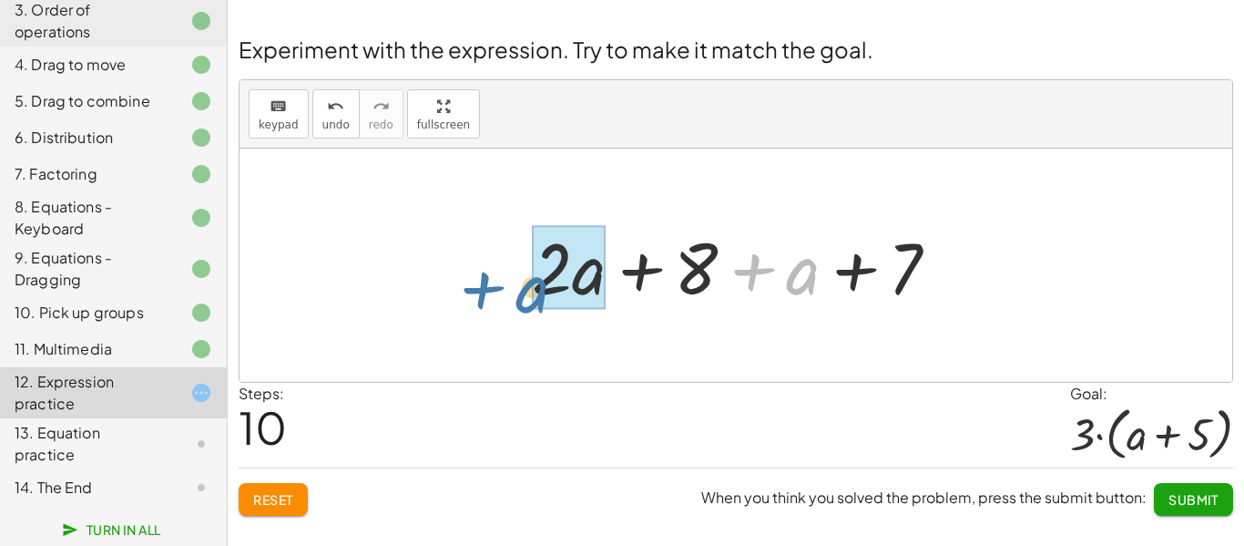
drag, startPoint x: 792, startPoint y: 271, endPoint x: 533, endPoint y: 281, distance: 259.8
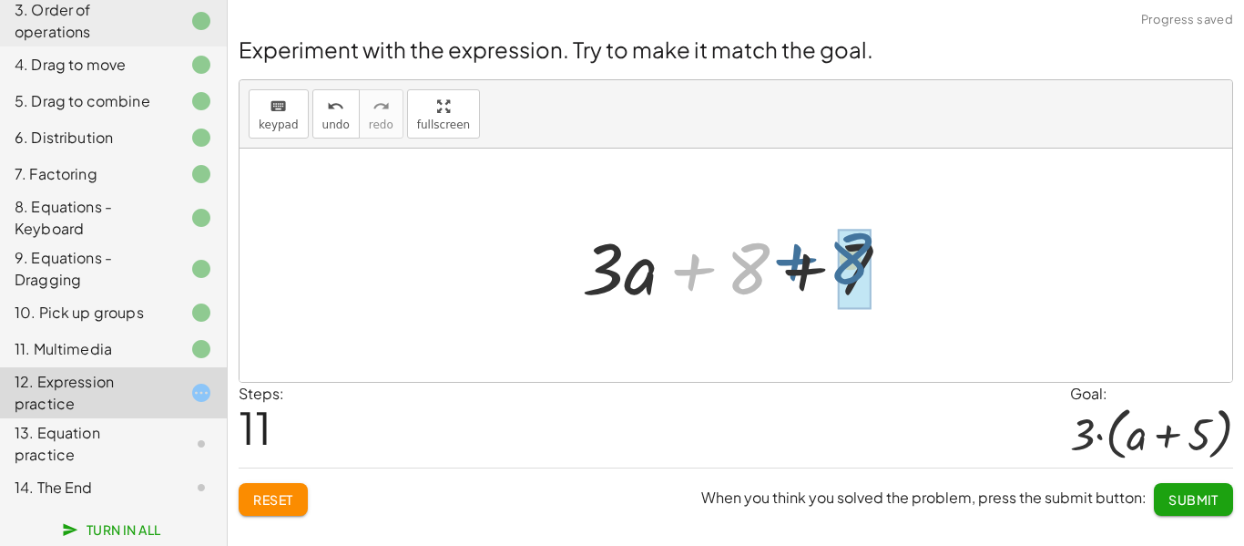
drag, startPoint x: 757, startPoint y: 267, endPoint x: 864, endPoint y: 257, distance: 107.0
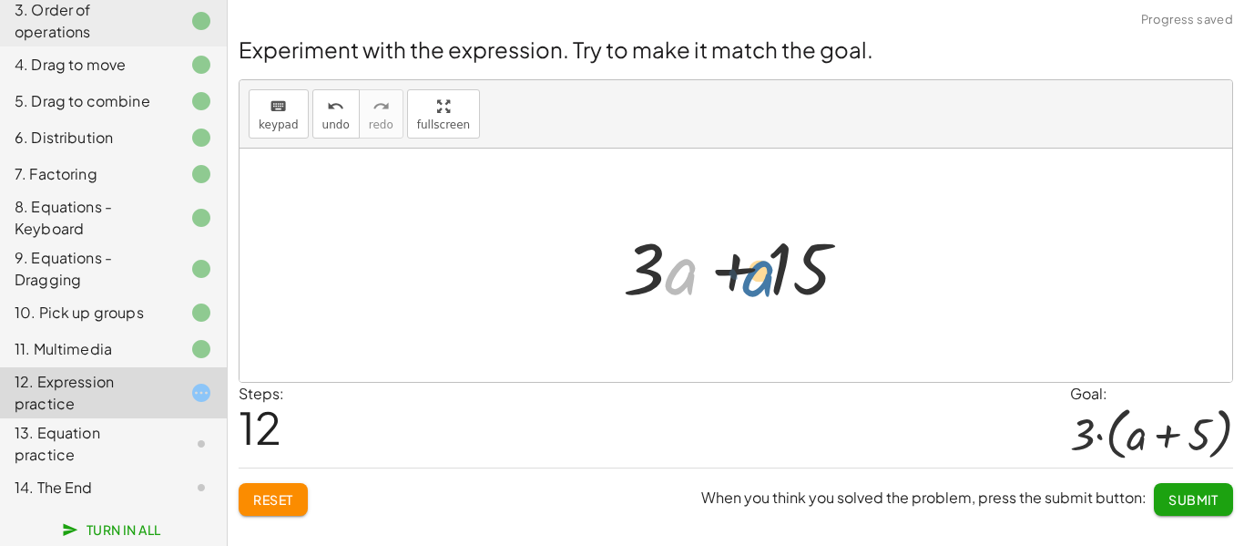
drag, startPoint x: 680, startPoint y: 271, endPoint x: 761, endPoint y: 272, distance: 80.2
click at [761, 272] on div at bounding box center [743, 266] width 259 height 94
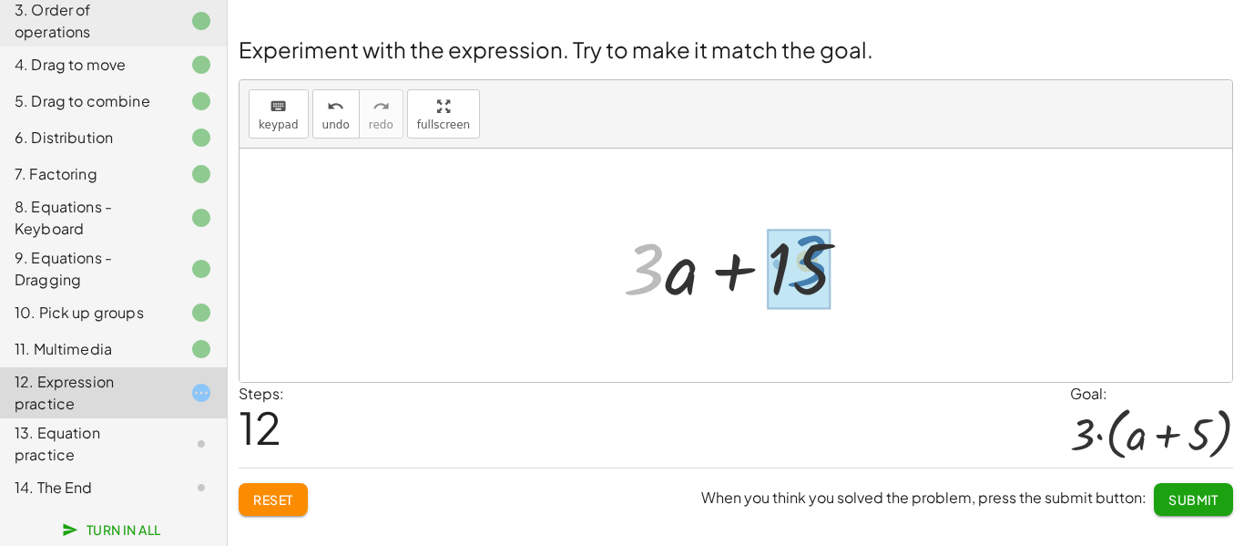
drag, startPoint x: 642, startPoint y: 272, endPoint x: 807, endPoint y: 264, distance: 165.1
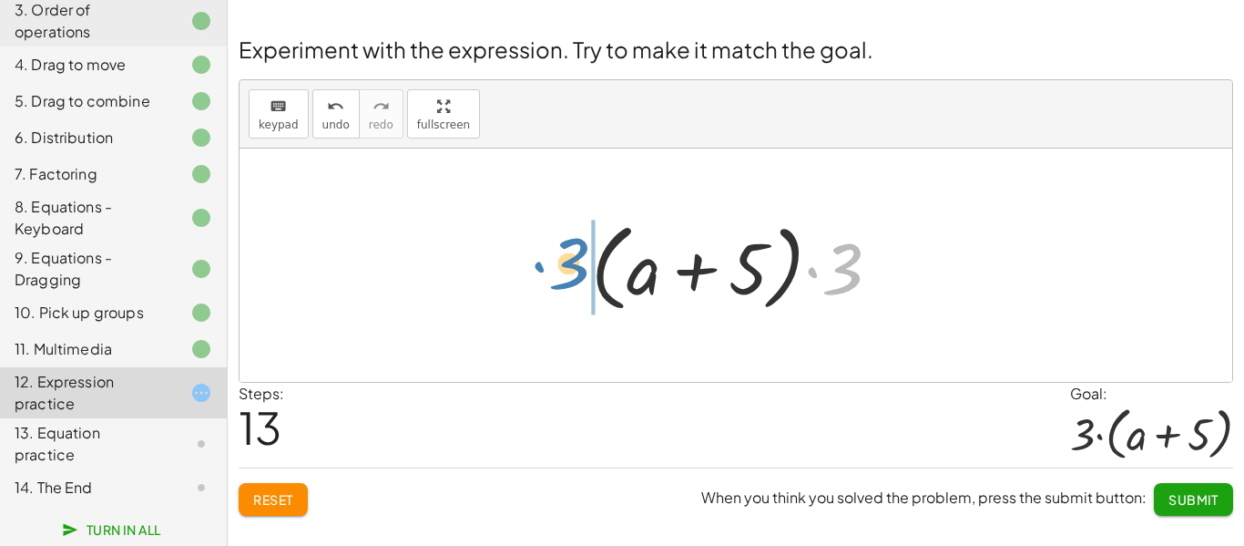
drag, startPoint x: 853, startPoint y: 260, endPoint x: 578, endPoint y: 254, distance: 274.2
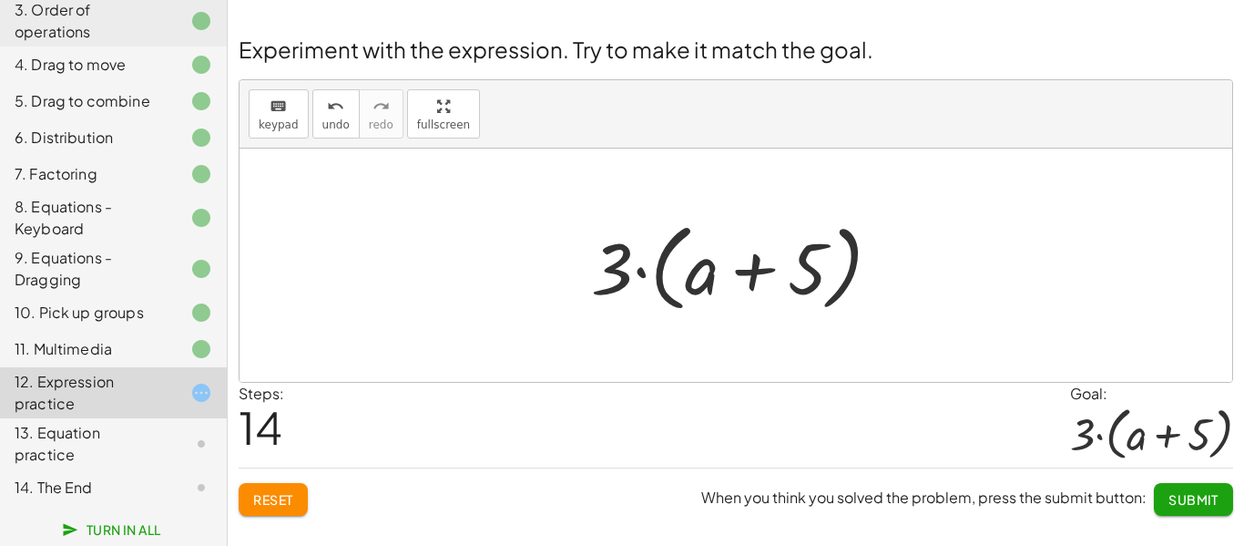
click at [1213, 496] on span "Submit" at bounding box center [1194, 499] width 50 height 16
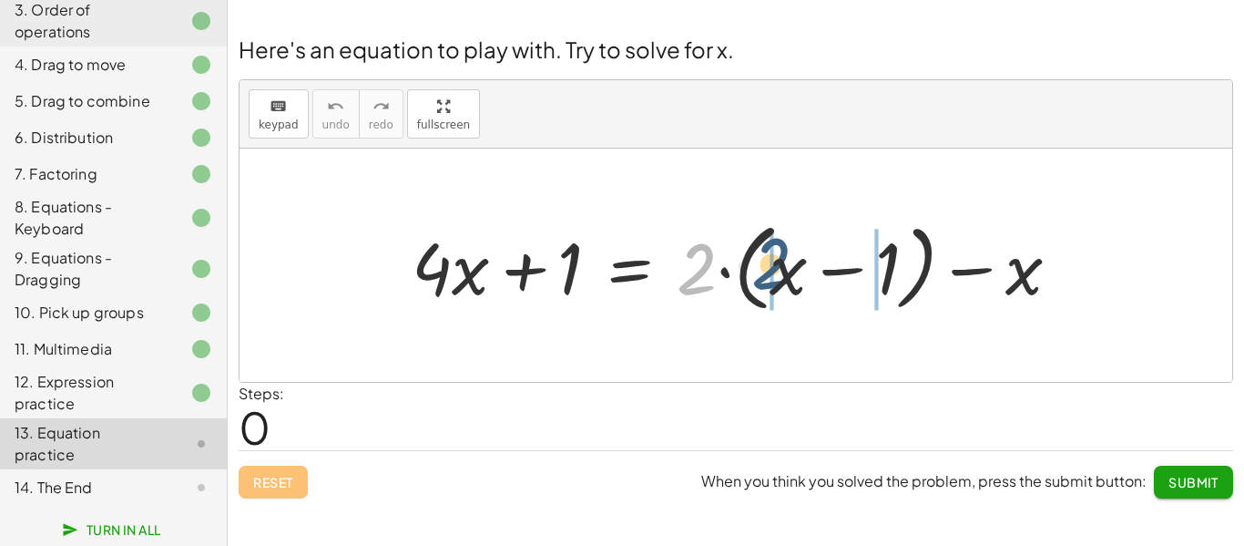
drag, startPoint x: 713, startPoint y: 263, endPoint x: 788, endPoint y: 258, distance: 74.9
click at [788, 258] on div at bounding box center [743, 265] width 681 height 105
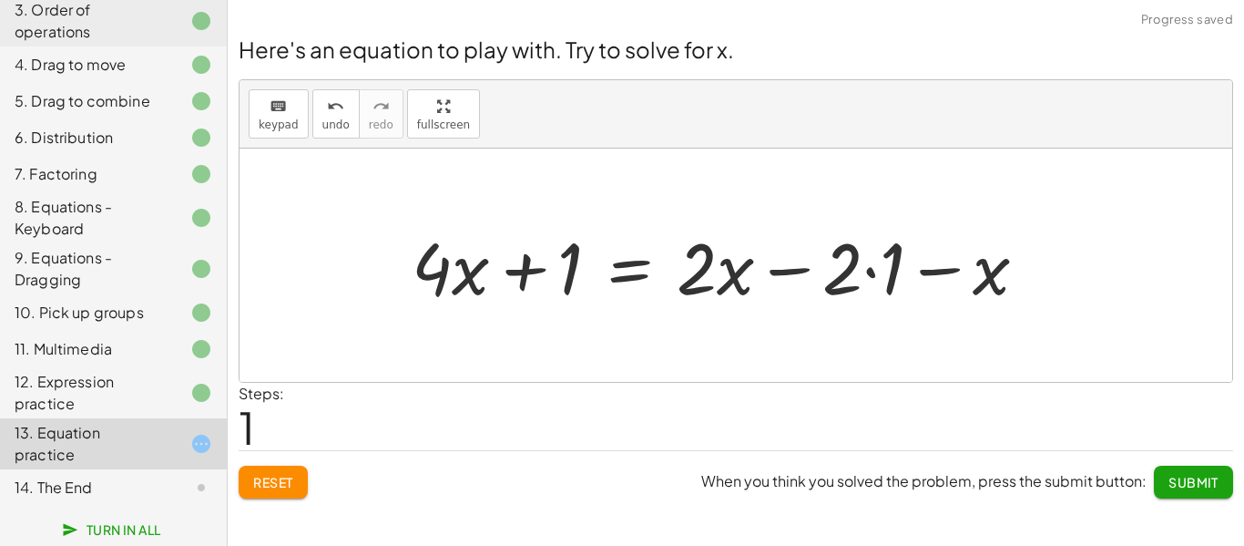
click at [875, 274] on div at bounding box center [727, 266] width 649 height 94
click at [522, 269] on div at bounding box center [706, 266] width 607 height 94
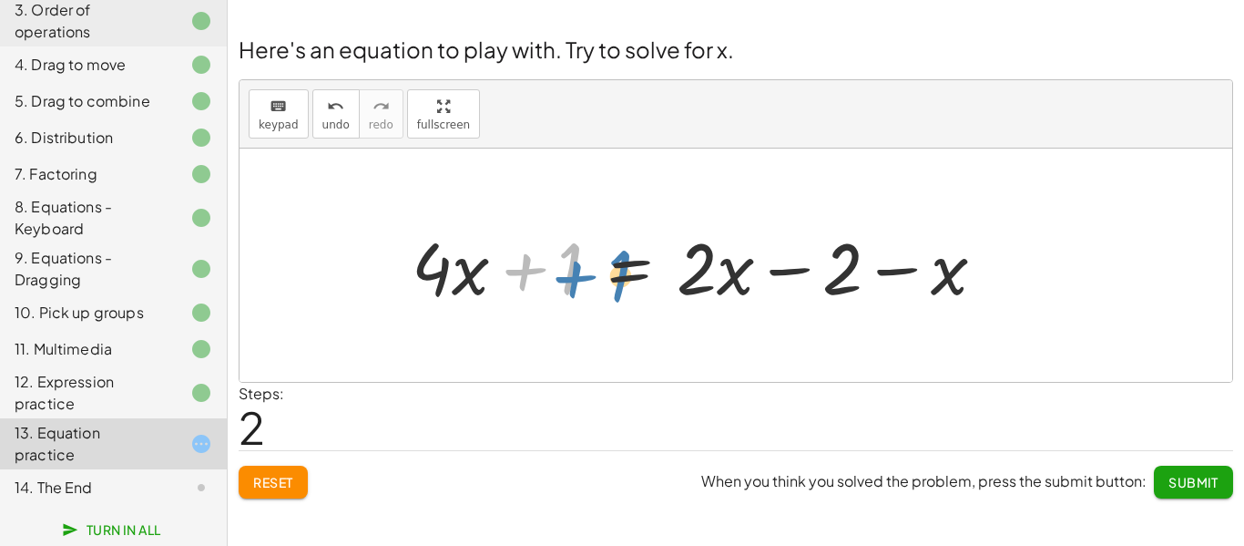
drag, startPoint x: 524, startPoint y: 270, endPoint x: 537, endPoint y: 277, distance: 15.5
click at [537, 277] on div at bounding box center [706, 266] width 607 height 94
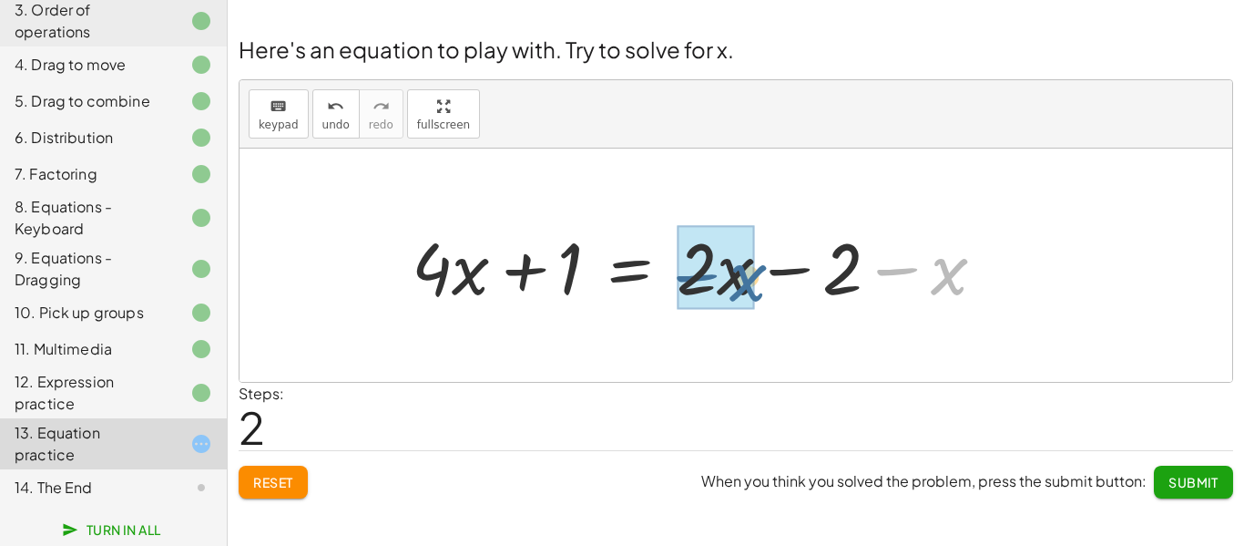
drag, startPoint x: 932, startPoint y: 274, endPoint x: 718, endPoint y: 281, distance: 214.2
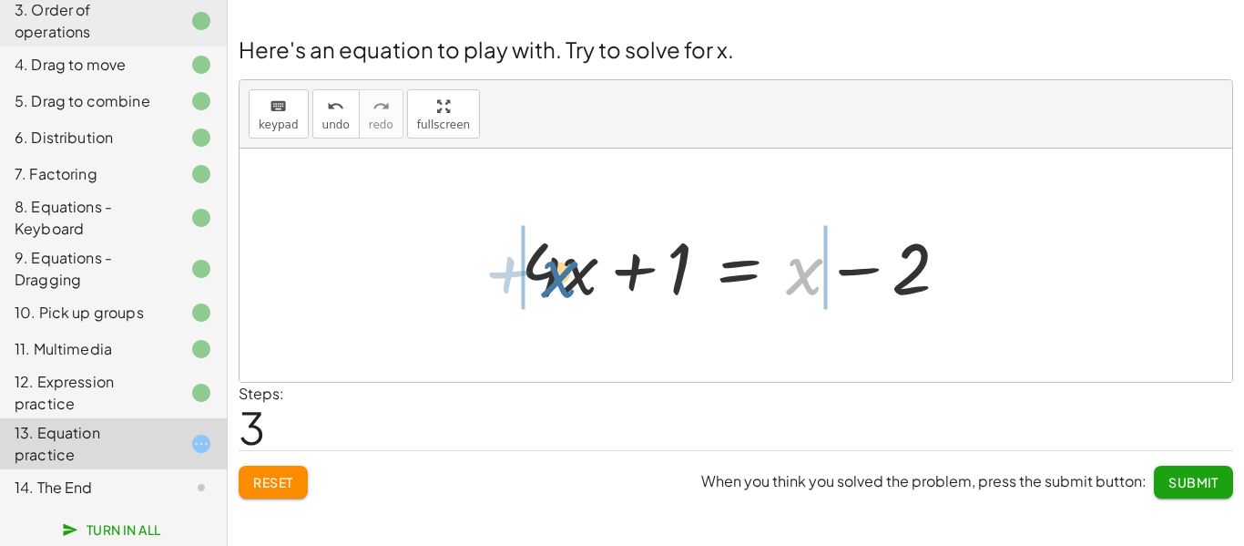
drag, startPoint x: 802, startPoint y: 271, endPoint x: 551, endPoint y: 274, distance: 251.4
click at [551, 274] on div at bounding box center [742, 266] width 461 height 94
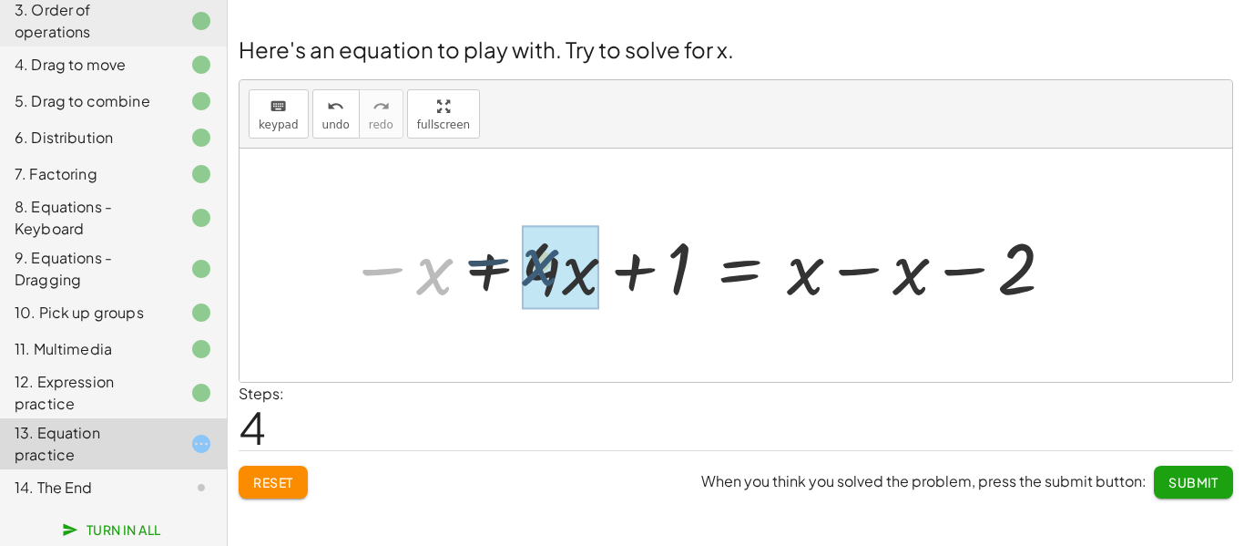
drag, startPoint x: 445, startPoint y: 267, endPoint x: 562, endPoint y: 257, distance: 117.0
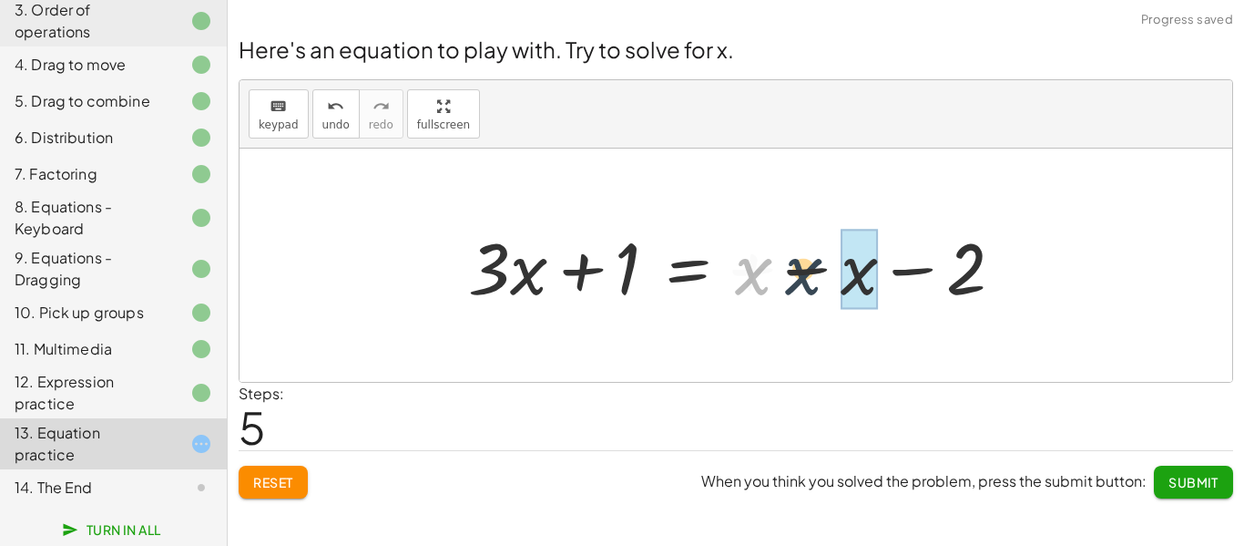
drag, startPoint x: 745, startPoint y: 269, endPoint x: 800, endPoint y: 271, distance: 54.7
click at [800, 271] on div at bounding box center [742, 266] width 567 height 94
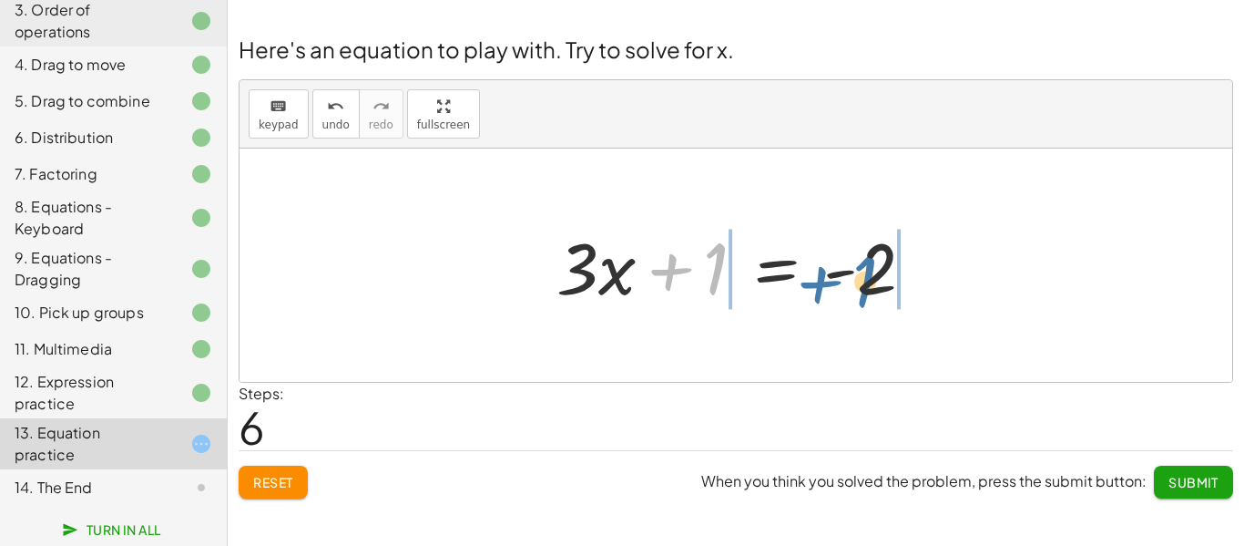
drag, startPoint x: 667, startPoint y: 271, endPoint x: 823, endPoint y: 280, distance: 156.0
click at [823, 280] on div at bounding box center [742, 266] width 391 height 94
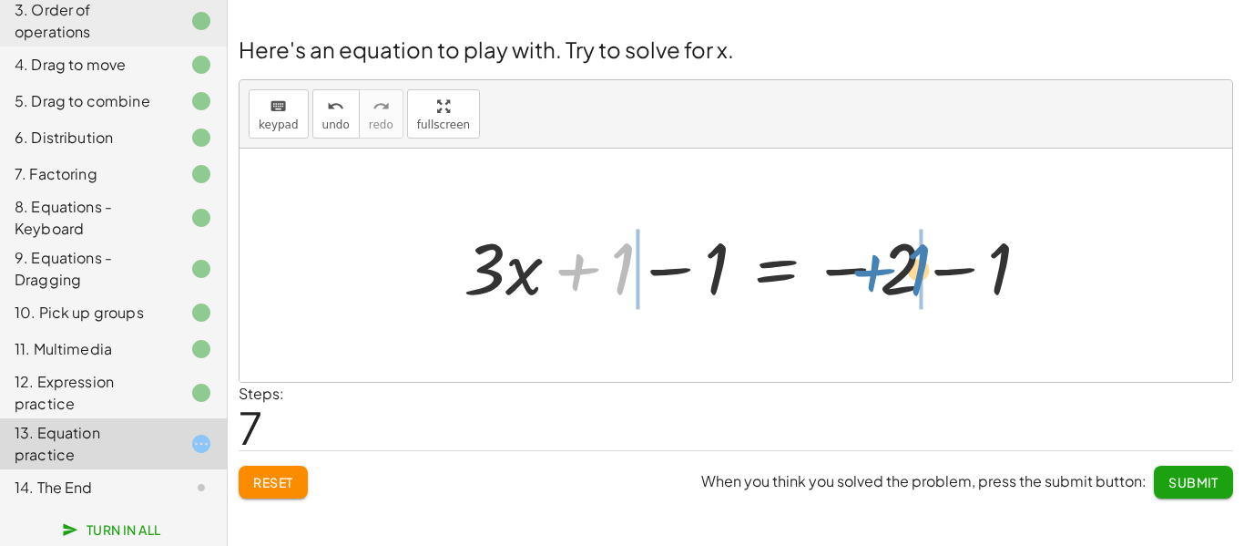
drag, startPoint x: 590, startPoint y: 265, endPoint x: 884, endPoint y: 266, distance: 294.2
click at [884, 266] on div at bounding box center [754, 266] width 599 height 94
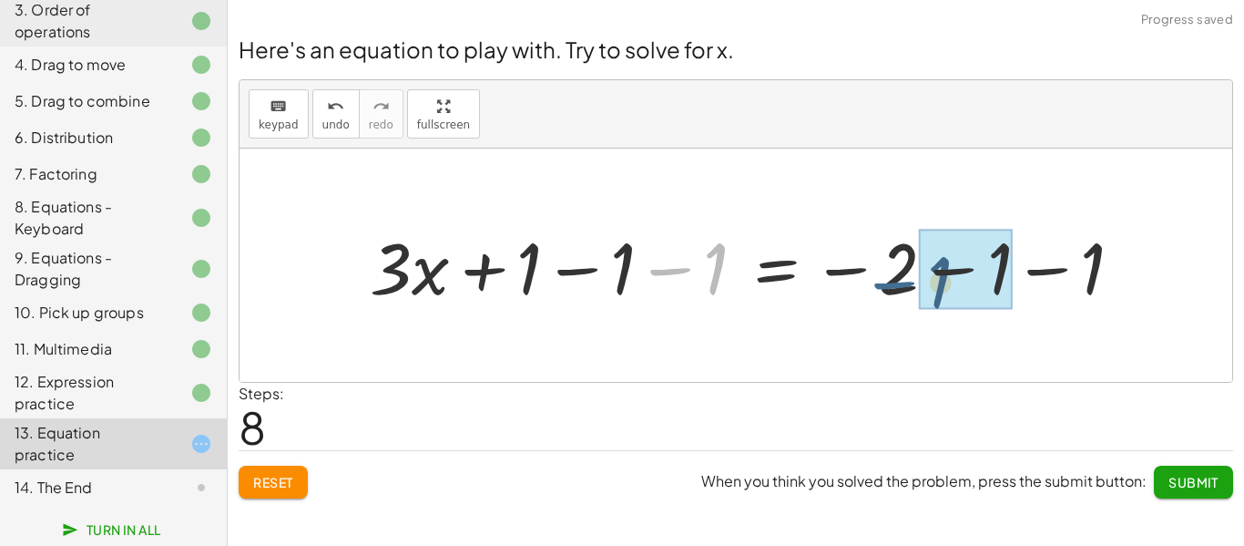
drag, startPoint x: 682, startPoint y: 262, endPoint x: 908, endPoint y: 275, distance: 226.3
click at [908, 275] on div at bounding box center [754, 266] width 786 height 94
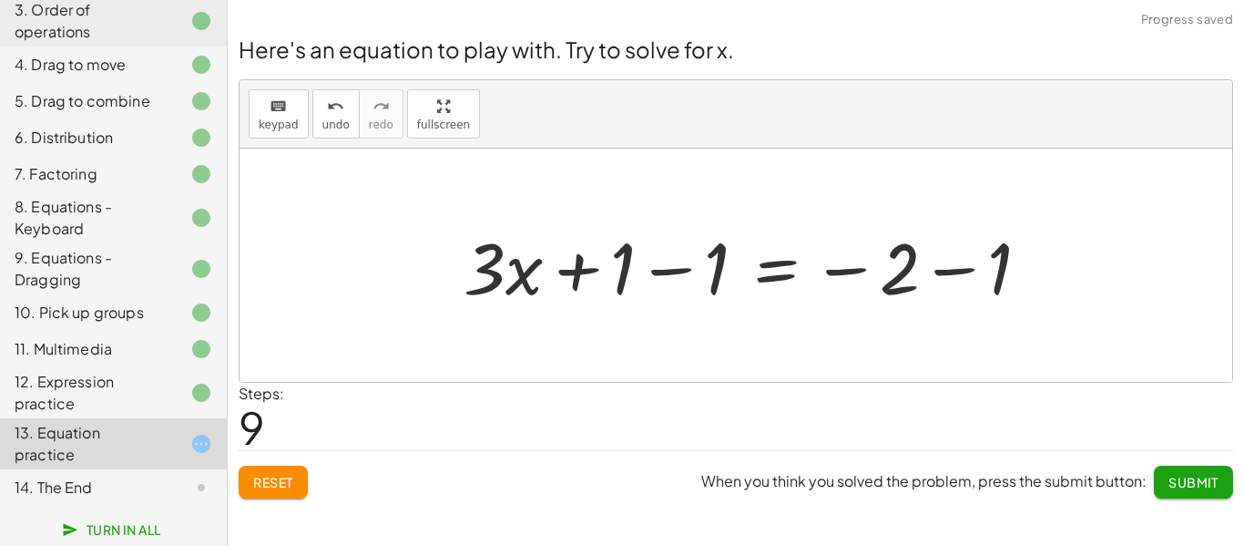
click at [668, 268] on div at bounding box center [754, 266] width 599 height 94
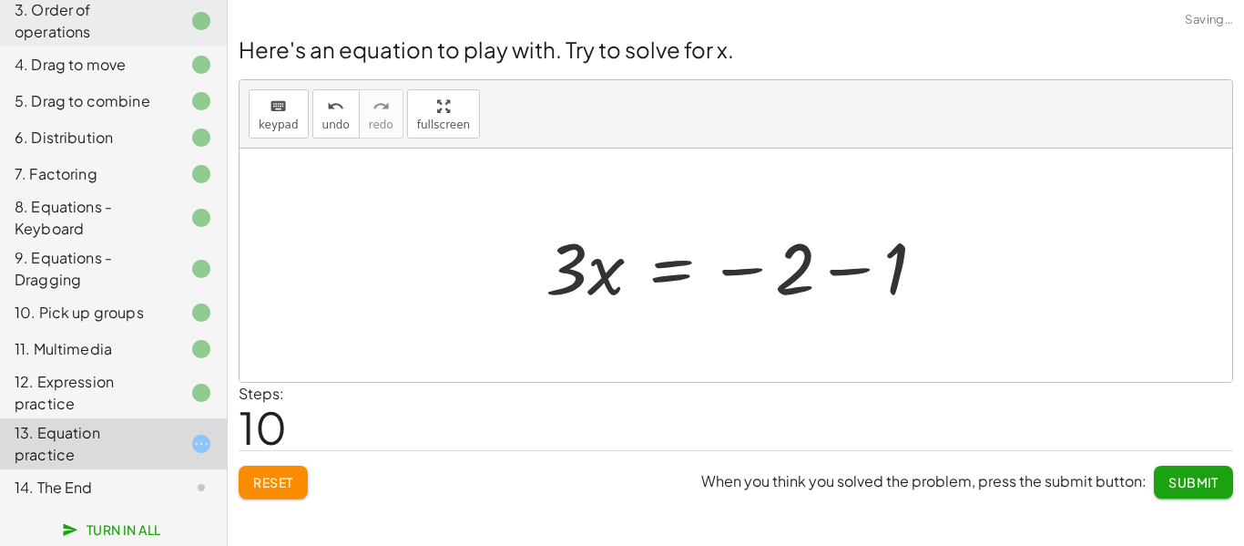
click at [854, 276] on div at bounding box center [743, 266] width 413 height 94
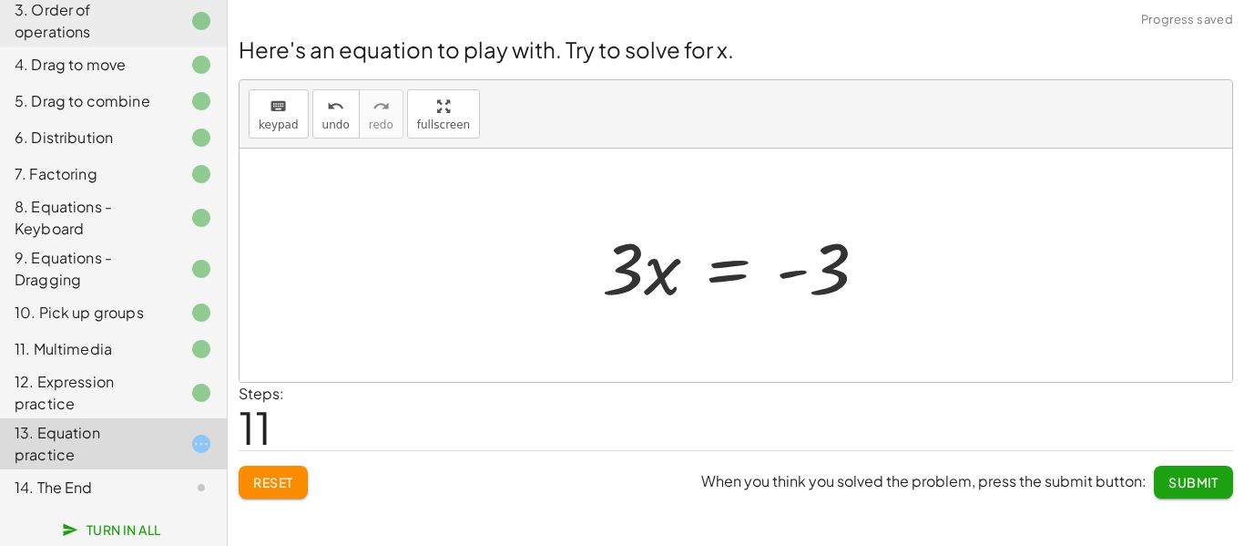
click at [803, 273] on div at bounding box center [742, 266] width 299 height 94
click at [635, 281] on div at bounding box center [742, 266] width 299 height 94
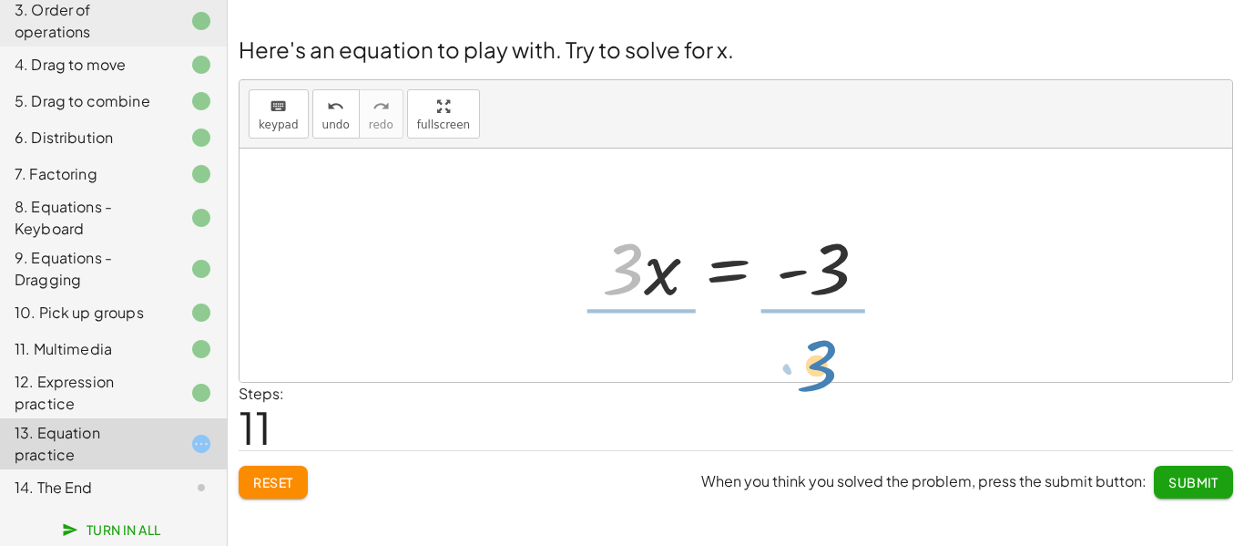
drag, startPoint x: 635, startPoint y: 281, endPoint x: 833, endPoint y: 370, distance: 217.3
click at [833, 370] on div "+ · 4 · x + 1 = + · 2 · ( + x − 1 ) − x + · 4 · x + 1 = + · 2 · x − · 2 · 1 − x…" at bounding box center [736, 264] width 993 height 233
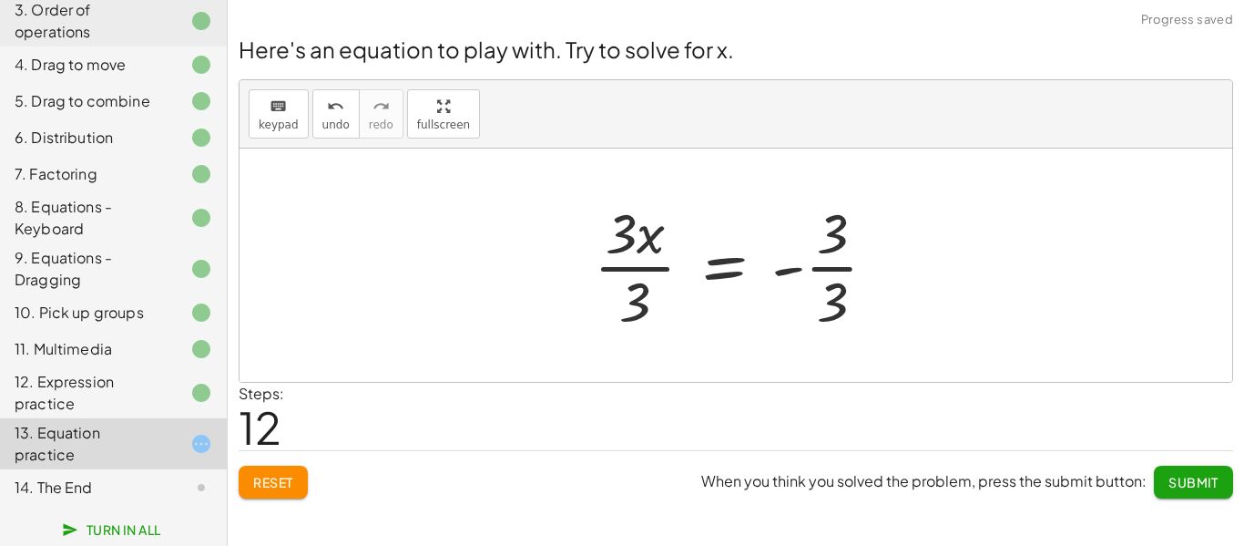
click at [631, 260] on div at bounding box center [743, 265] width 316 height 140
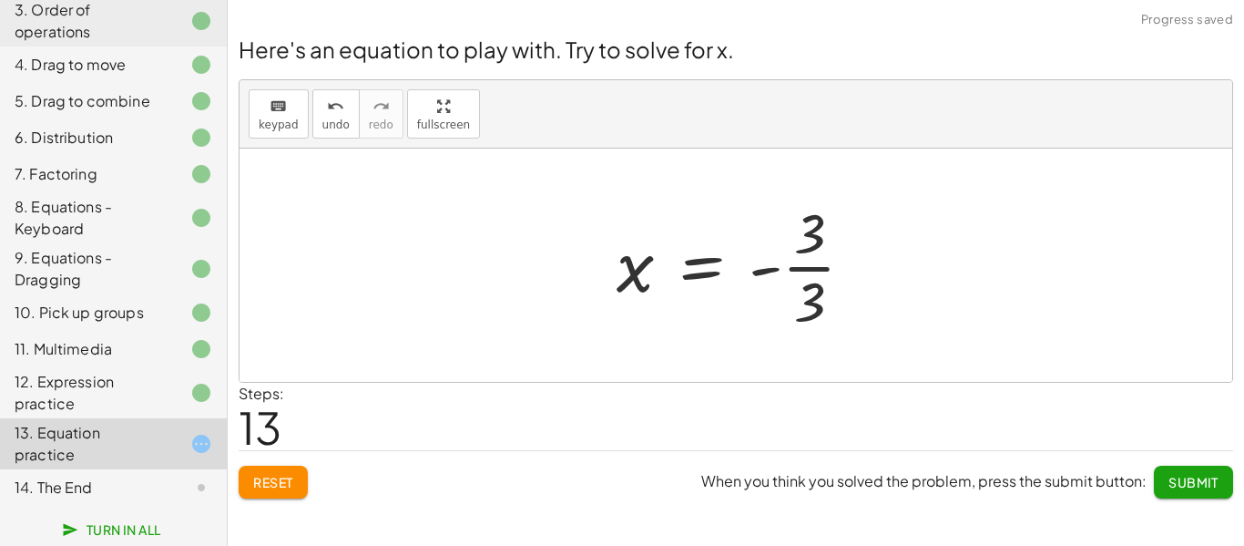
click at [809, 249] on div at bounding box center [743, 265] width 271 height 140
click at [810, 263] on div at bounding box center [743, 265] width 271 height 140
click at [1194, 475] on span "Submit" at bounding box center [1194, 482] width 50 height 16
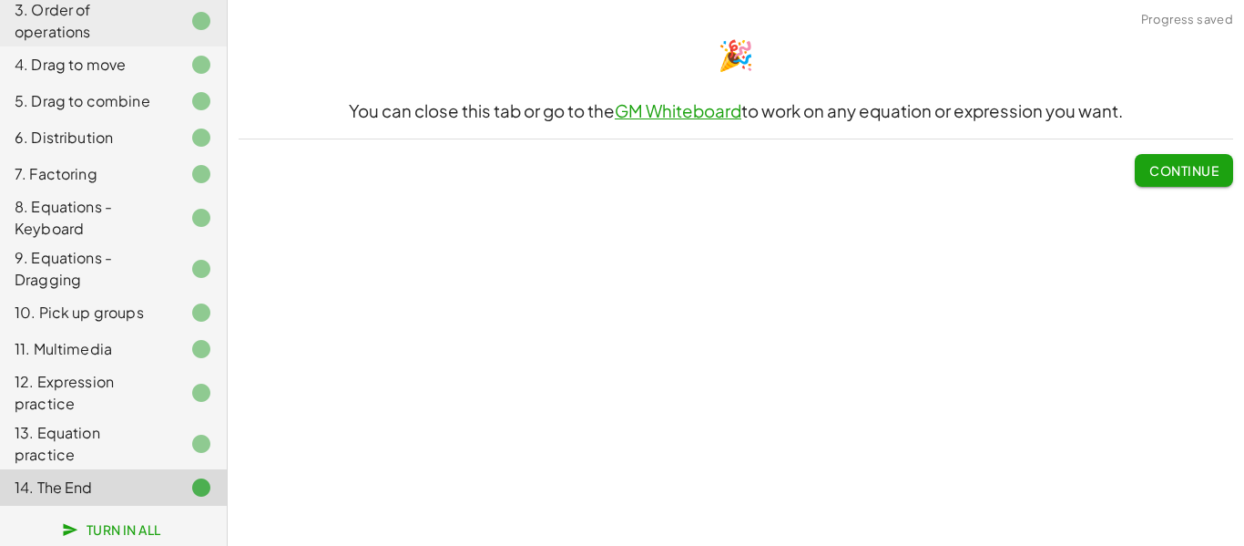
click at [1189, 165] on span "Continue" at bounding box center [1184, 170] width 69 height 16
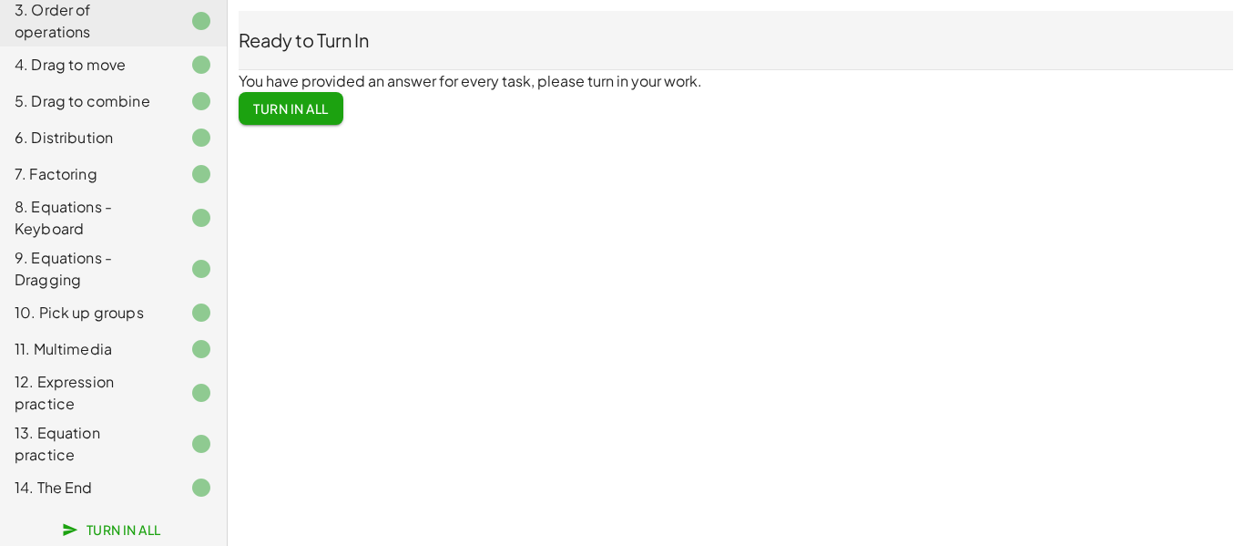
click at [281, 101] on span "Turn In All" at bounding box center [291, 108] width 76 height 16
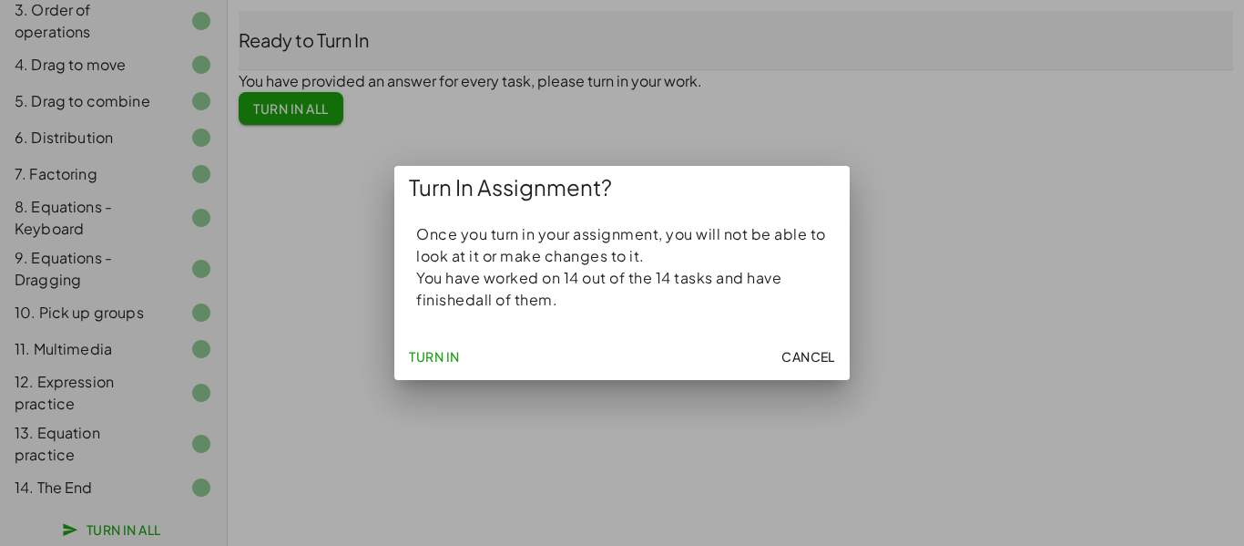
click at [447, 363] on span "Turn In" at bounding box center [434, 356] width 51 height 16
